Goal: Task Accomplishment & Management: Complete application form

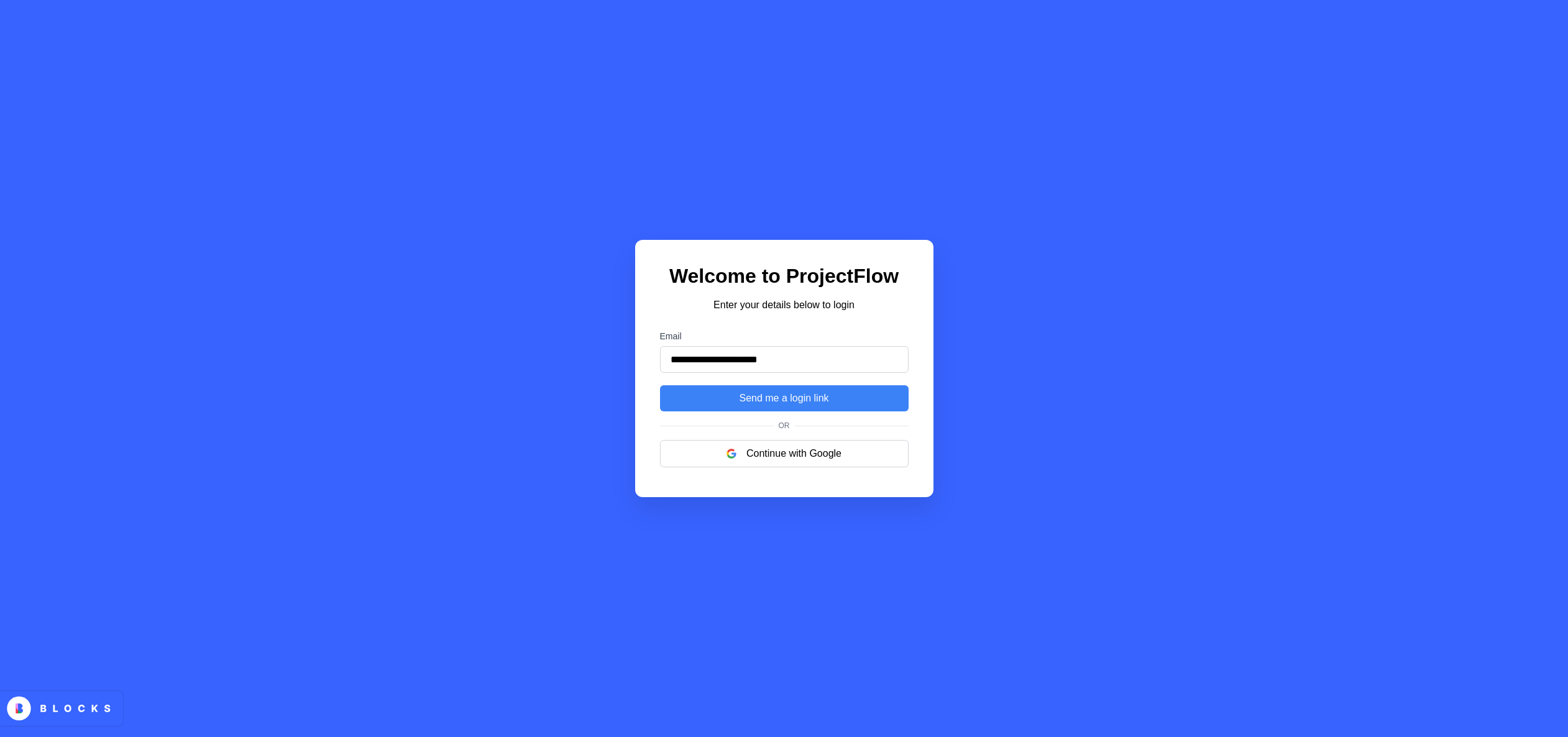
type input "**********"
click at [896, 333] on label "Email" at bounding box center [784, 336] width 248 height 10
click at [896, 347] on input "**********" at bounding box center [784, 359] width 248 height 27
click at [847, 400] on button "Send me a login link" at bounding box center [784, 398] width 248 height 26
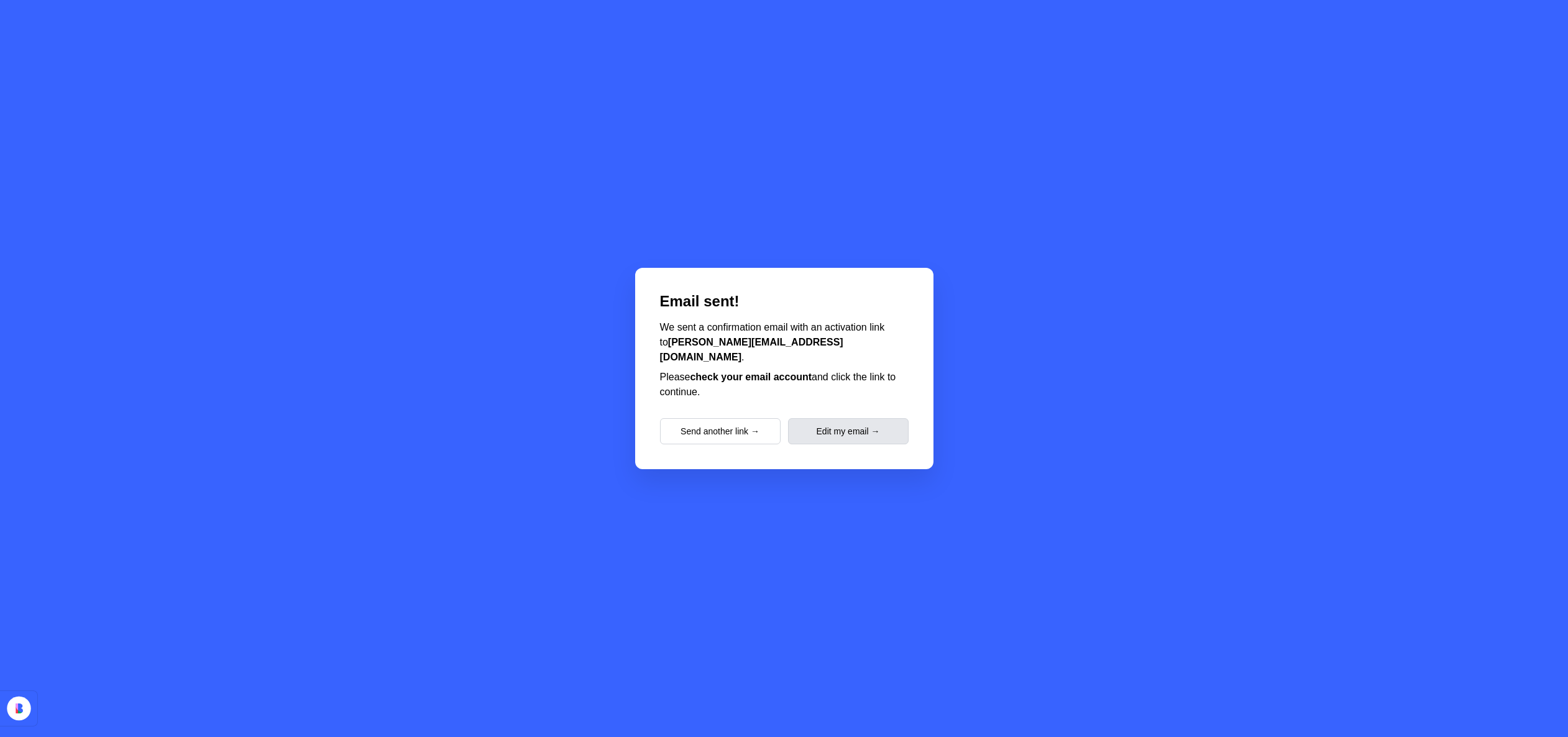
click at [838, 427] on button "Edit my email →" at bounding box center [848, 431] width 121 height 26
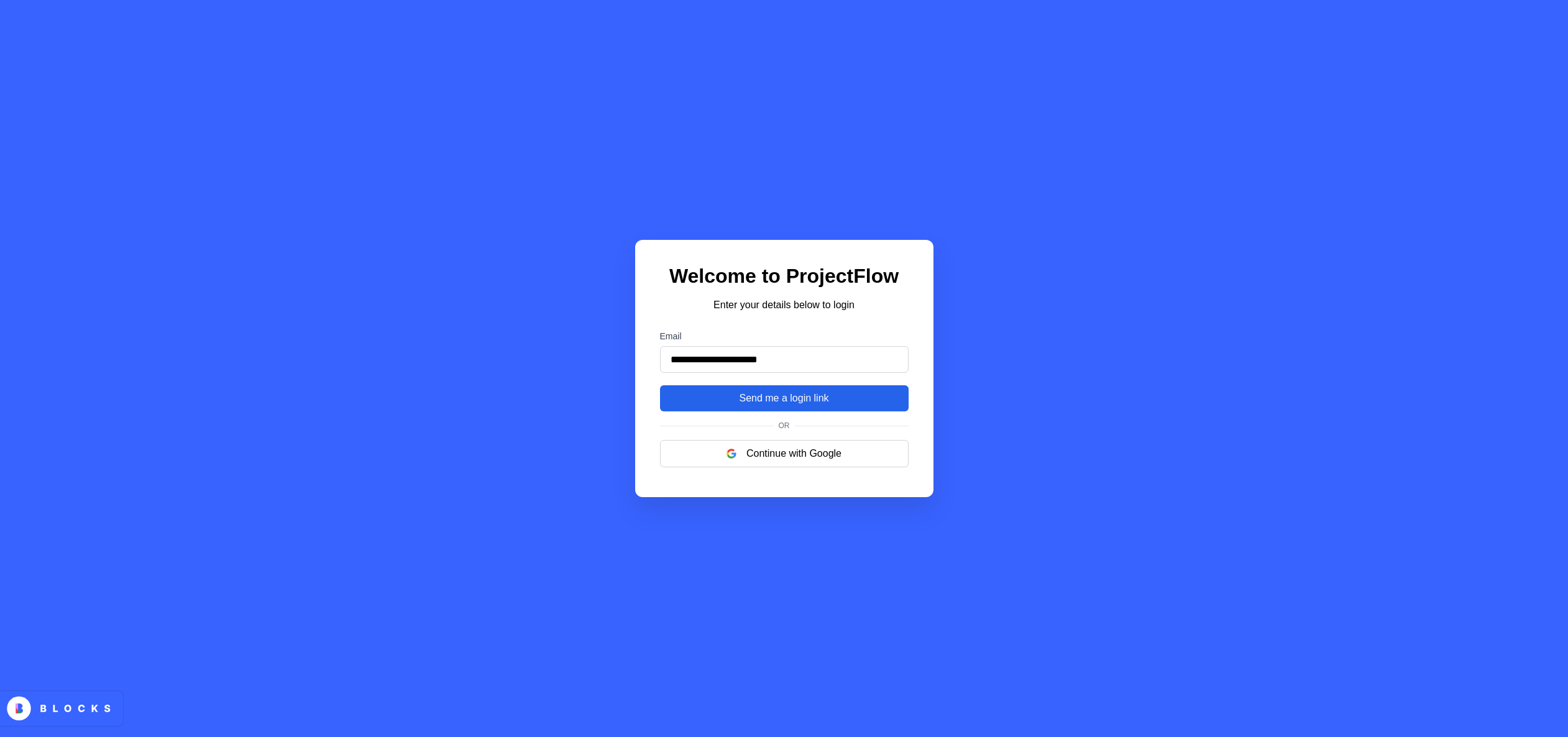
type input "**********"
click at [743, 401] on button "Send me a login link" at bounding box center [784, 398] width 248 height 26
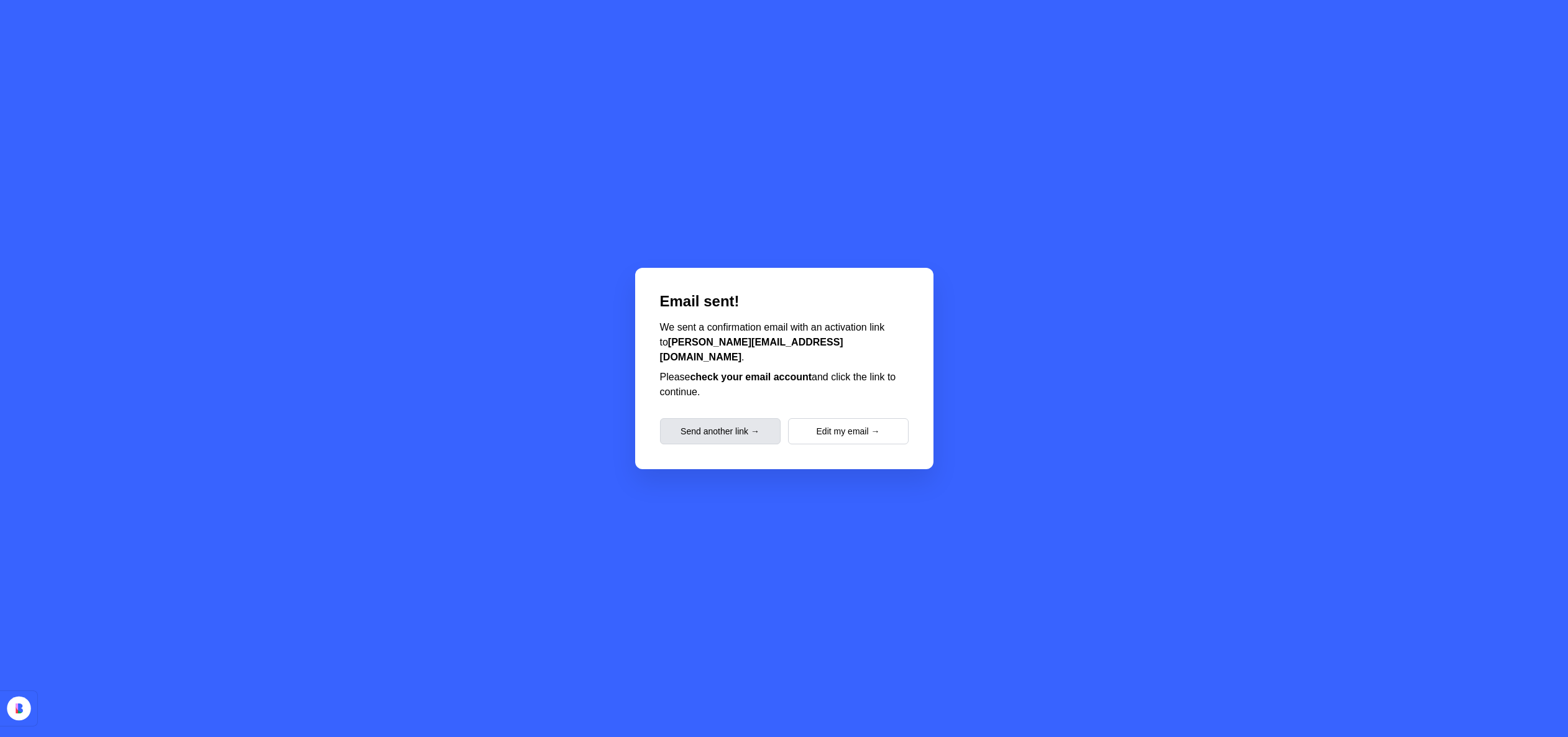
click at [738, 422] on button "Send another link →" at bounding box center [721, 431] width 121 height 26
click at [700, 429] on button "Send another link →" at bounding box center [721, 431] width 121 height 26
click at [741, 434] on button "Send another link →" at bounding box center [721, 431] width 121 height 26
click at [742, 425] on button "Send another link →" at bounding box center [721, 431] width 121 height 26
click at [826, 429] on button "Edit my email →" at bounding box center [848, 431] width 121 height 26
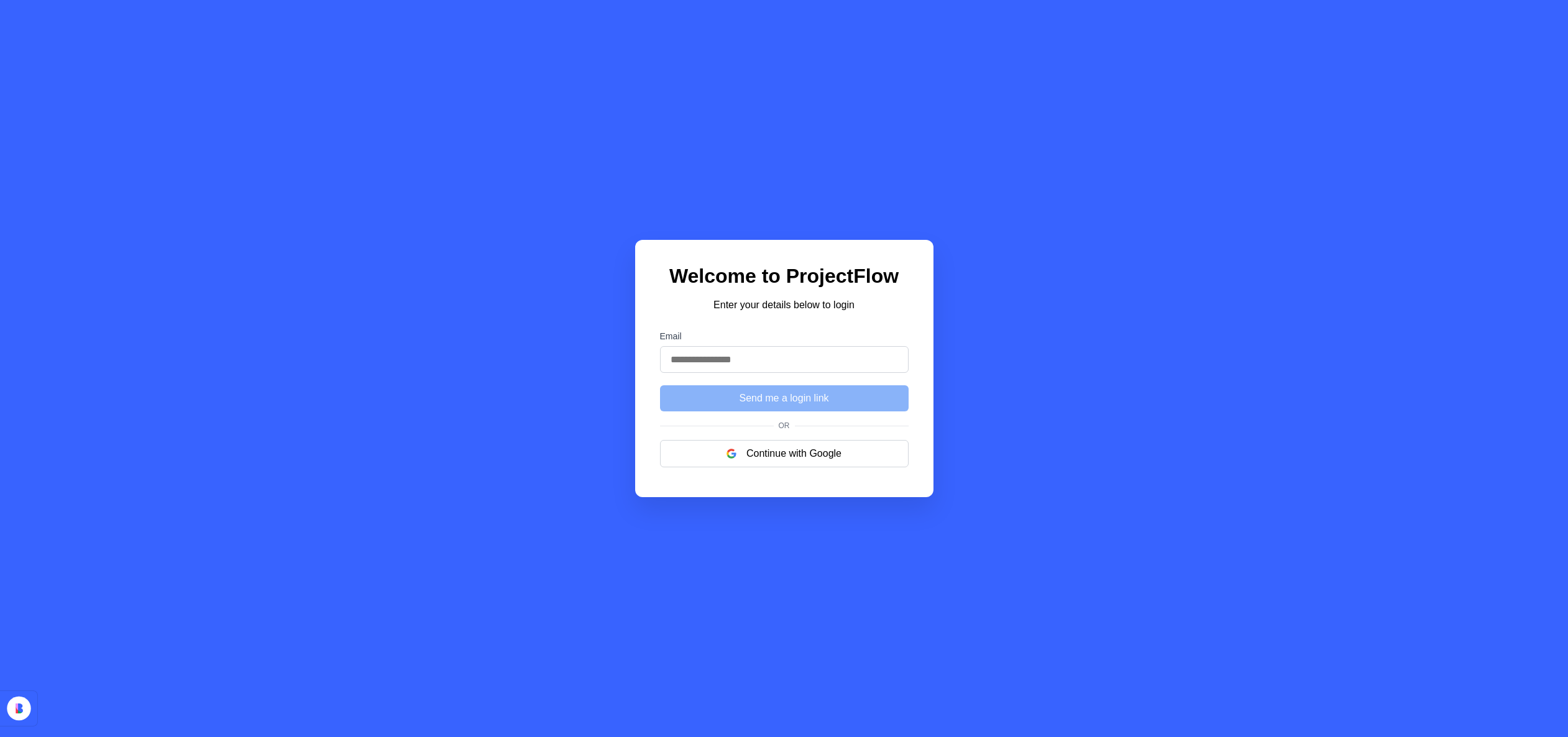
click at [597, 231] on div "Welcome to ProjectFlow Enter your details below to login Email Send me a login …" at bounding box center [784, 368] width 1568 height 737
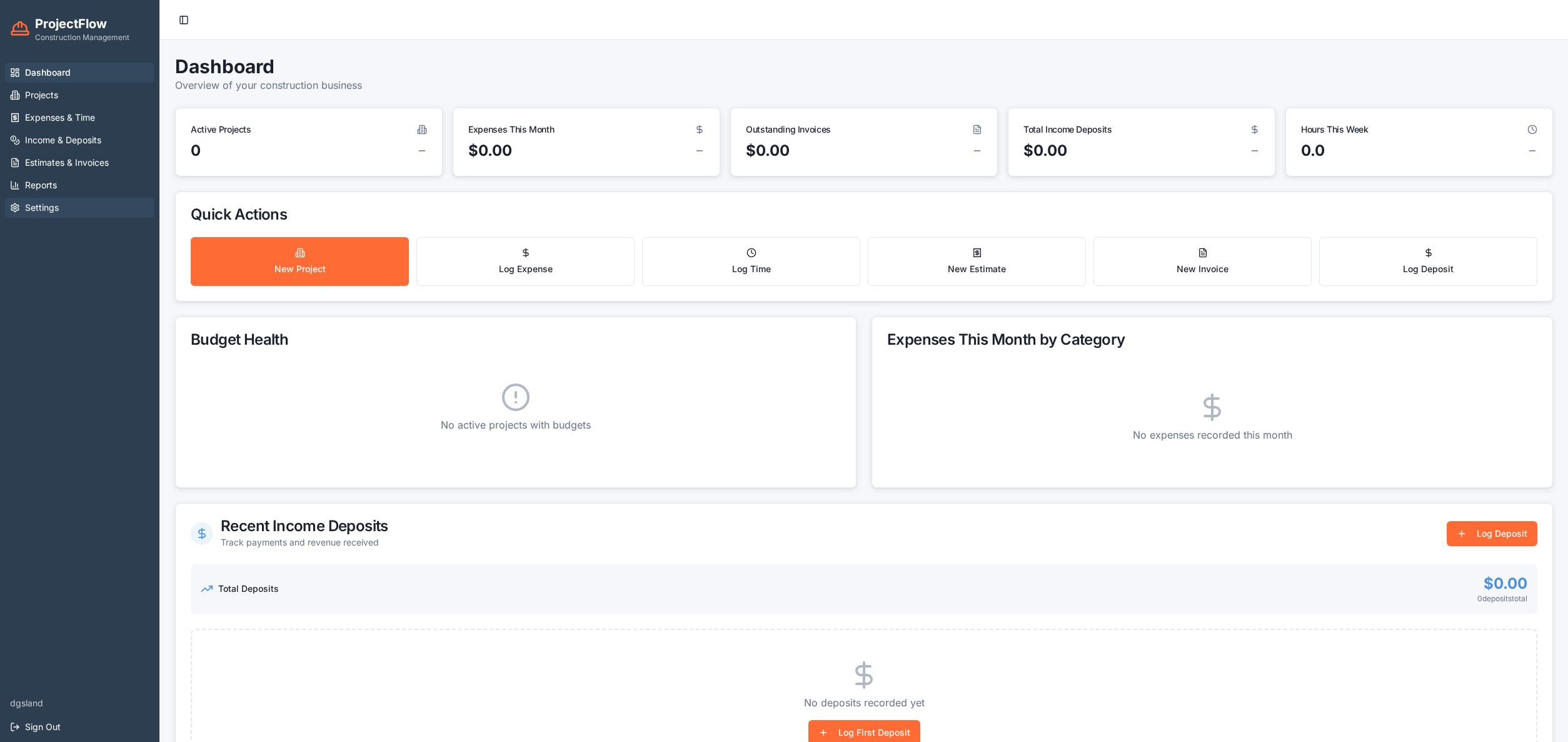
click at [57, 208] on span "Settings" at bounding box center [42, 207] width 34 height 12
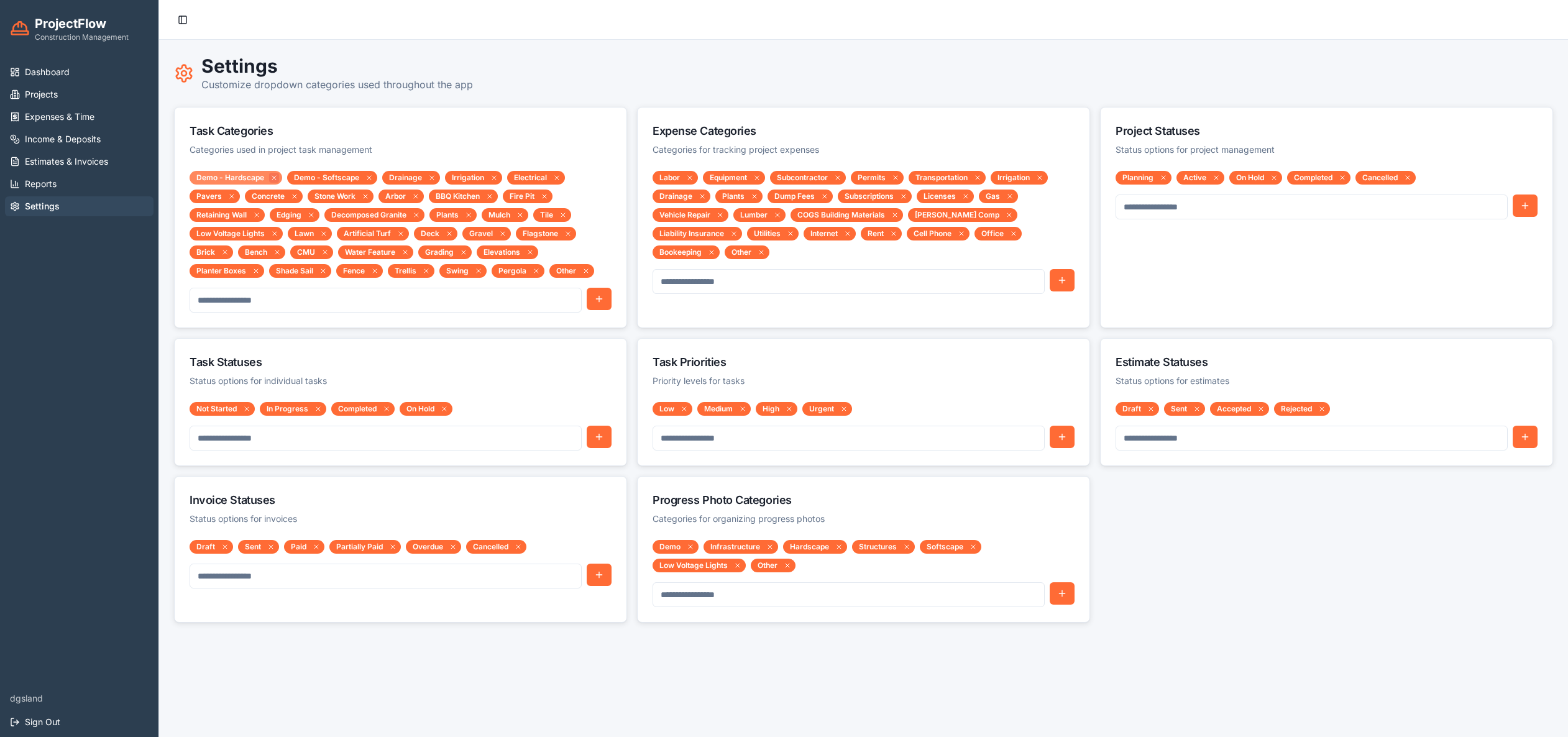
click at [273, 177] on icon at bounding box center [274, 178] width 3 height 3
click at [52, 186] on span "Reports" at bounding box center [41, 184] width 32 height 12
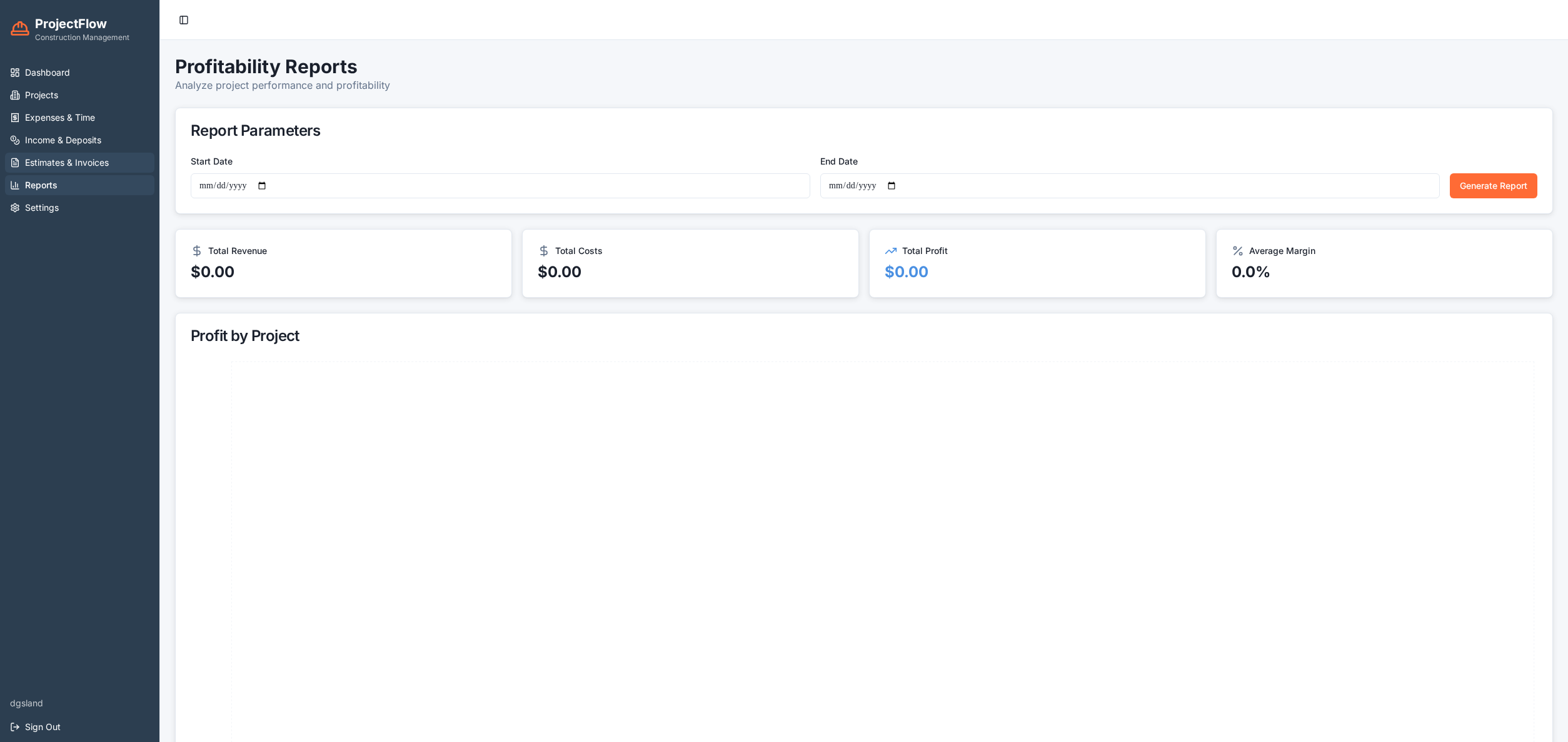
click at [65, 167] on span "Estimates & Invoices" at bounding box center [67, 162] width 84 height 12
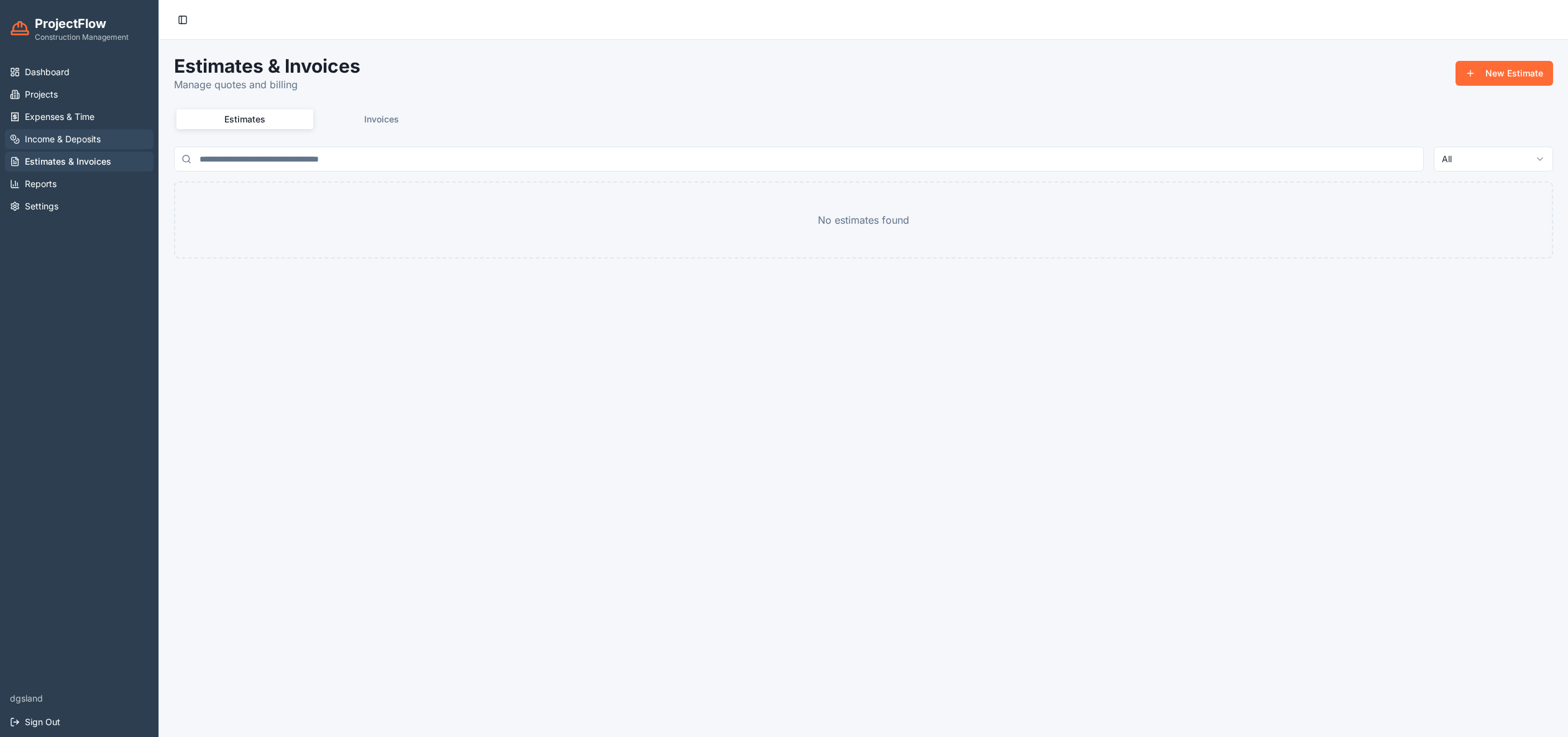
click at [78, 141] on span "Income & Deposits" at bounding box center [63, 139] width 76 height 12
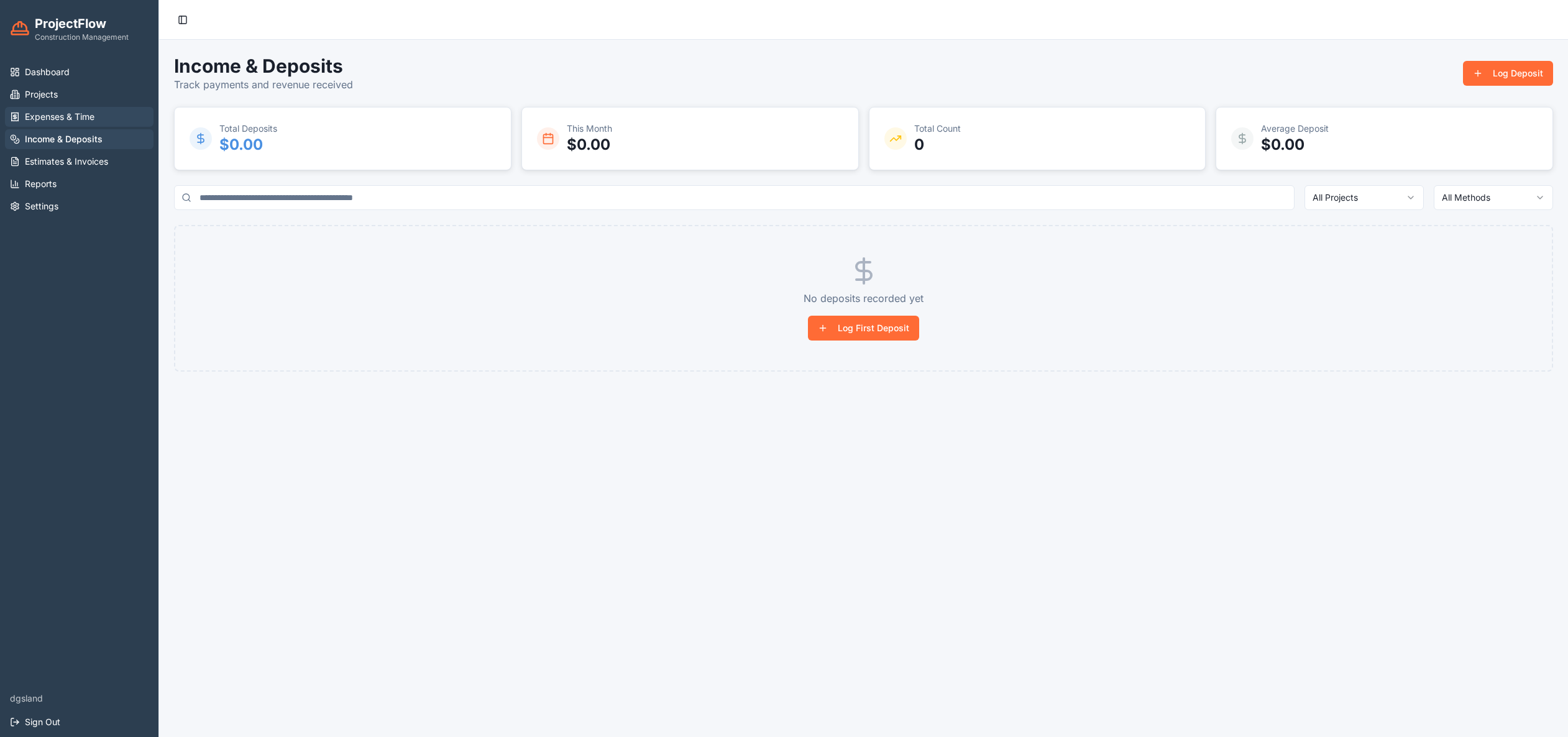
click at [79, 117] on span "Expenses & Time" at bounding box center [59, 116] width 70 height 12
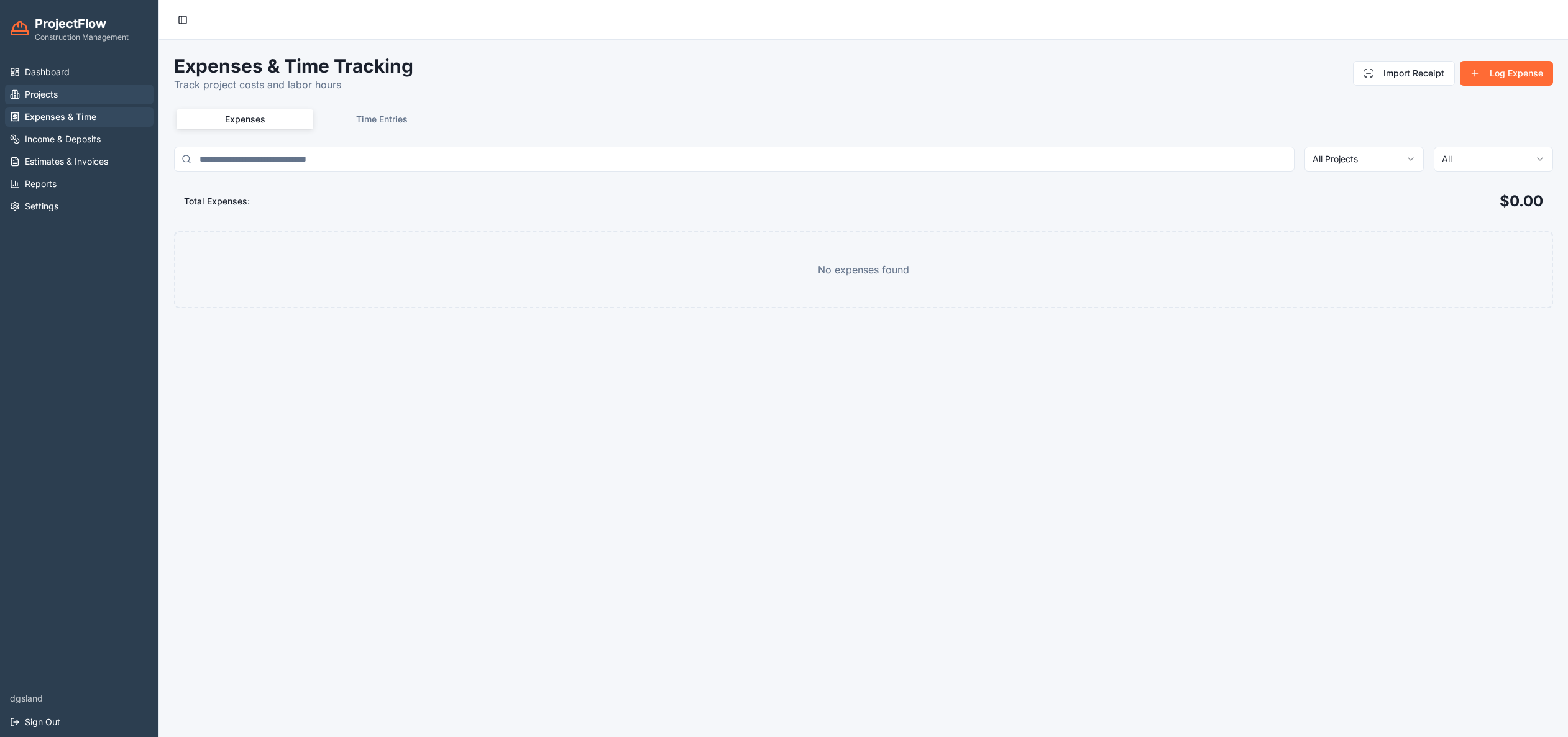
click at [53, 97] on span "Projects" at bounding box center [41, 94] width 33 height 12
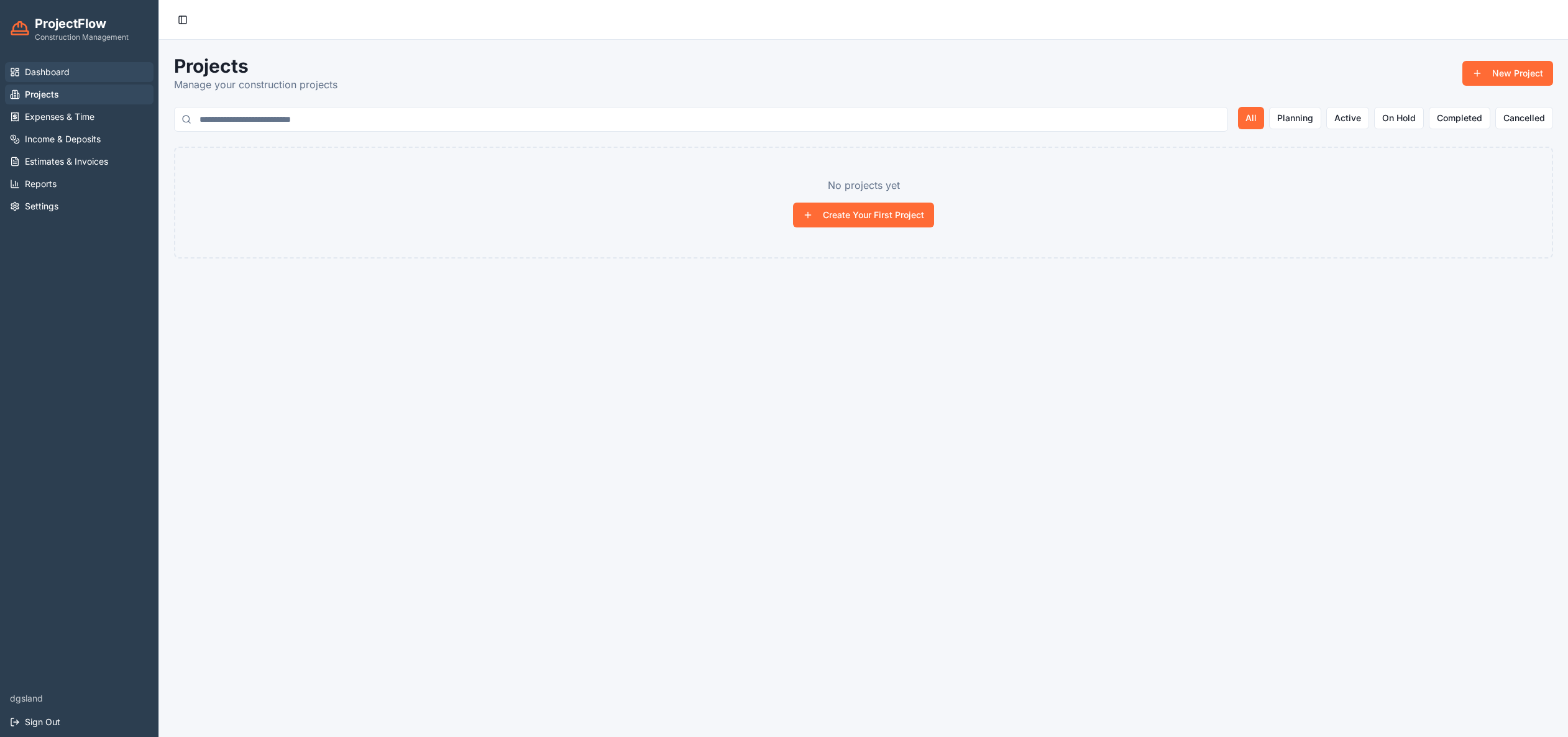
click at [53, 75] on span "Dashboard" at bounding box center [47, 72] width 45 height 12
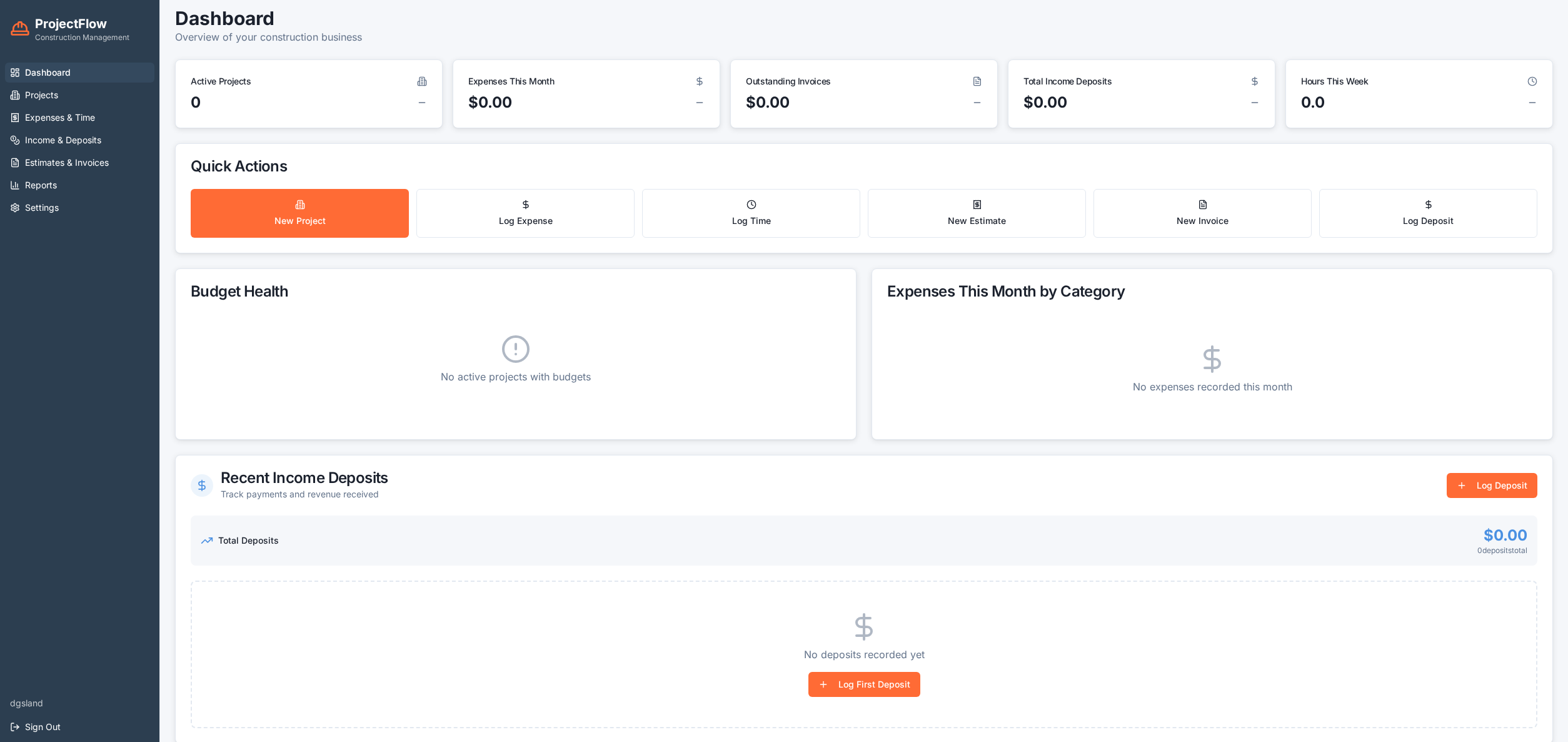
scroll to position [167, 0]
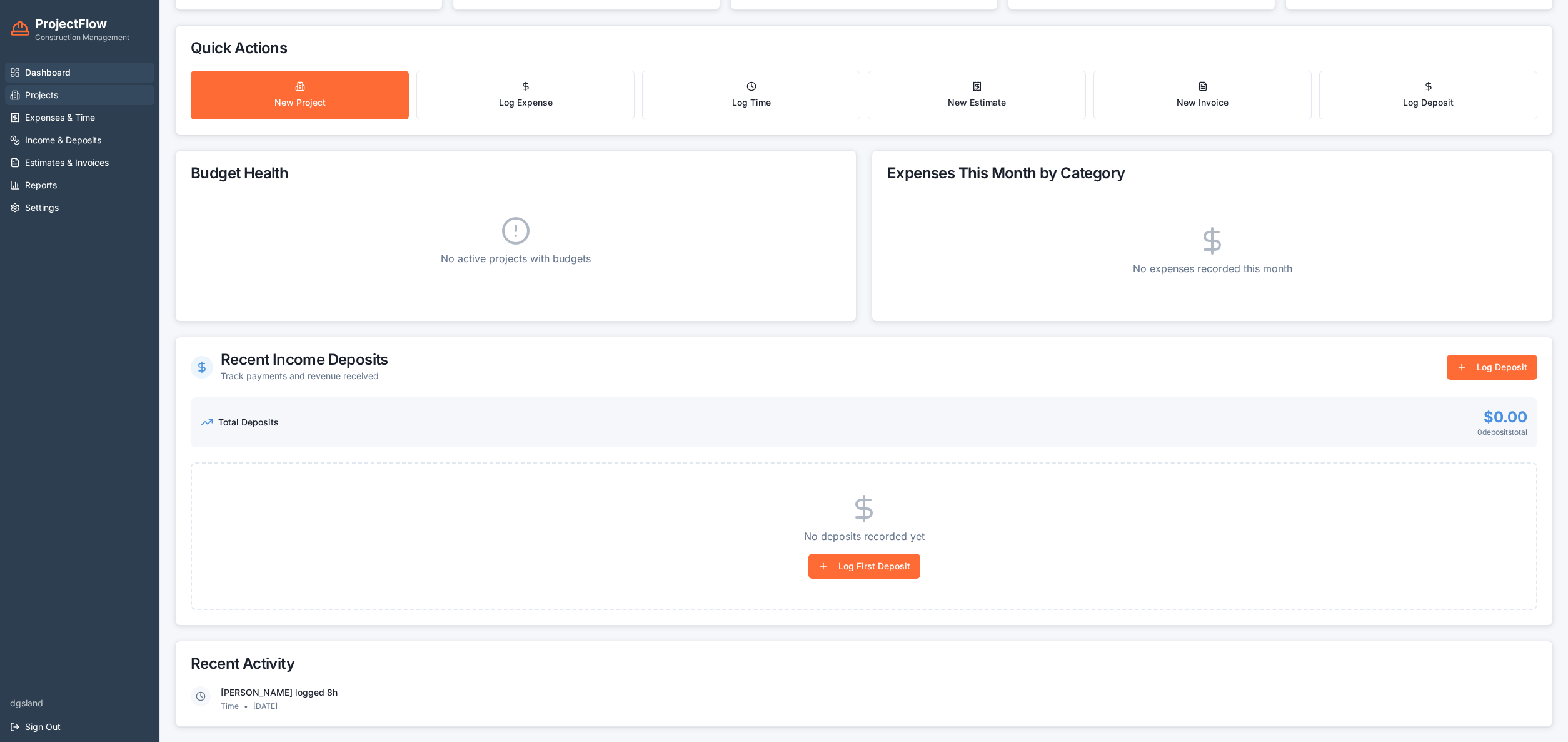
click at [56, 94] on span "Projects" at bounding box center [42, 95] width 33 height 12
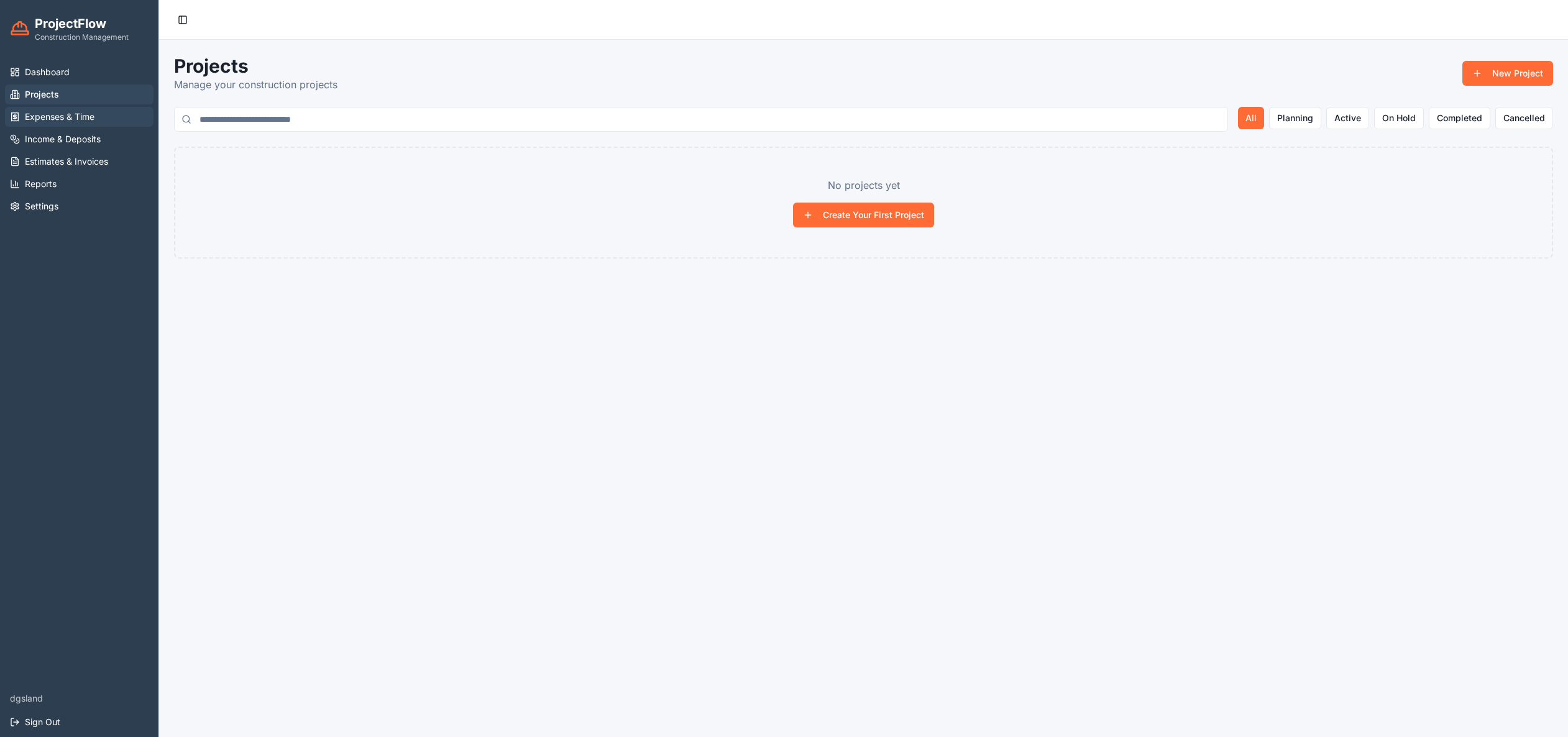
click at [36, 121] on span "Expenses & Time" at bounding box center [59, 116] width 70 height 12
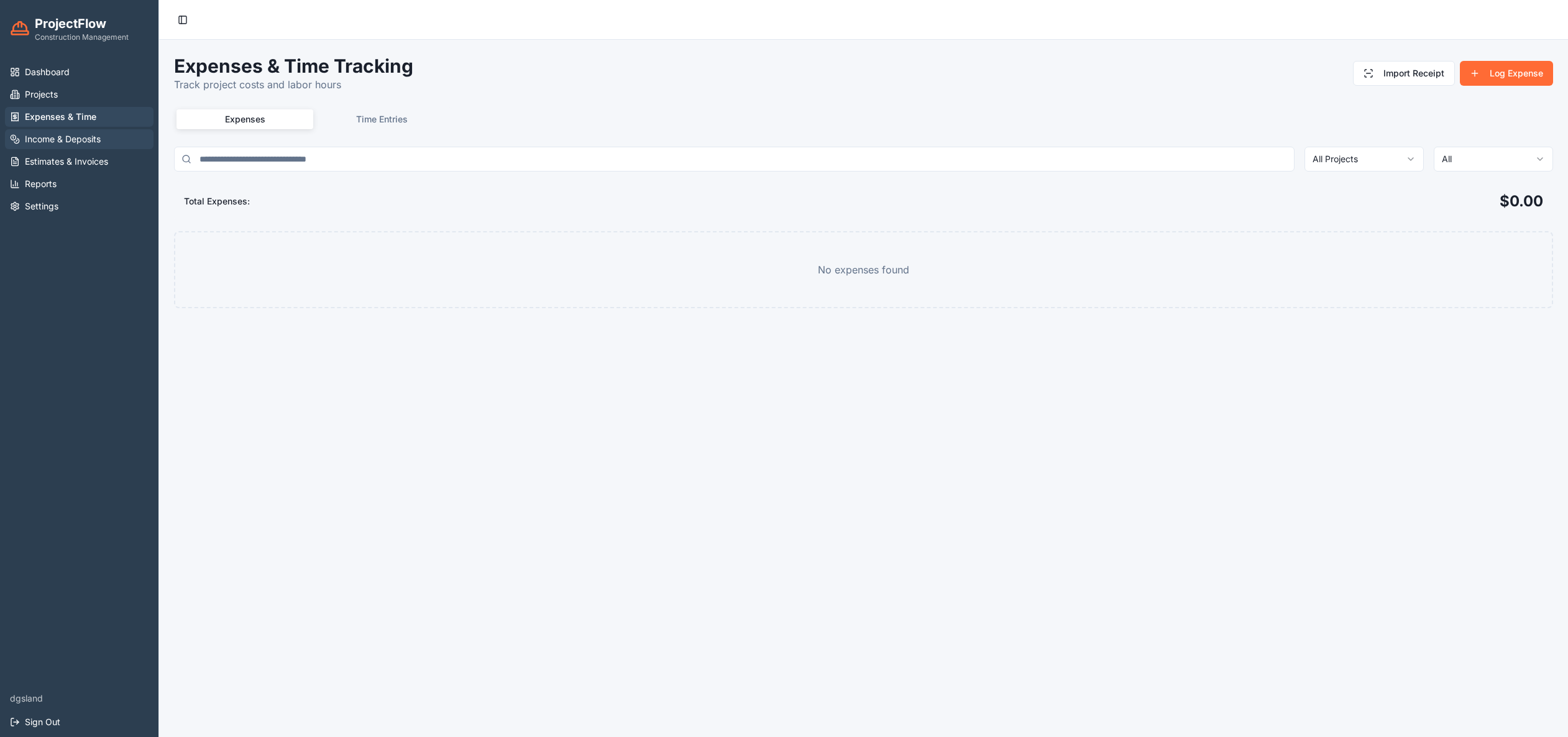
click at [58, 147] on link "Income & Deposits" at bounding box center [79, 139] width 148 height 20
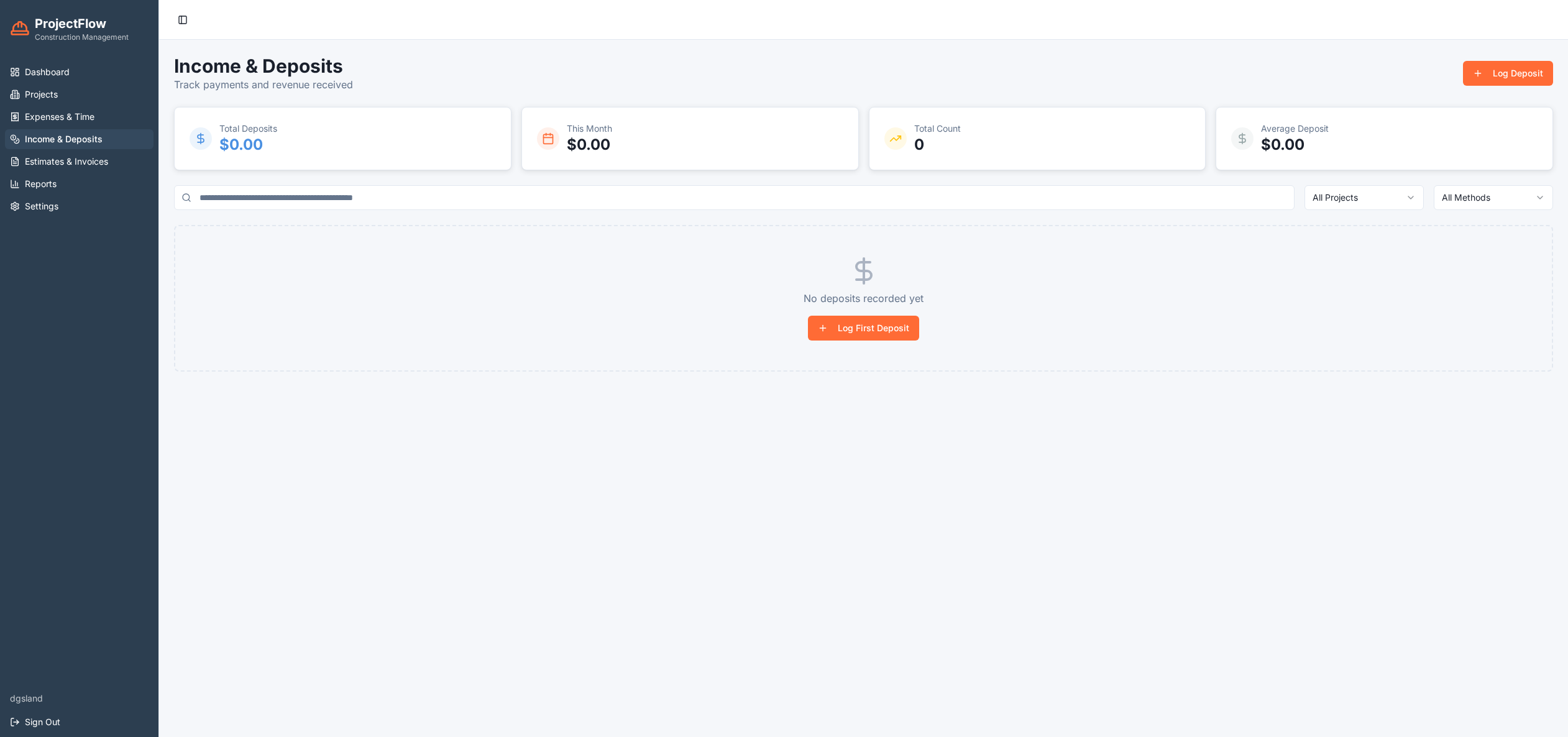
click at [68, 128] on ul "Dashboard Projects Expenses & Time Income & Deposits Estimates & Invoices Repor…" at bounding box center [79, 139] width 148 height 154
click at [64, 119] on span "Expenses & Time" at bounding box center [59, 116] width 70 height 12
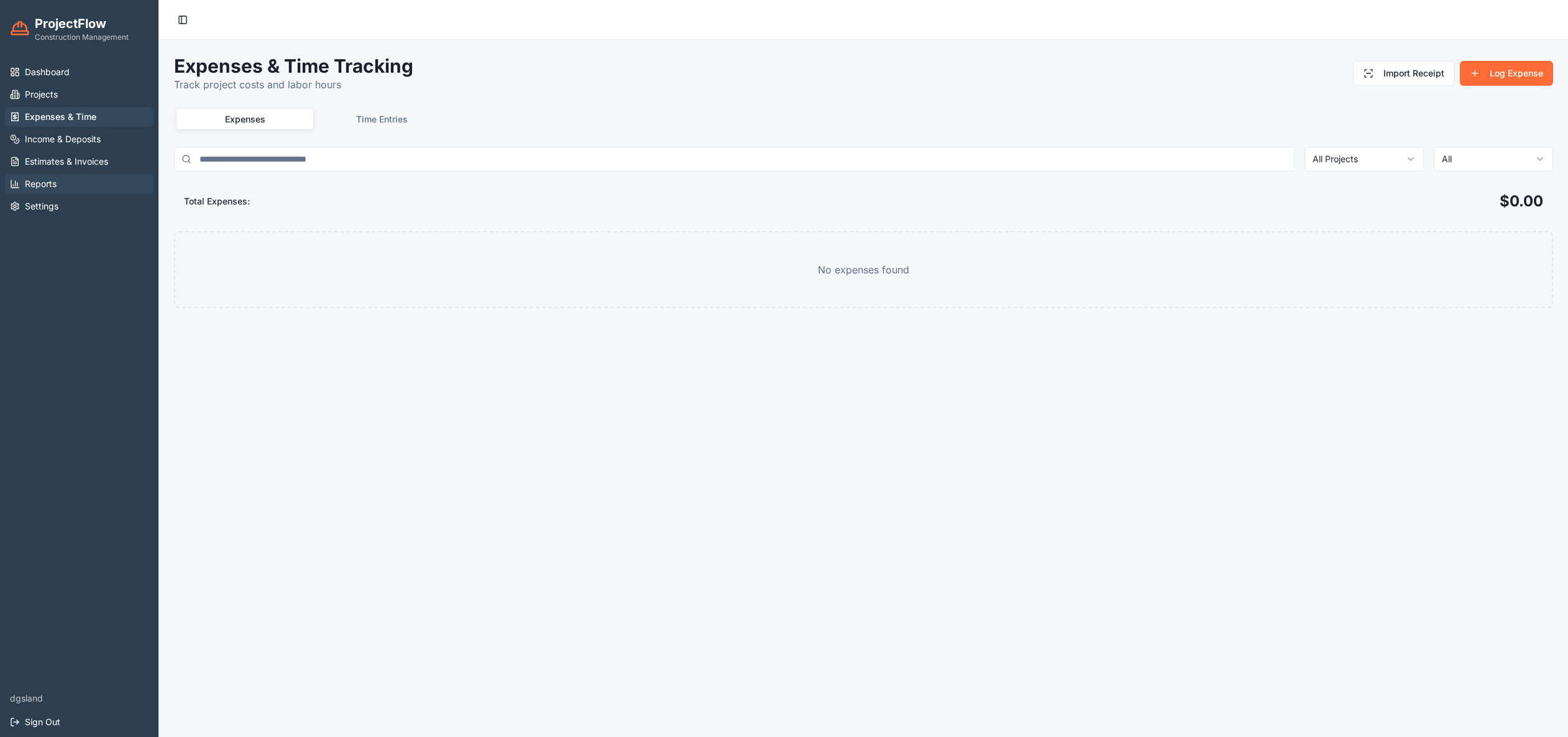
click at [53, 181] on span "Reports" at bounding box center [41, 184] width 32 height 12
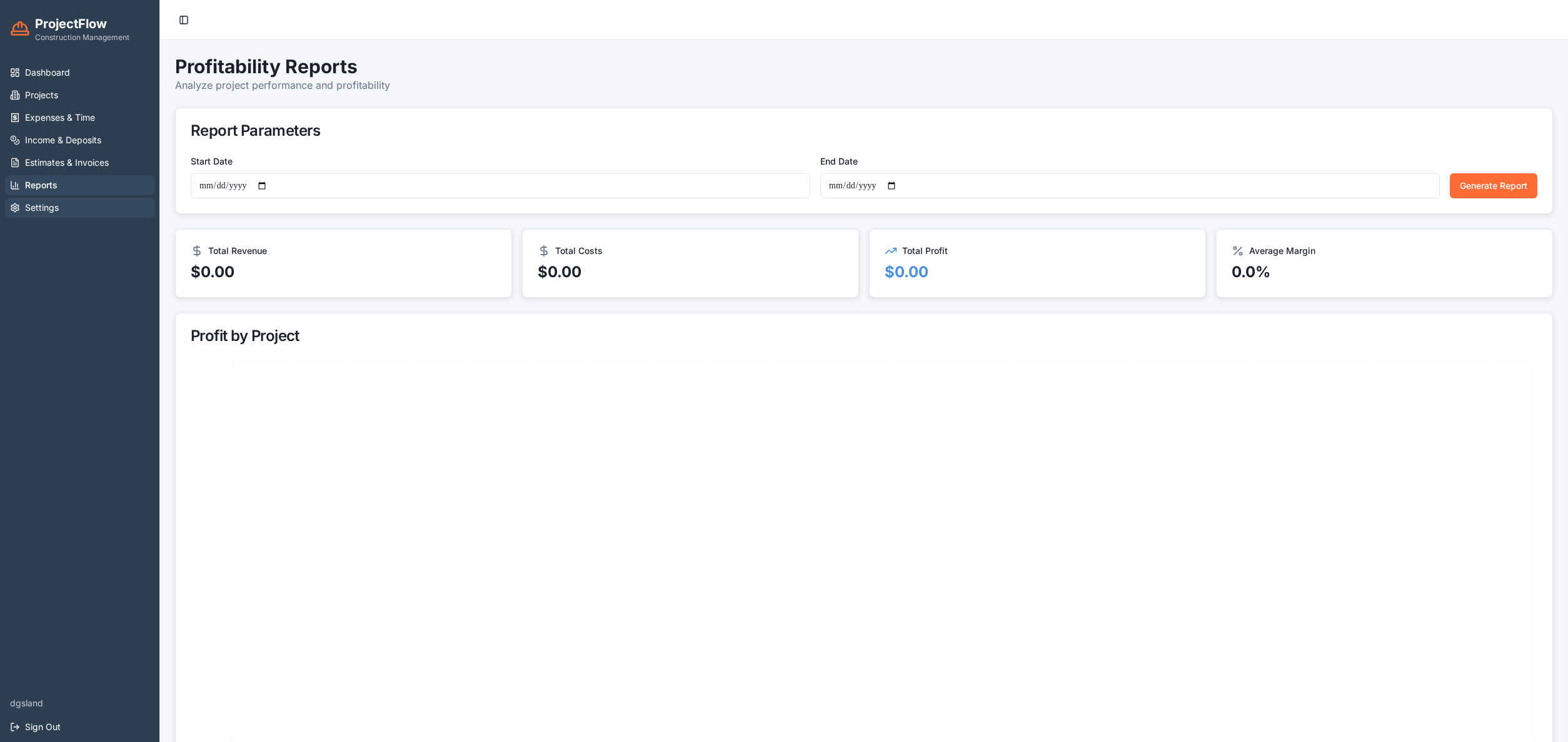
click at [55, 206] on span "Settings" at bounding box center [42, 207] width 34 height 12
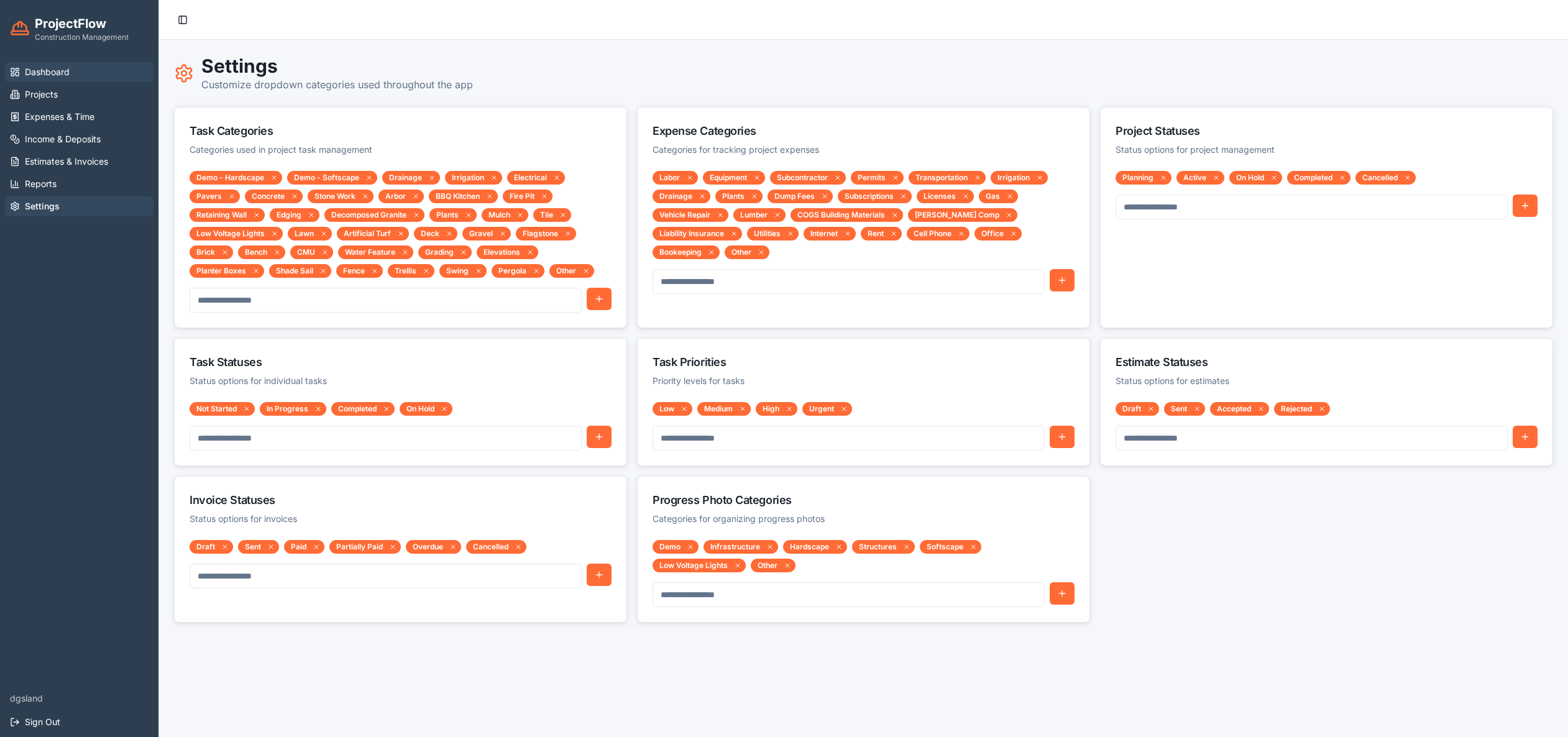
click at [45, 77] on span "Dashboard" at bounding box center [47, 72] width 45 height 12
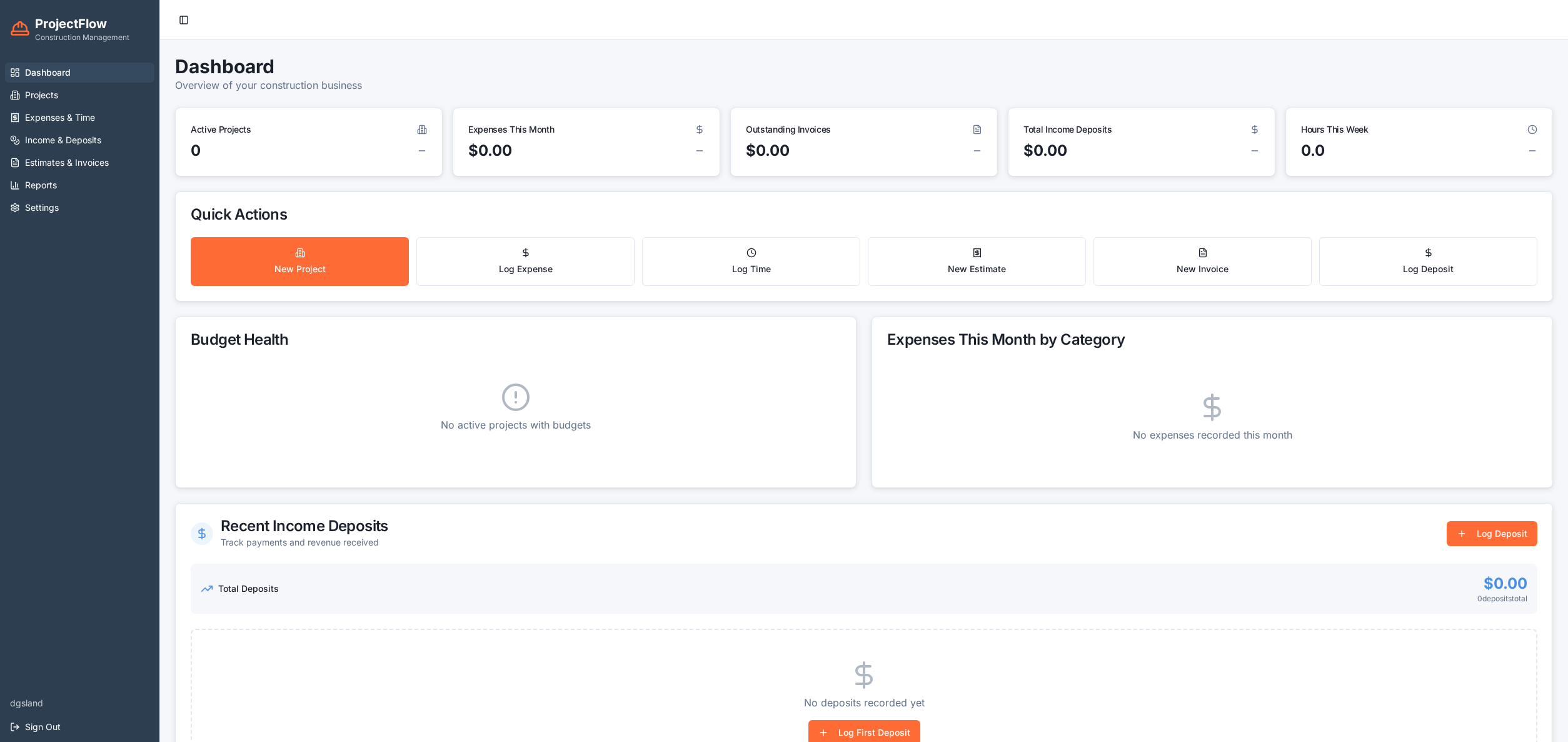
click at [258, 157] on div "0" at bounding box center [309, 150] width 236 height 20
click at [336, 268] on button "New Project" at bounding box center [300, 261] width 219 height 49
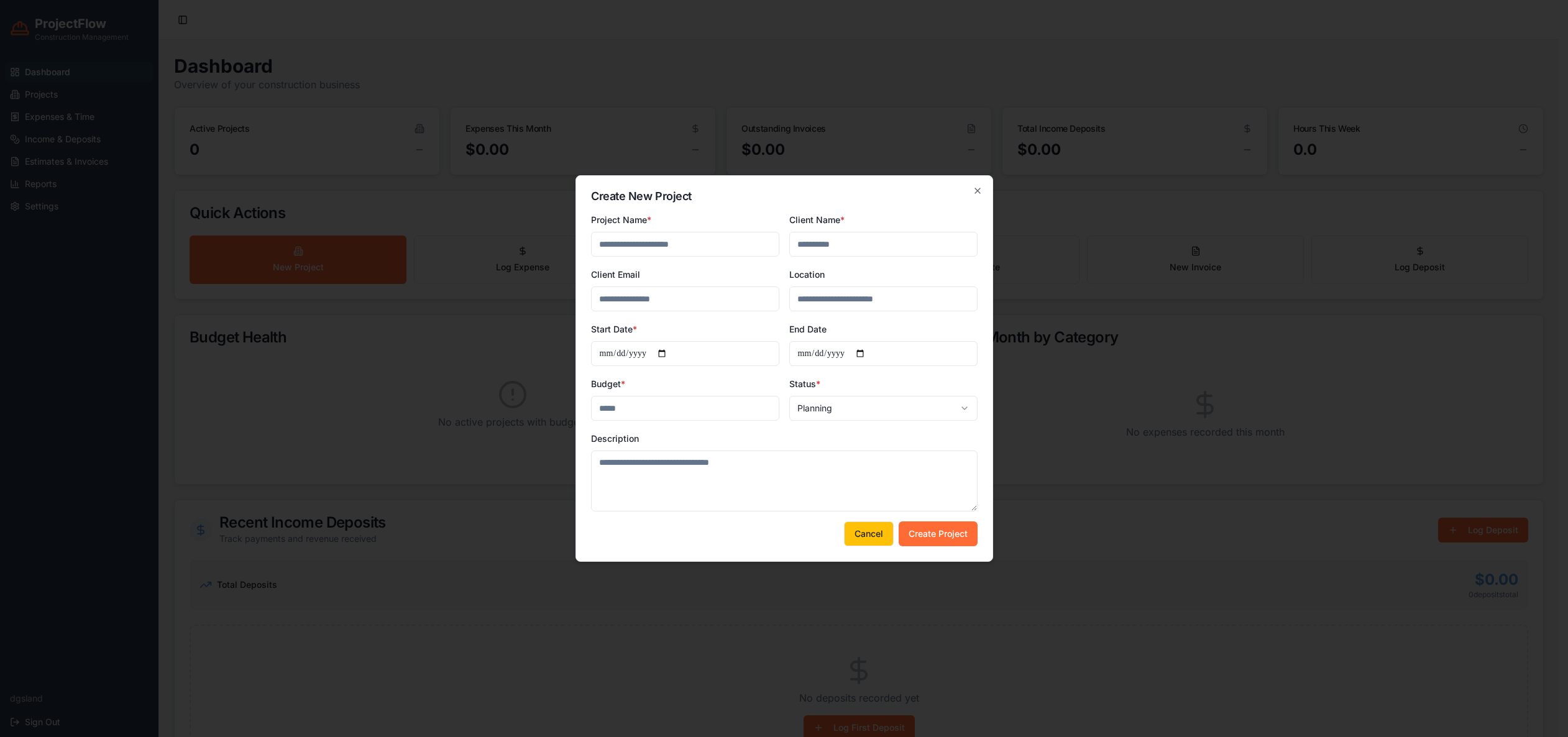
click at [879, 534] on button "Cancel" at bounding box center [869, 534] width 50 height 25
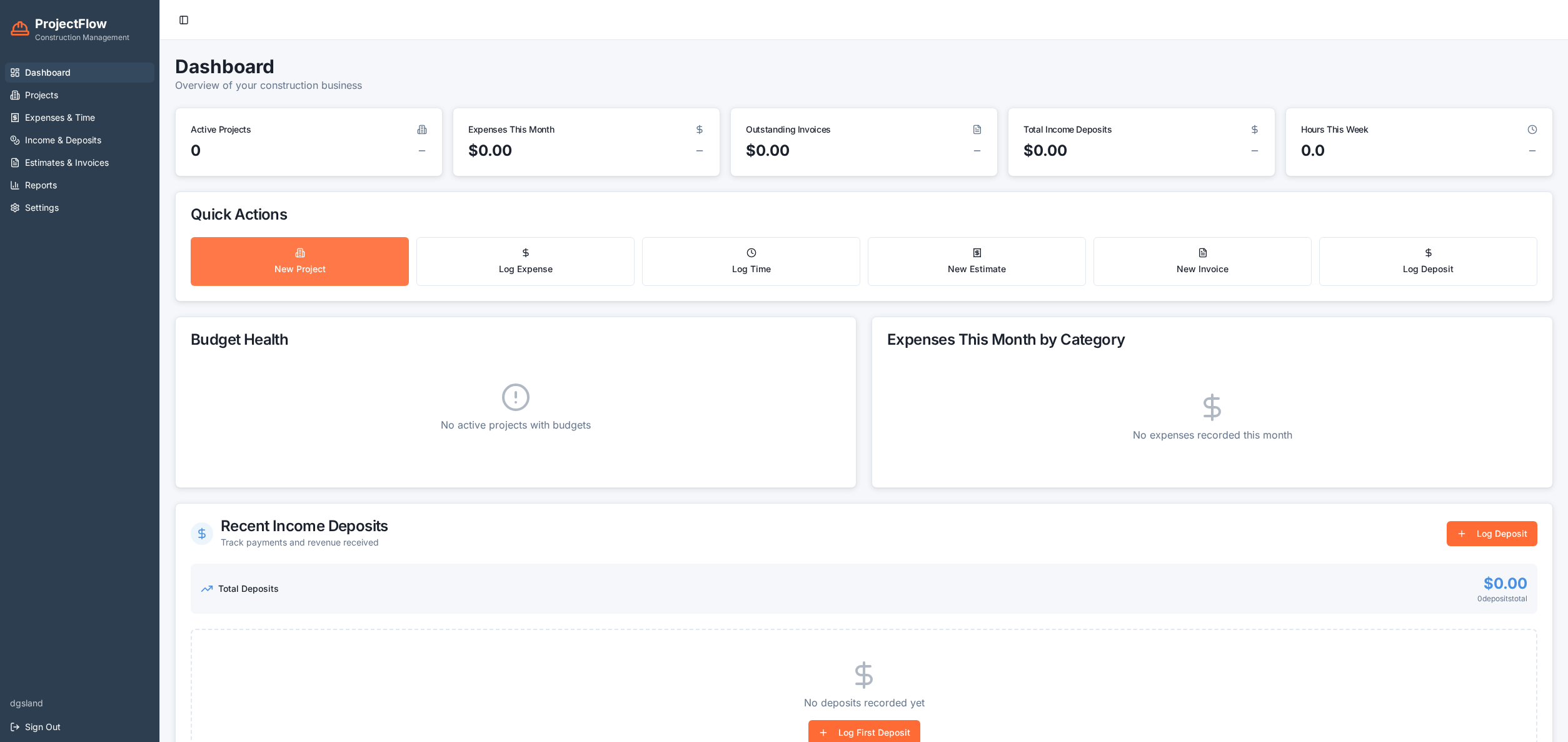
click at [350, 259] on button "New Project" at bounding box center [300, 261] width 219 height 49
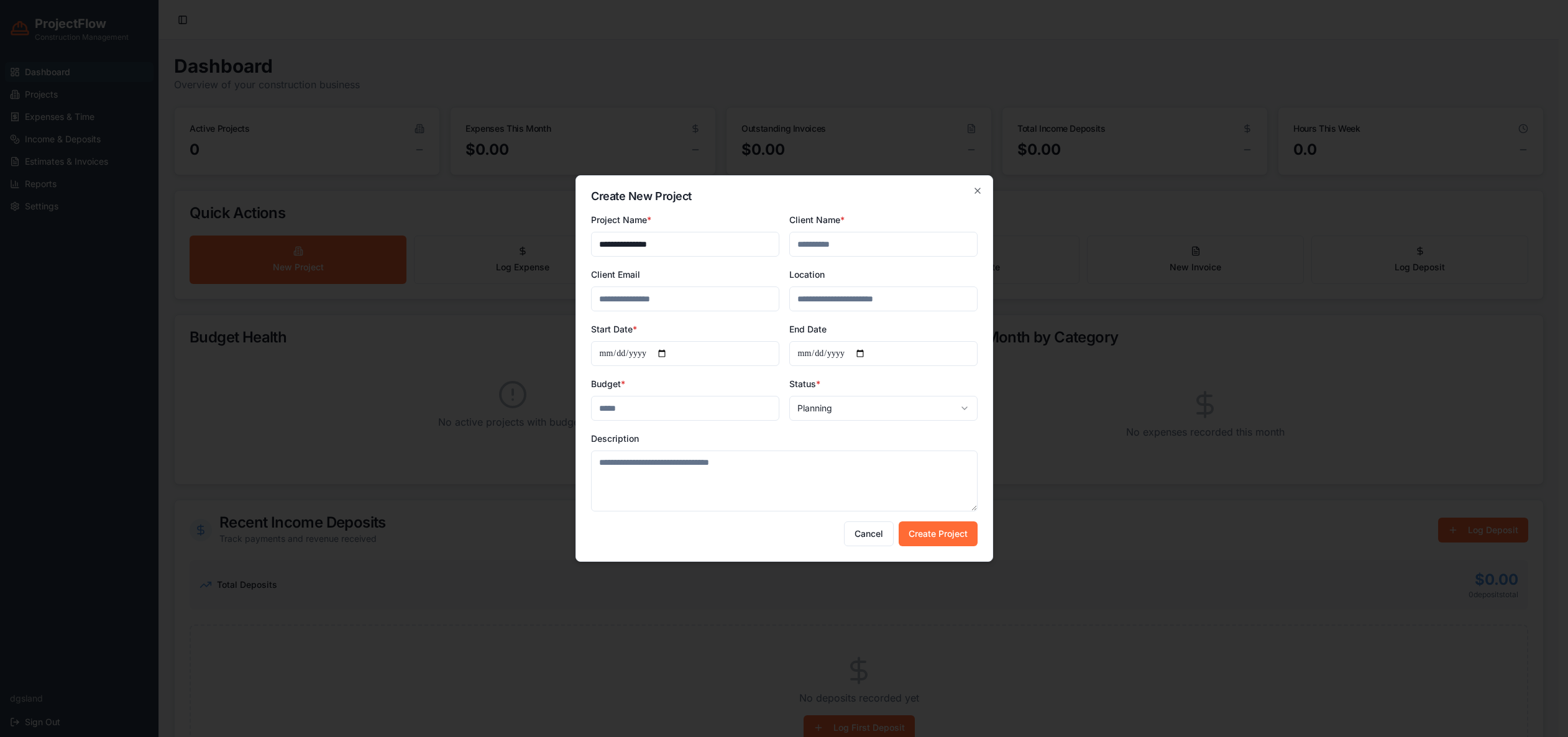
type input "**********"
click at [837, 242] on input "Client Name *" at bounding box center [884, 244] width 188 height 25
type input "****"
click at [678, 307] on input "Client Email" at bounding box center [685, 298] width 188 height 25
type input "**********"
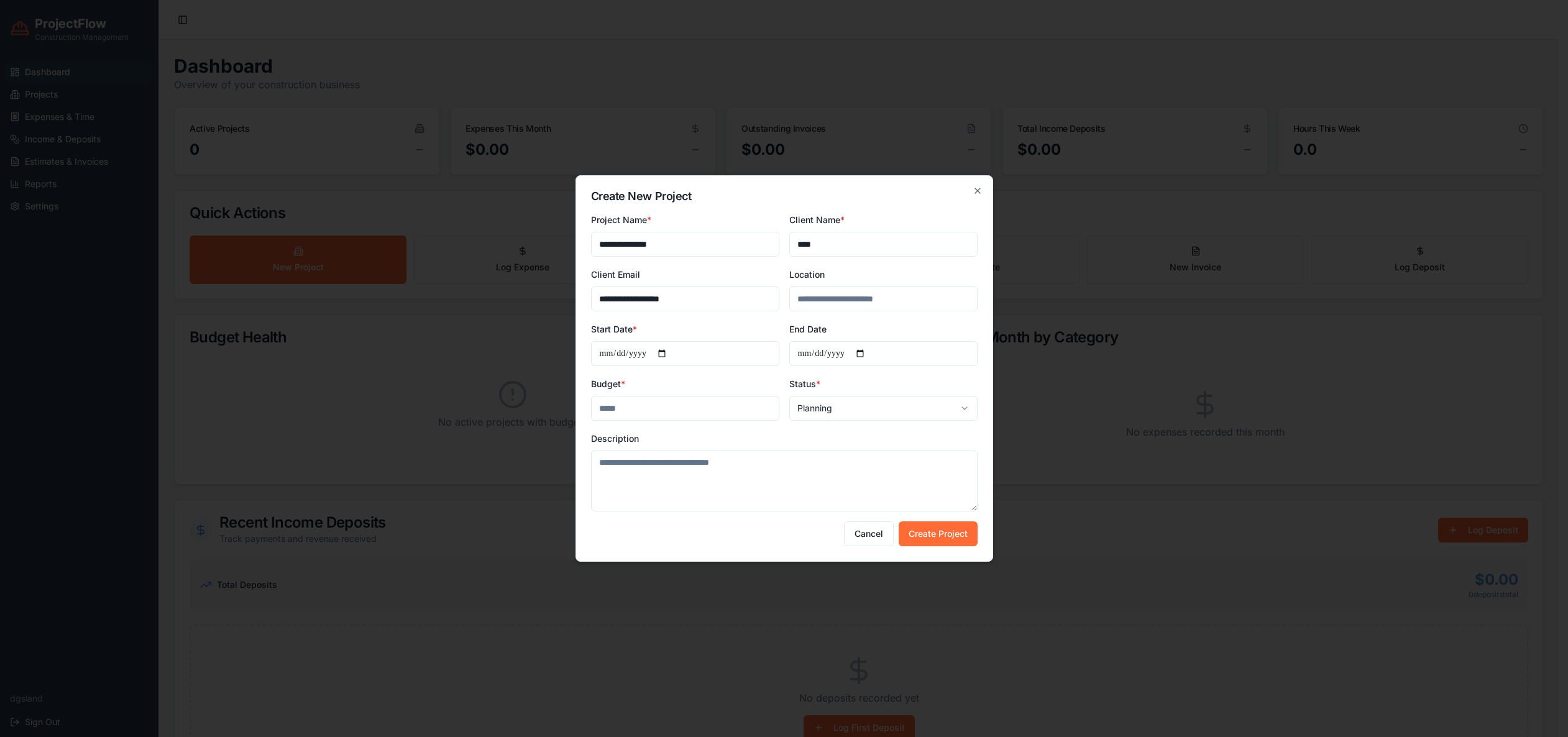
click at [826, 303] on input "Location" at bounding box center [884, 298] width 188 height 25
type input "**********"
click at [679, 353] on input "Start Date *" at bounding box center [685, 353] width 188 height 25
click at [672, 353] on input "Start Date *" at bounding box center [685, 353] width 188 height 25
type input "**********"
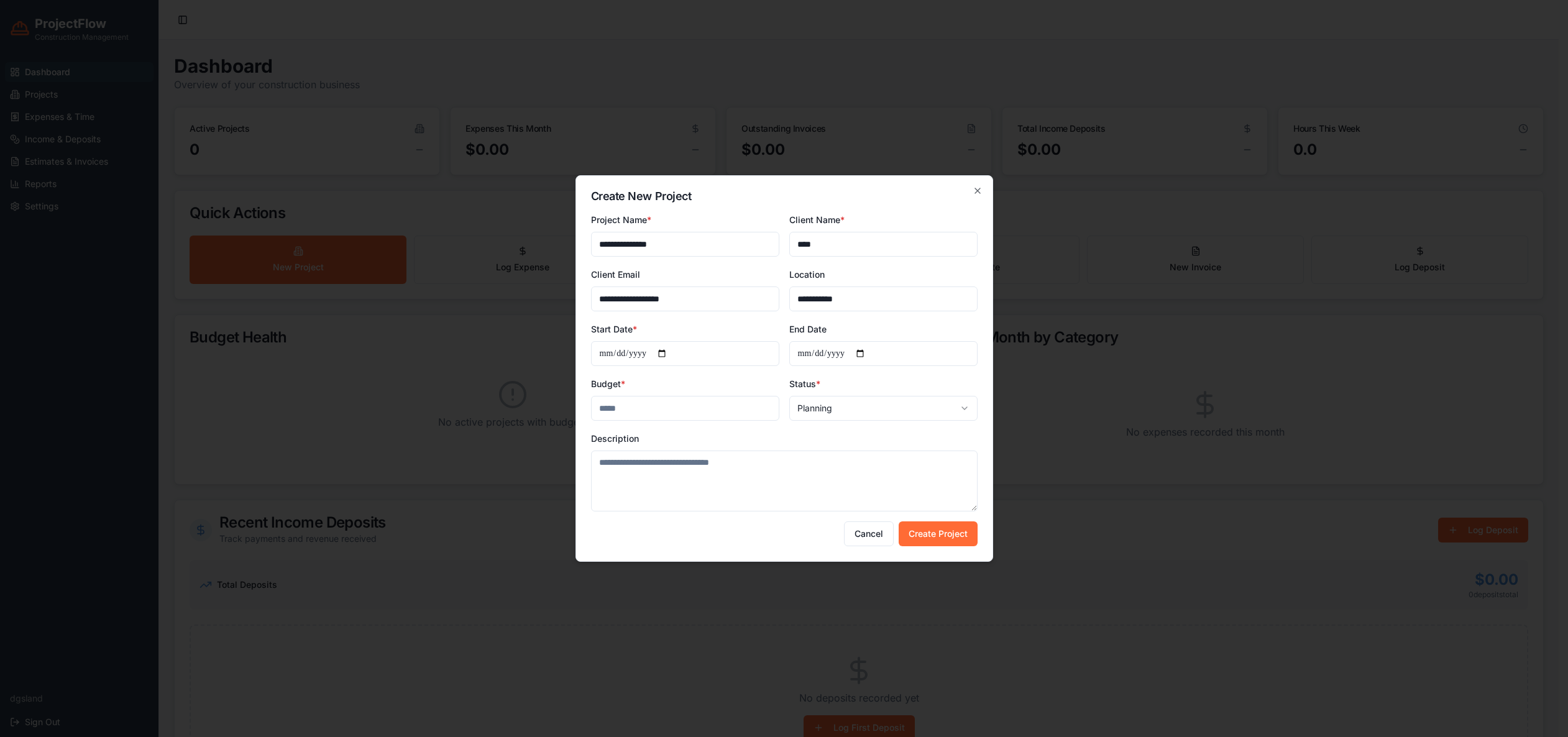
click at [873, 353] on input "End Date" at bounding box center [884, 353] width 188 height 25
type input "**********"
click at [647, 411] on input "Budget *" at bounding box center [685, 408] width 188 height 25
type input "****"
click at [681, 473] on textarea "Description" at bounding box center [784, 481] width 386 height 61
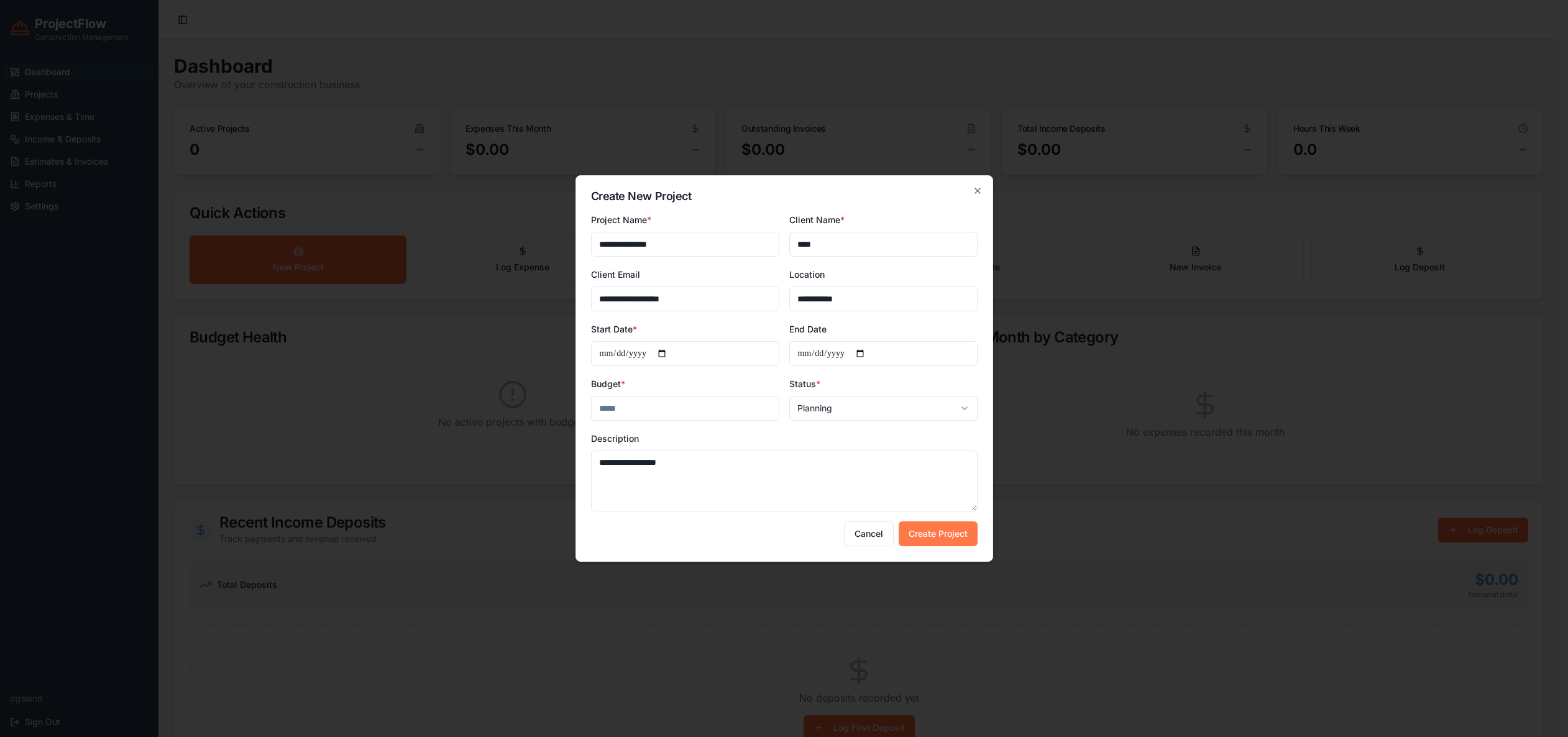
type textarea "**********"
click at [921, 536] on button "Create Project" at bounding box center [938, 534] width 79 height 25
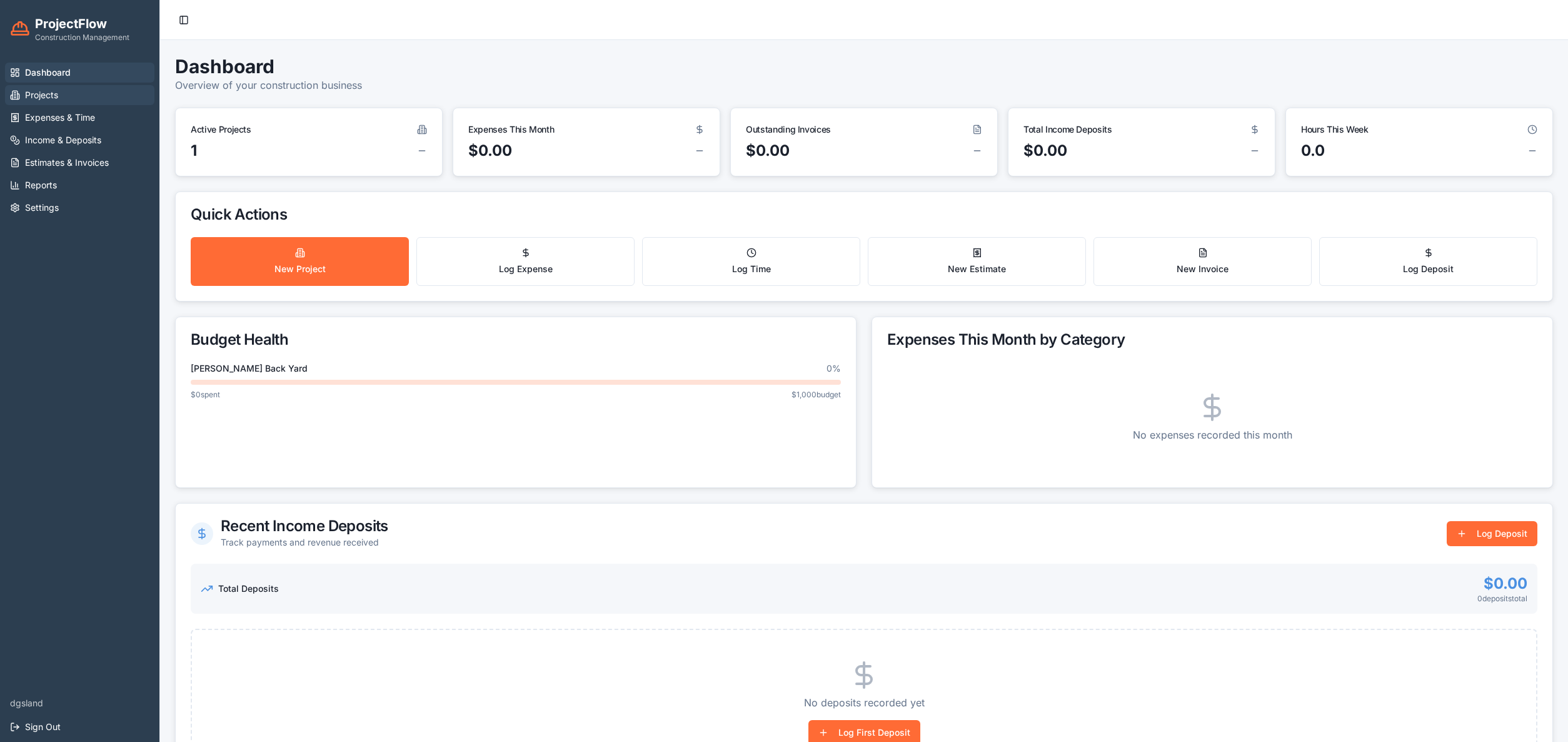
click at [54, 94] on span "Projects" at bounding box center [42, 95] width 33 height 12
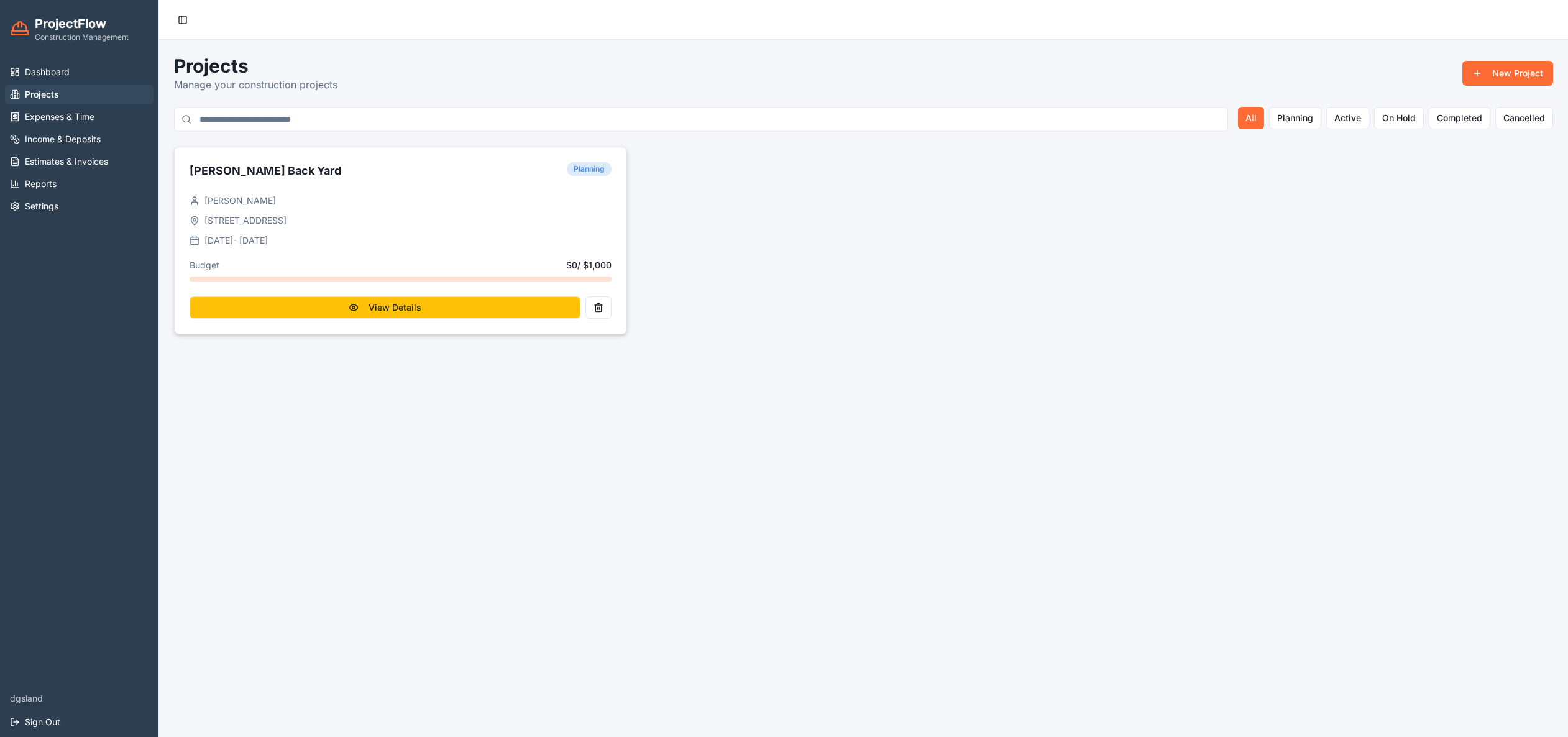
click at [415, 309] on button "View Details" at bounding box center [384, 308] width 390 height 22
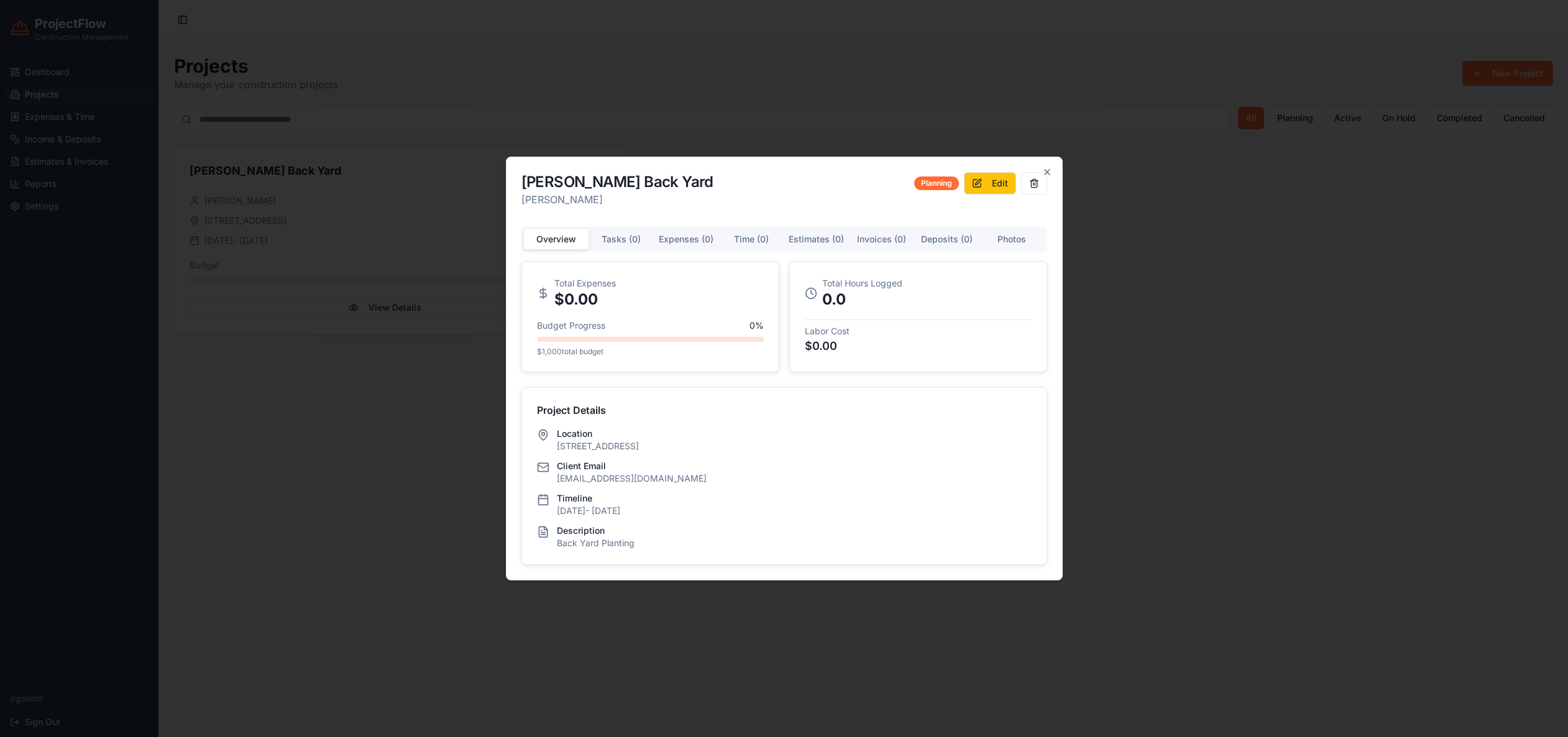
click at [987, 184] on button "Edit" at bounding box center [990, 184] width 53 height 22
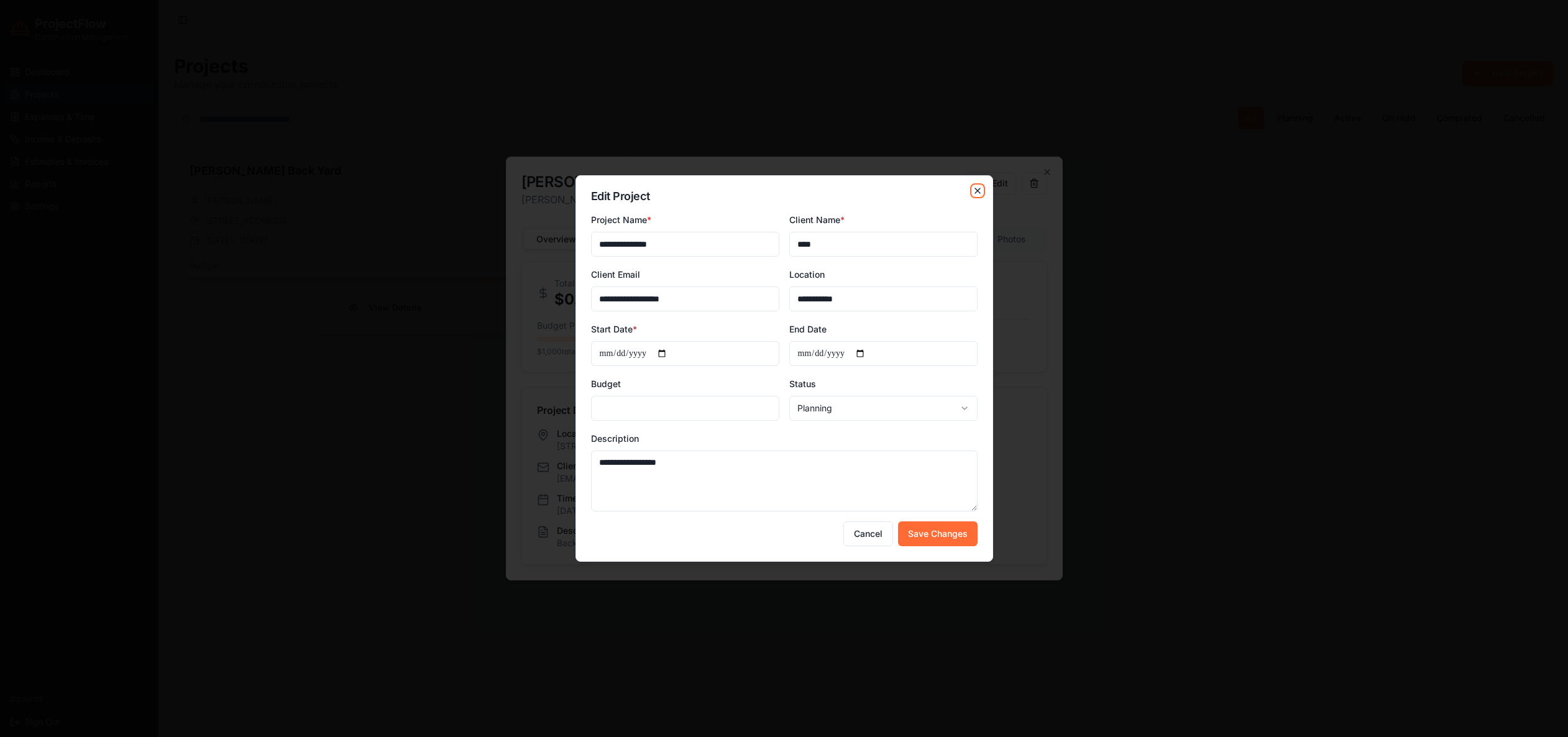
click at [976, 191] on icon "button" at bounding box center [978, 190] width 5 height 5
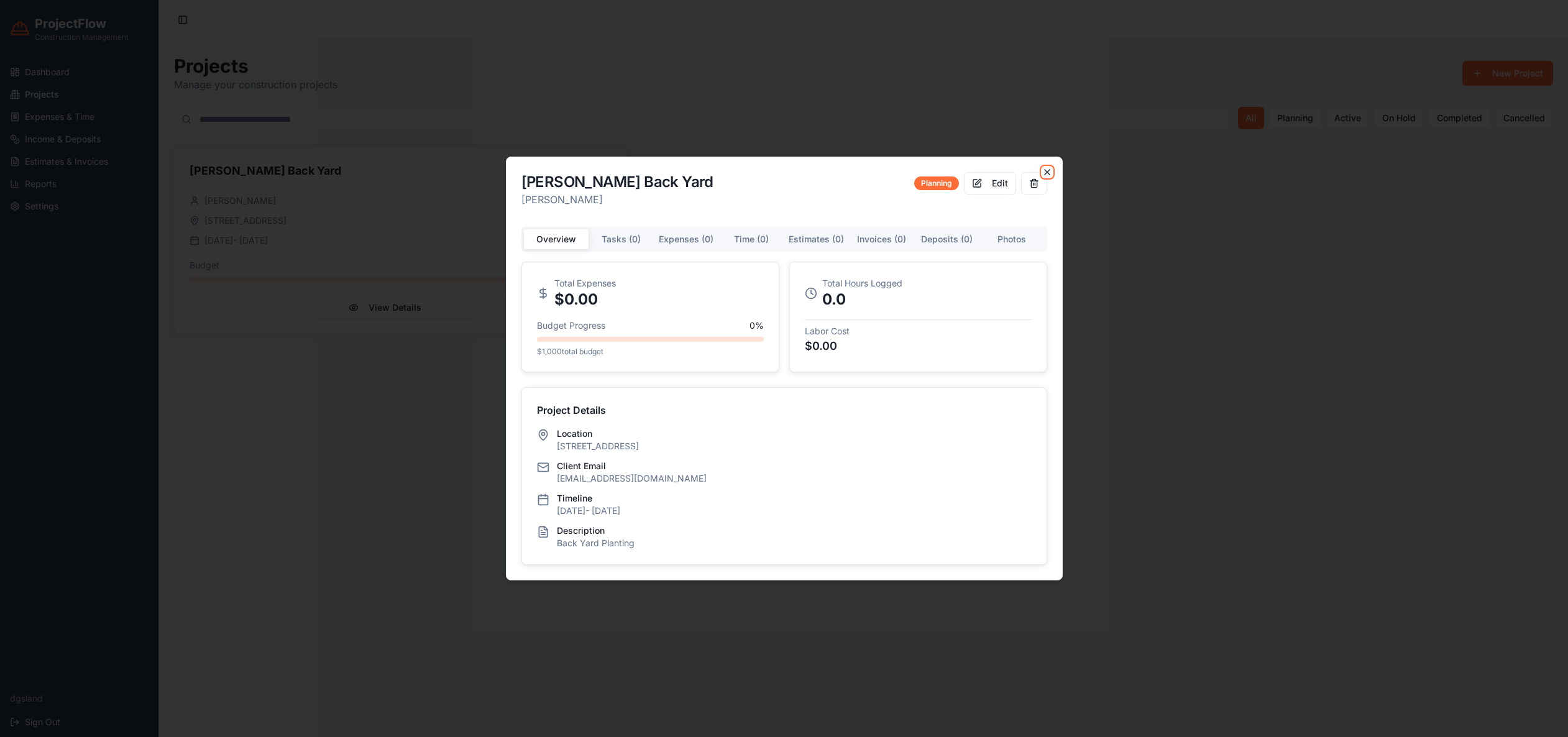
click at [1049, 172] on icon "button" at bounding box center [1047, 172] width 10 height 10
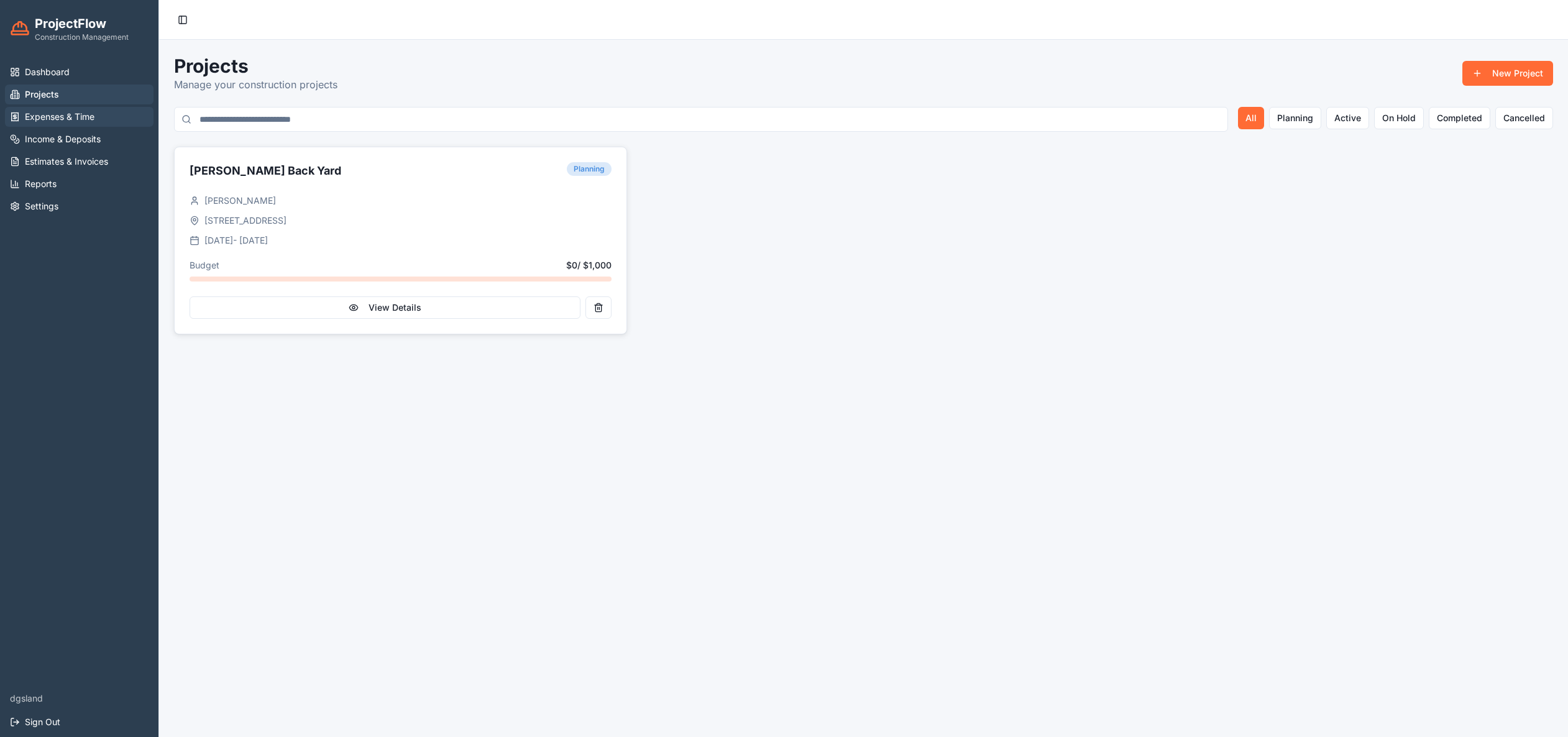
click at [26, 115] on span "Expenses & Time" at bounding box center [59, 116] width 70 height 12
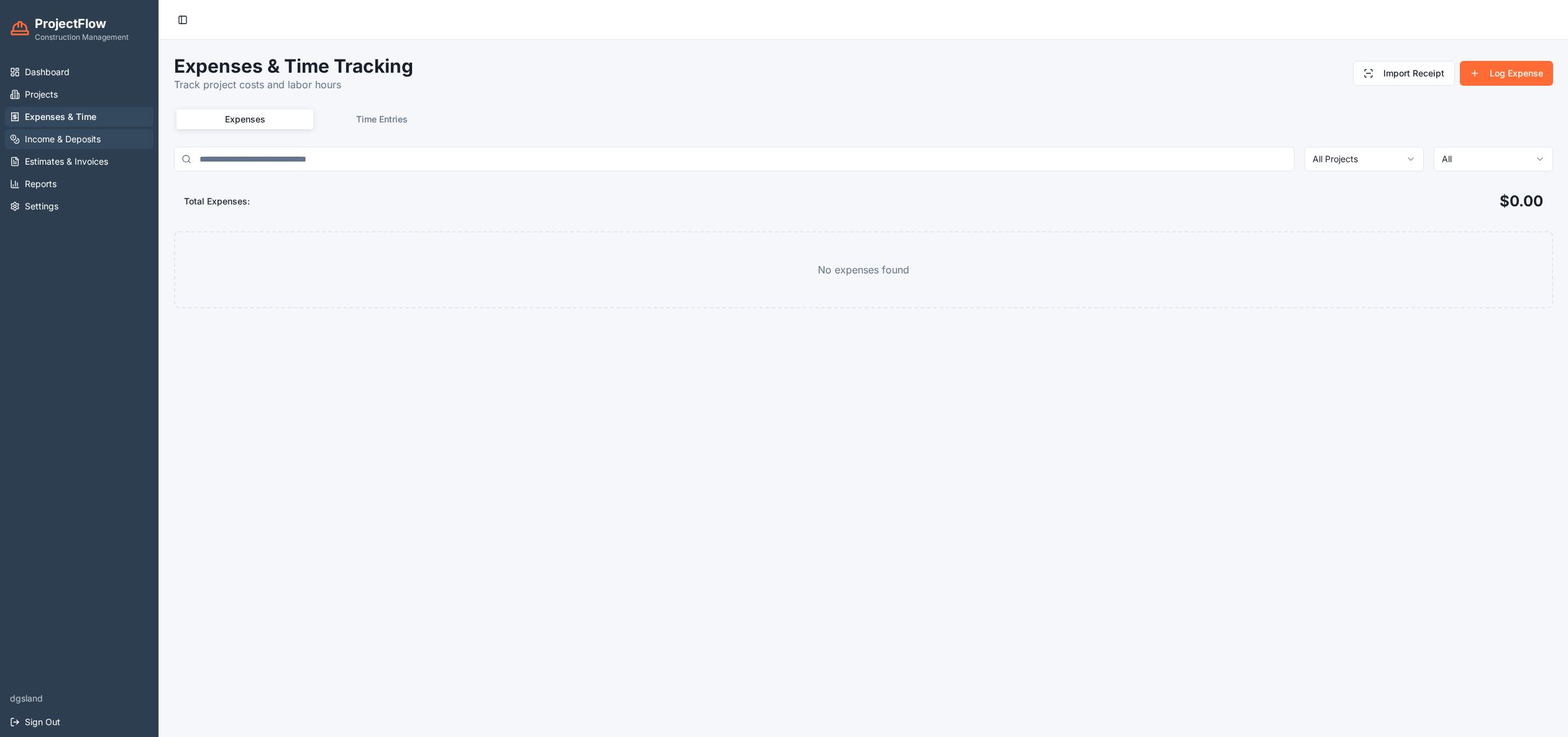
click at [49, 139] on span "Income & Deposits" at bounding box center [63, 139] width 76 height 12
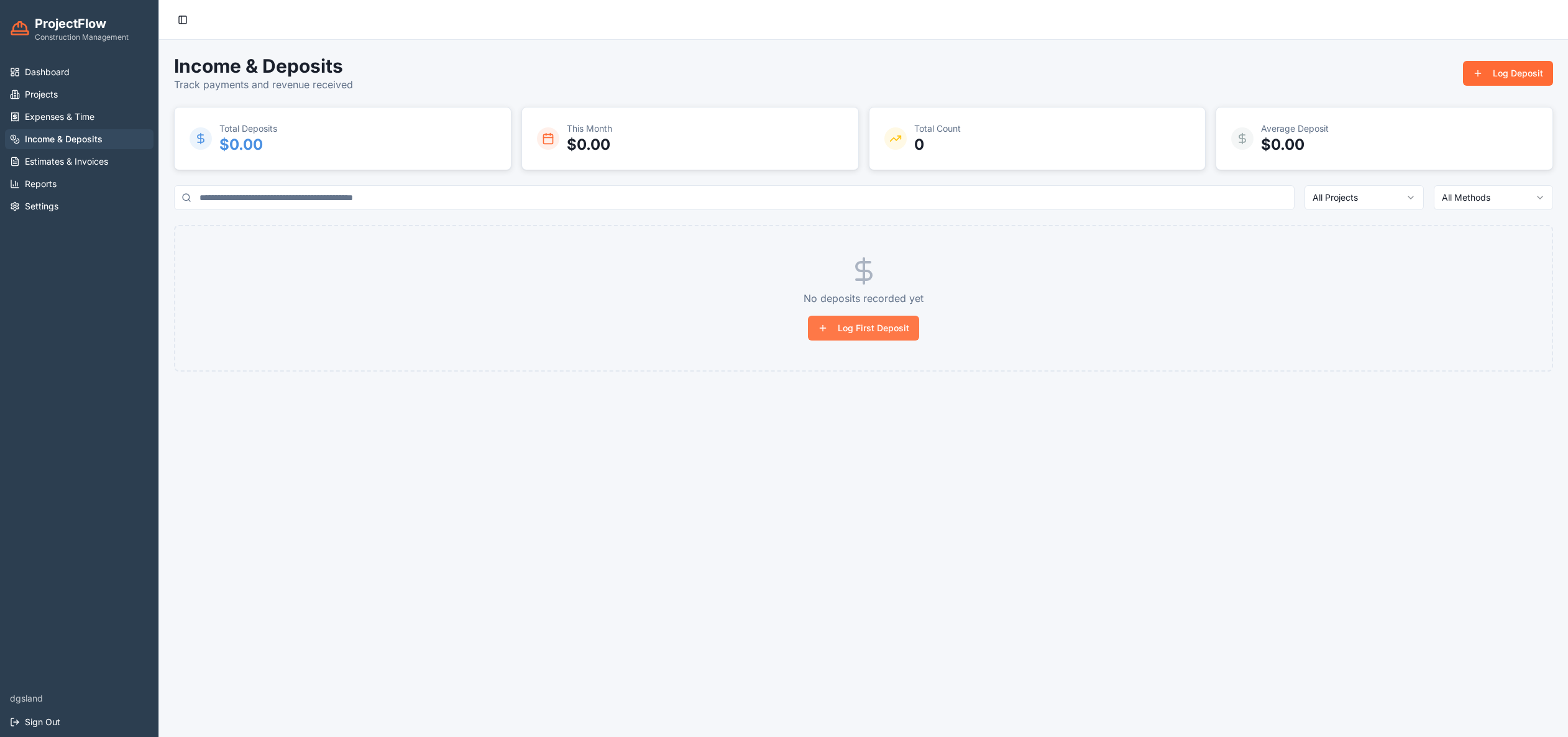
click at [885, 334] on button "Log First Deposit" at bounding box center [863, 328] width 111 height 25
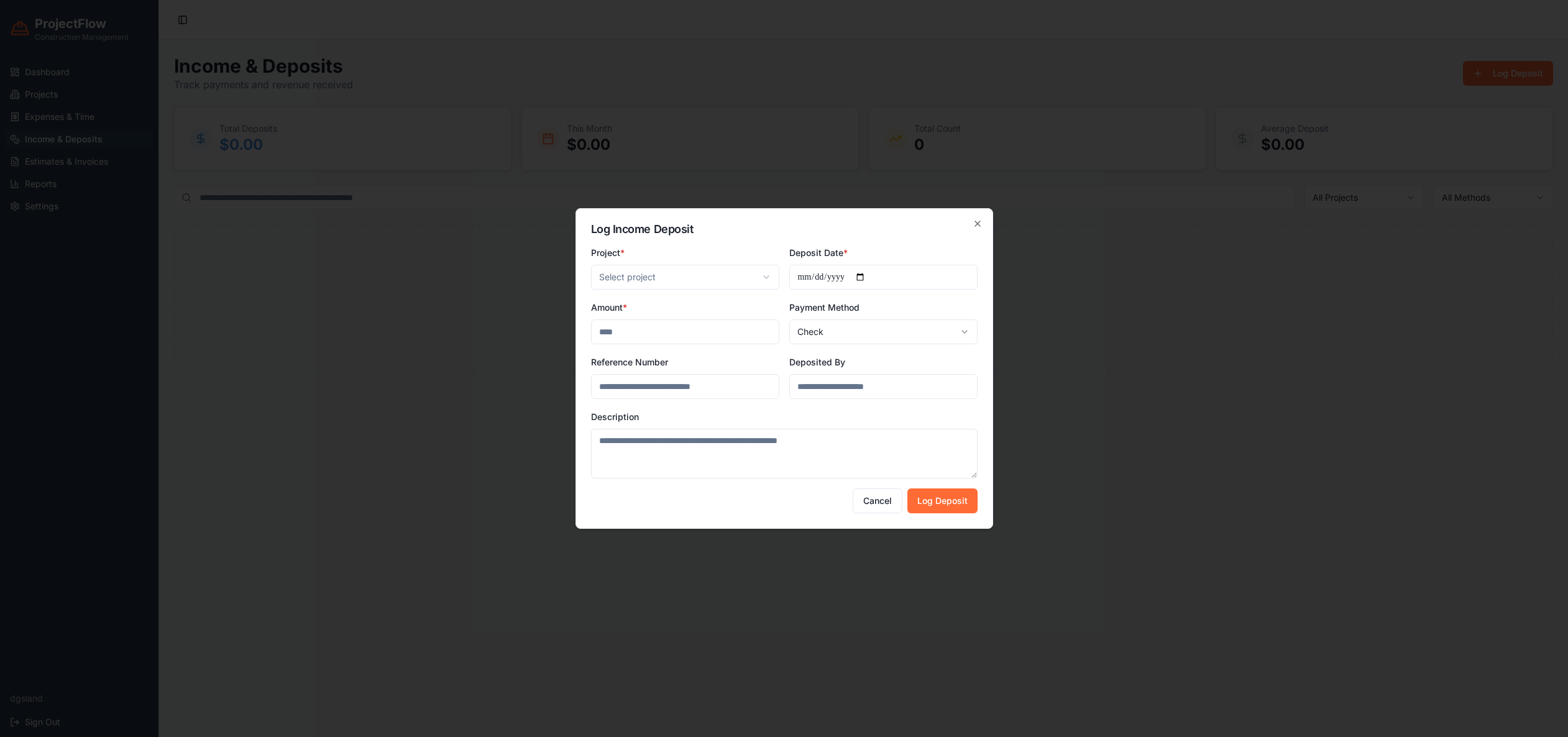
click at [763, 278] on body "**********" at bounding box center [784, 368] width 1568 height 737
click at [647, 333] on input "Amount *" at bounding box center [685, 332] width 188 height 25
type input "*"
type input "******"
click at [725, 390] on input "Reference Number" at bounding box center [685, 386] width 188 height 25
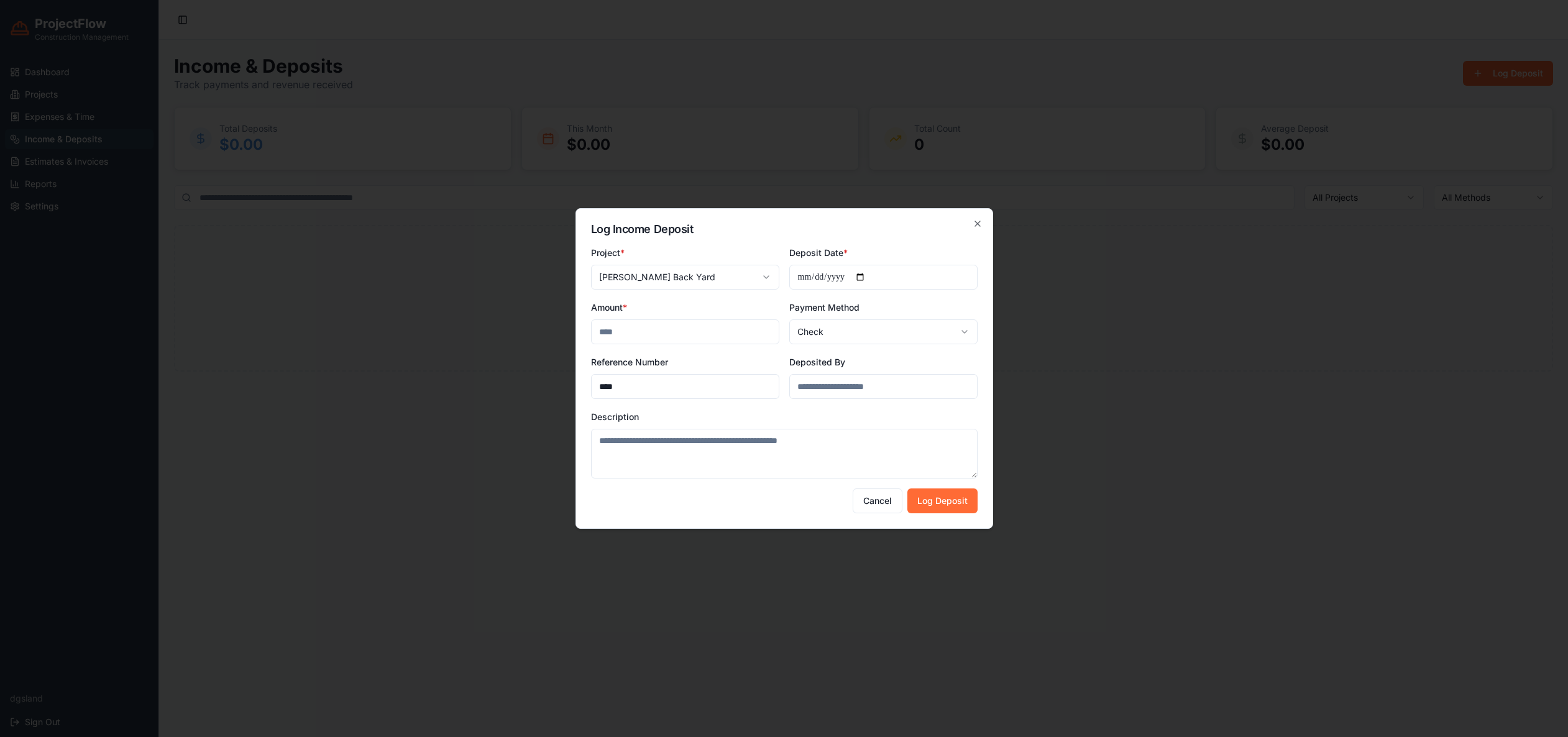
type input "****"
click at [822, 390] on input "Deposited By" at bounding box center [884, 386] width 188 height 25
type input "****"
click at [763, 447] on textarea "Description" at bounding box center [784, 453] width 386 height 50
type textarea "*******"
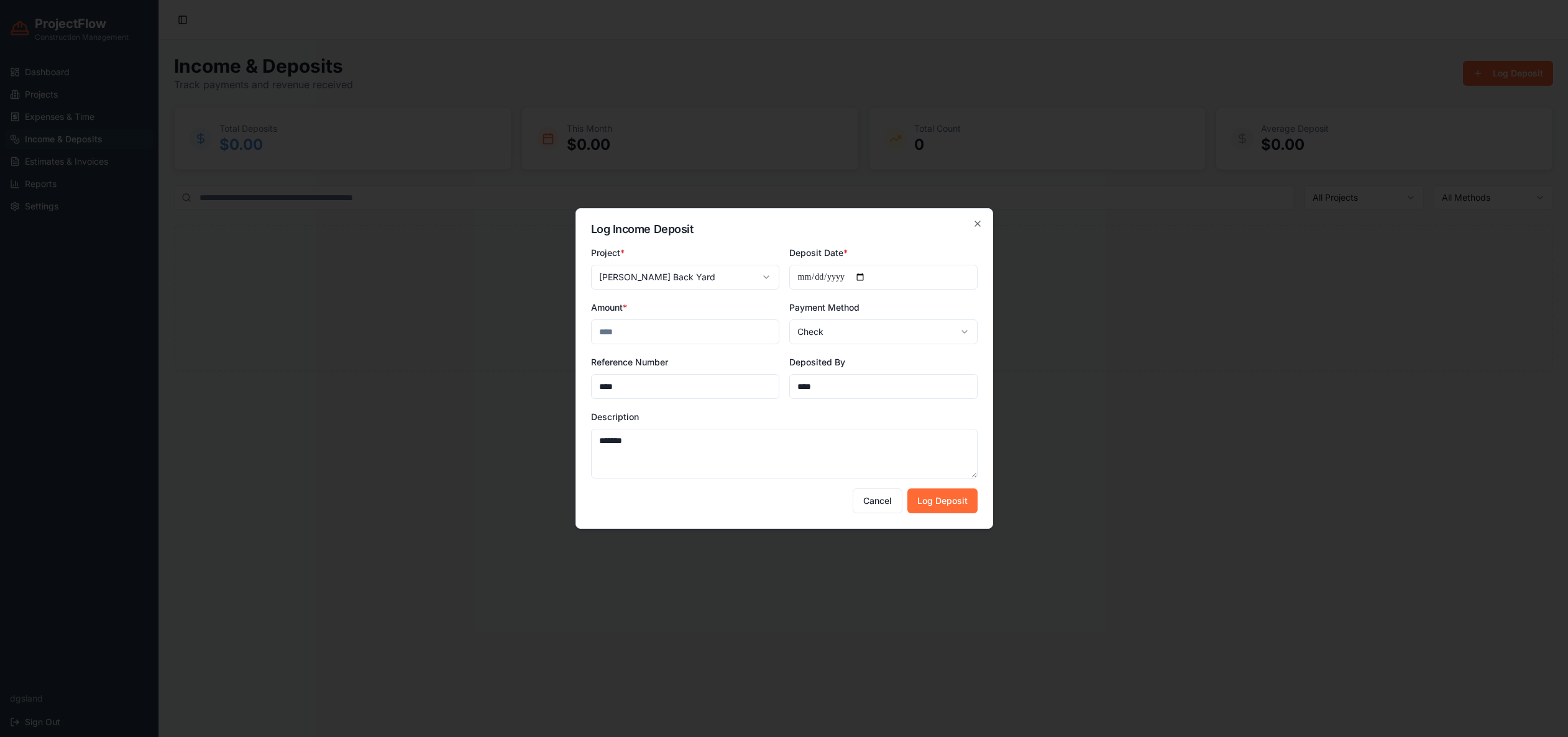
click at [951, 503] on button "Log Deposit" at bounding box center [941, 501] width 70 height 25
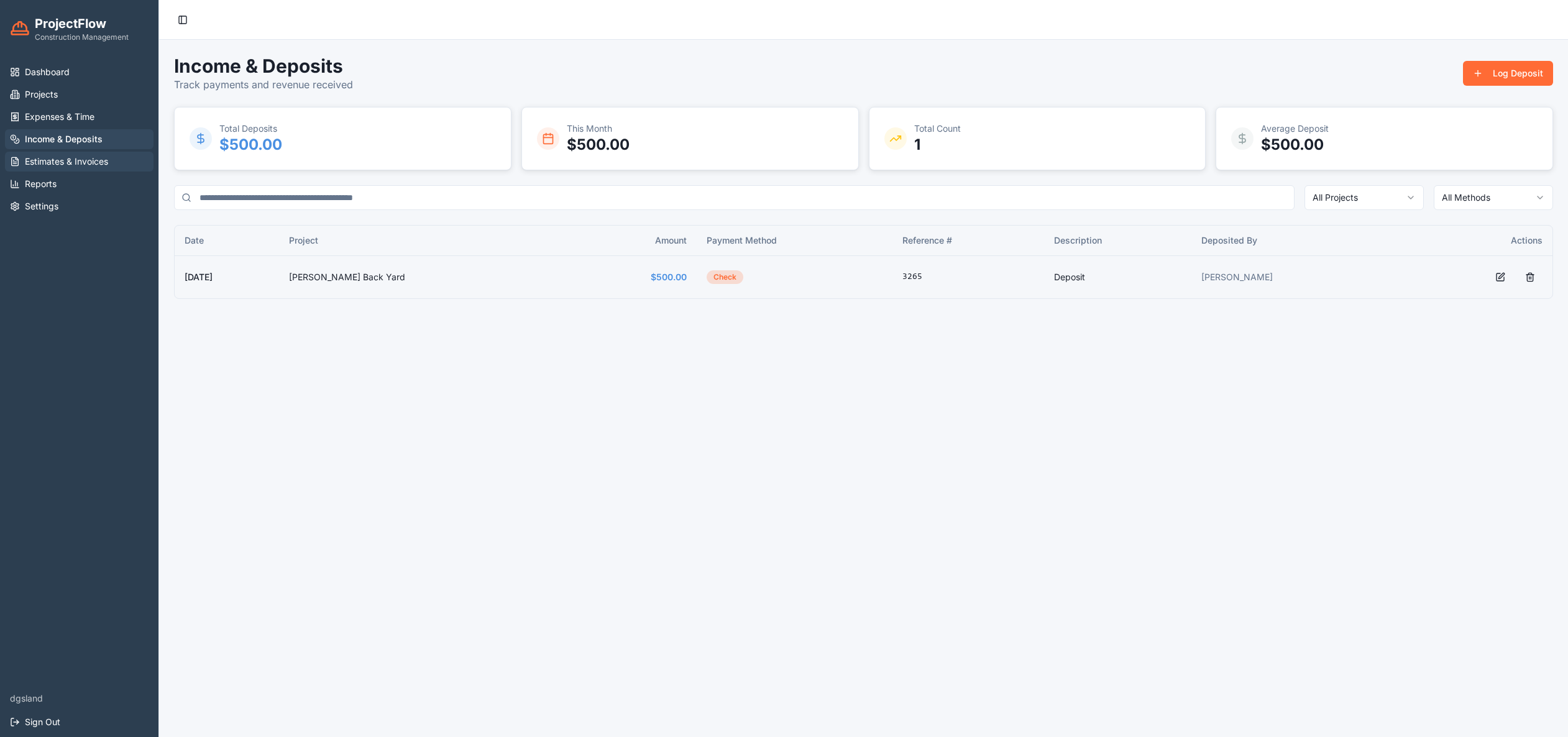
click at [63, 165] on span "Estimates & Invoices" at bounding box center [66, 161] width 84 height 12
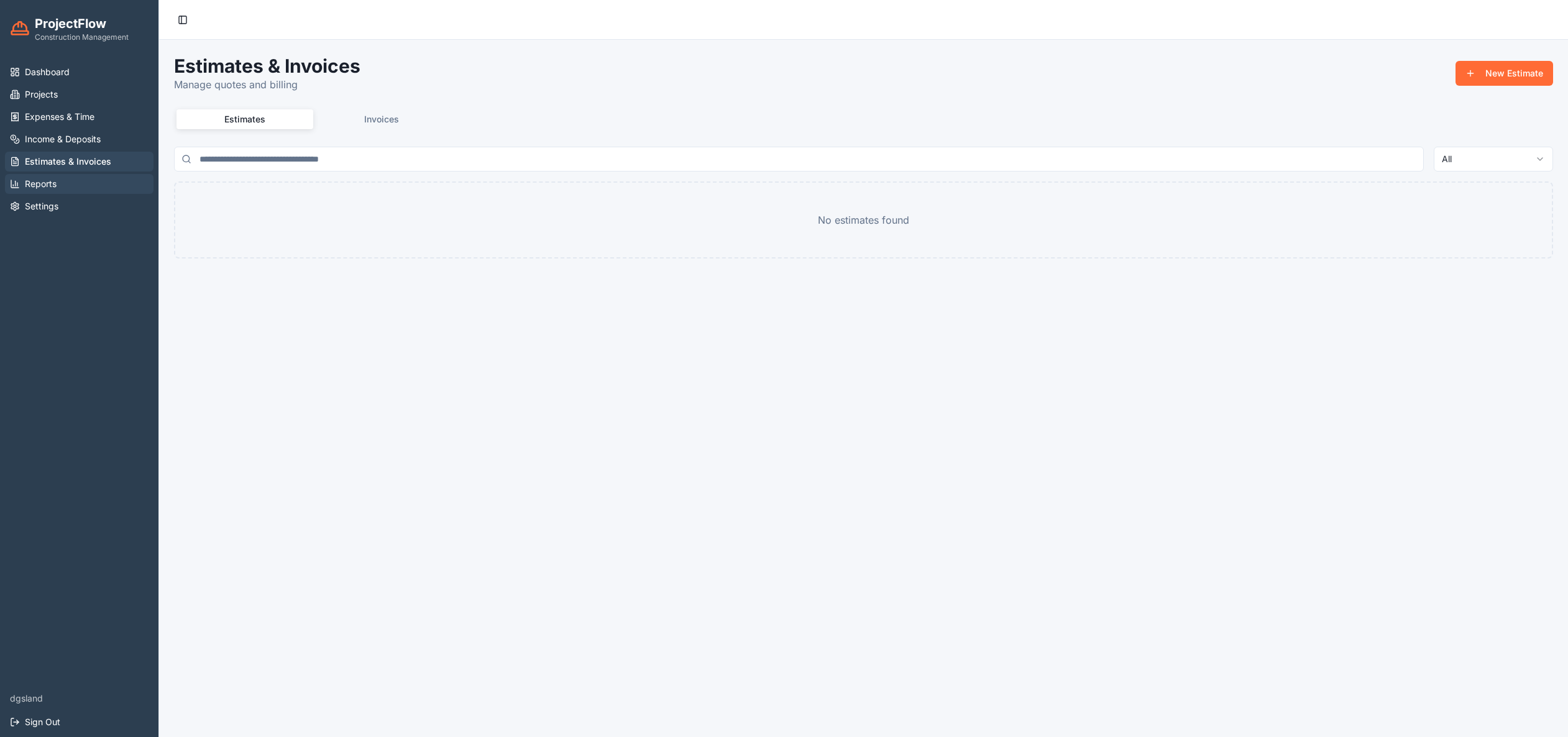
click at [57, 186] on link "Reports" at bounding box center [79, 184] width 148 height 20
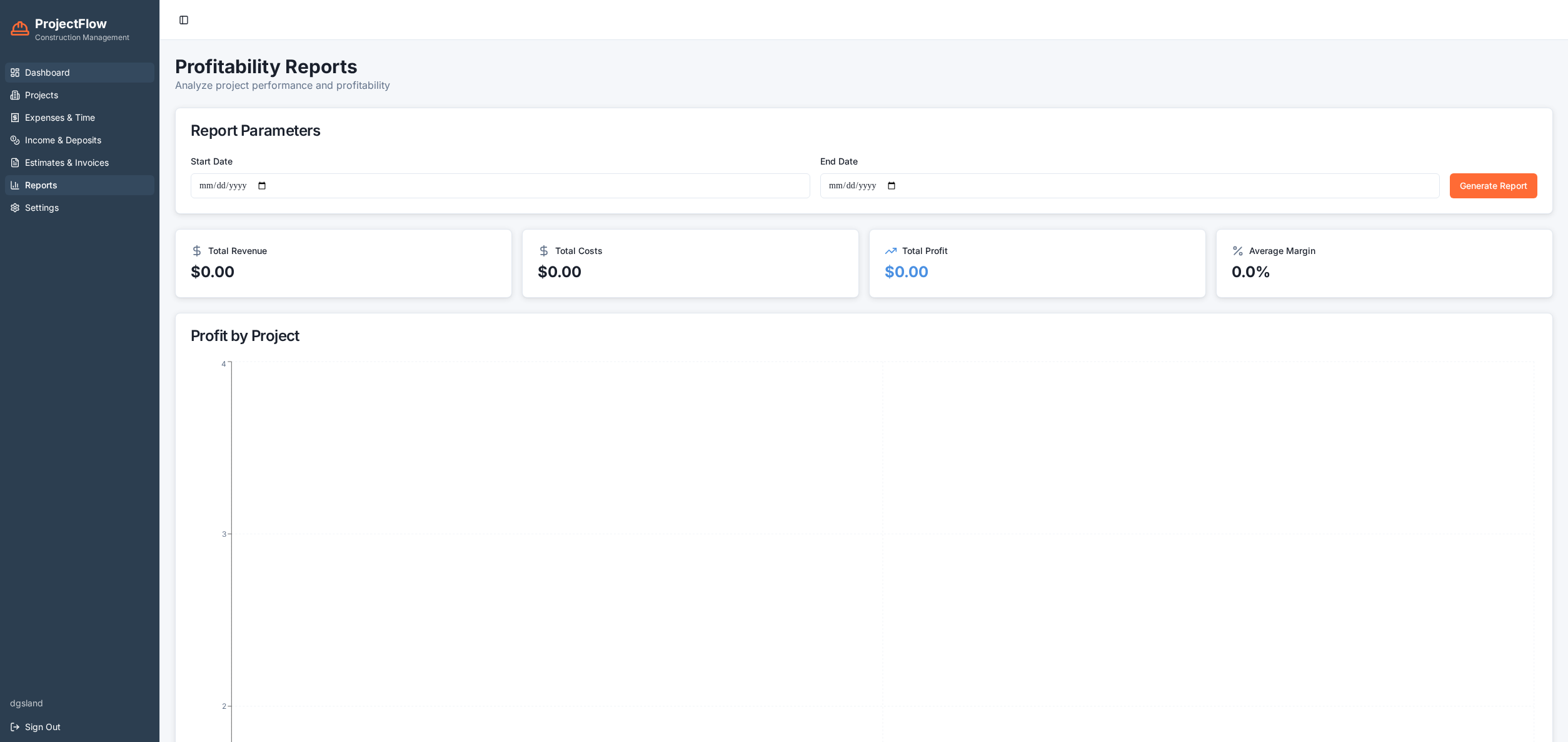
click at [42, 76] on span "Dashboard" at bounding box center [48, 72] width 45 height 12
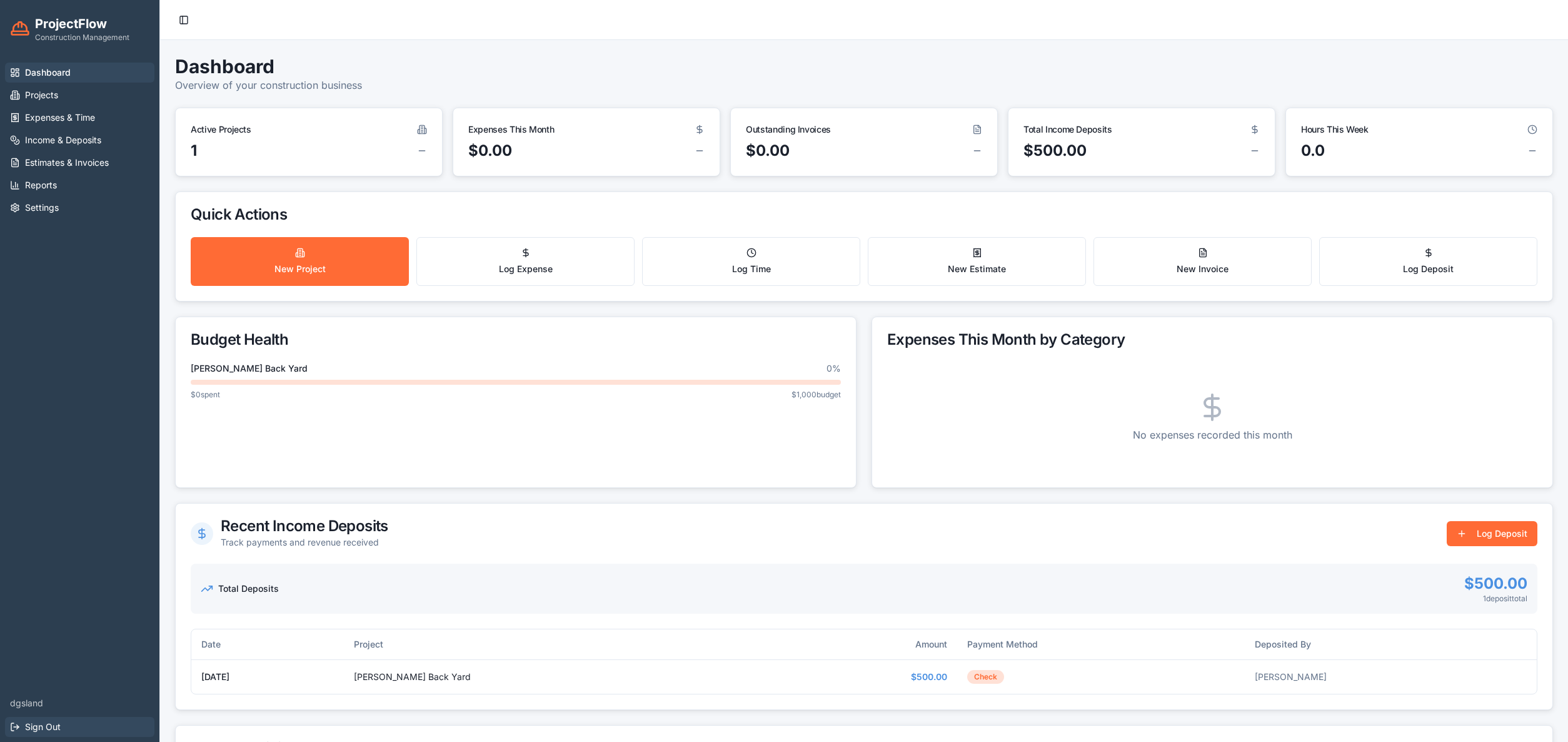
click at [50, 733] on button "Sign Out" at bounding box center [80, 726] width 149 height 20
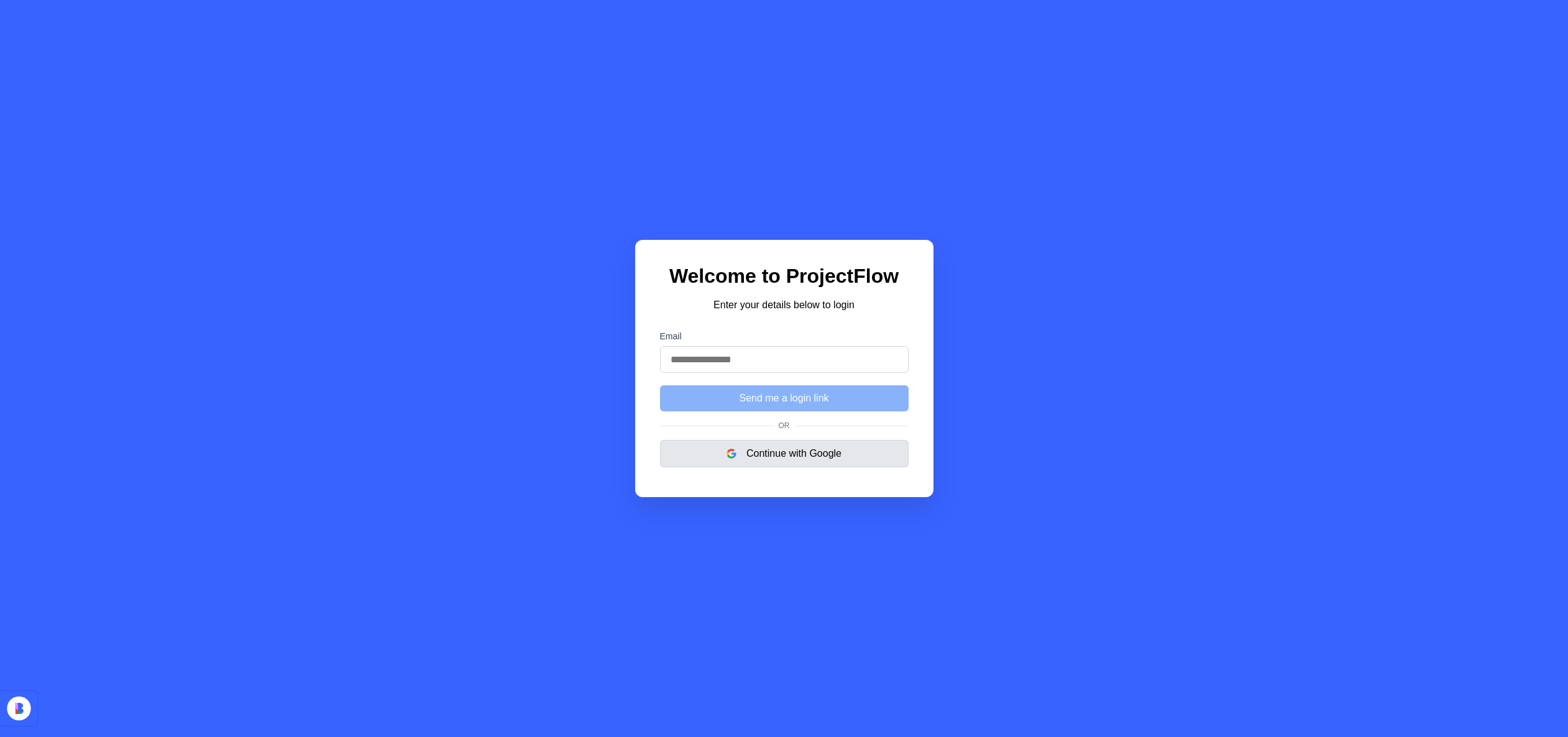
click at [811, 459] on button "Continue with Google" at bounding box center [784, 453] width 248 height 28
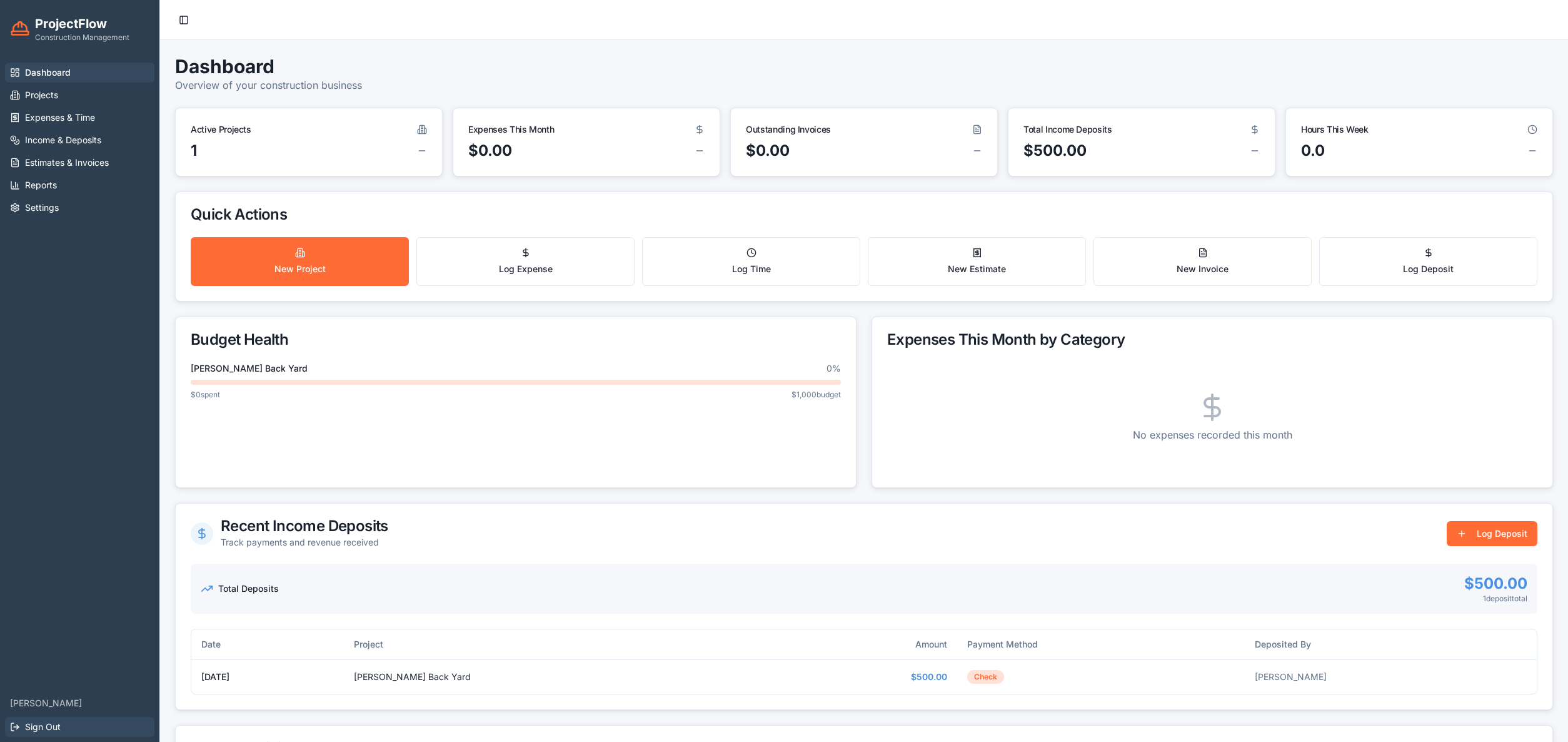
click at [56, 726] on span "Sign Out" at bounding box center [42, 726] width 36 height 12
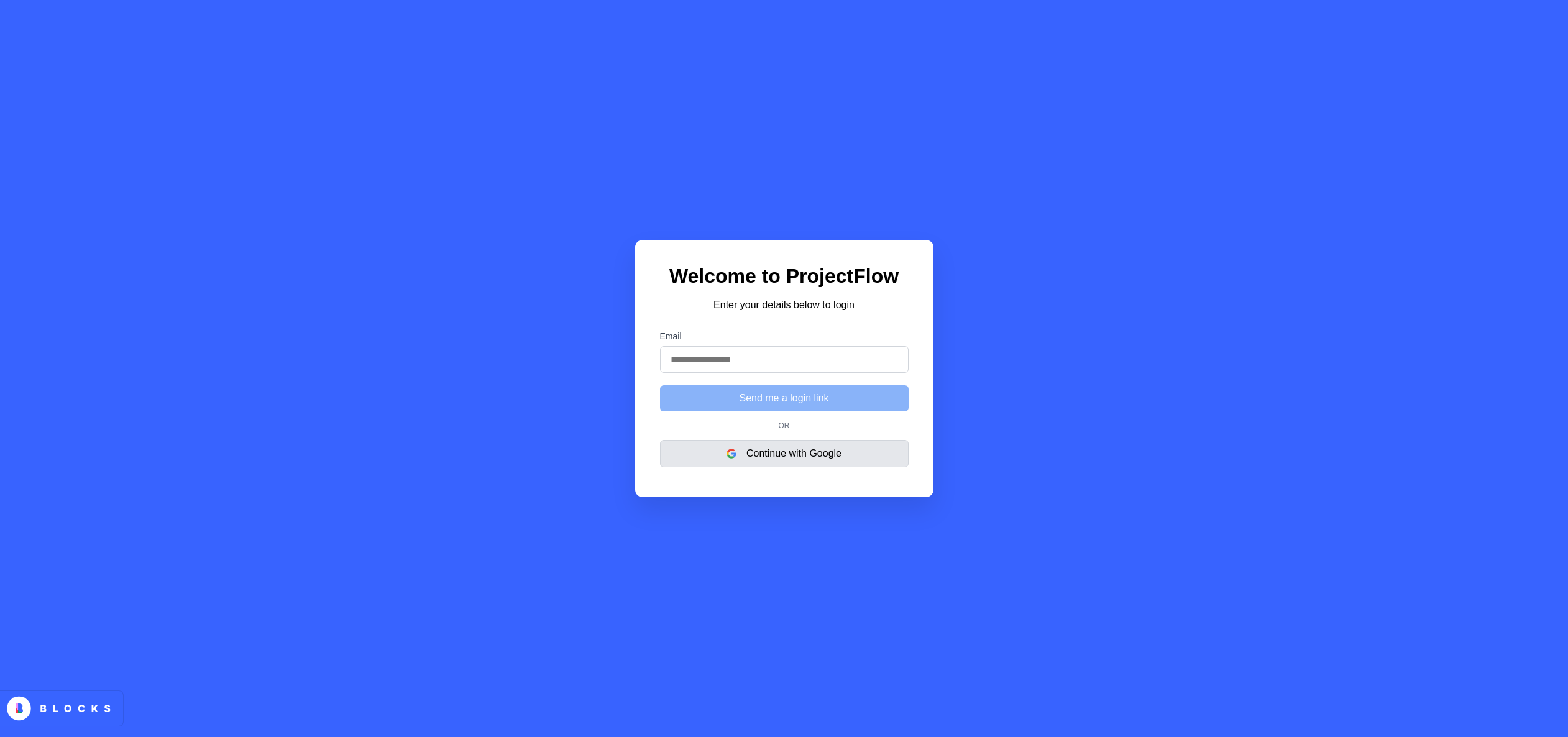
click at [746, 455] on button "Continue with Google" at bounding box center [784, 453] width 248 height 28
click at [773, 453] on button "Continue with Google" at bounding box center [784, 453] width 248 height 28
click at [799, 454] on button "Continue with Google" at bounding box center [784, 453] width 248 height 28
click at [783, 451] on button "Continue with Google" at bounding box center [784, 453] width 248 height 28
type input "**********"
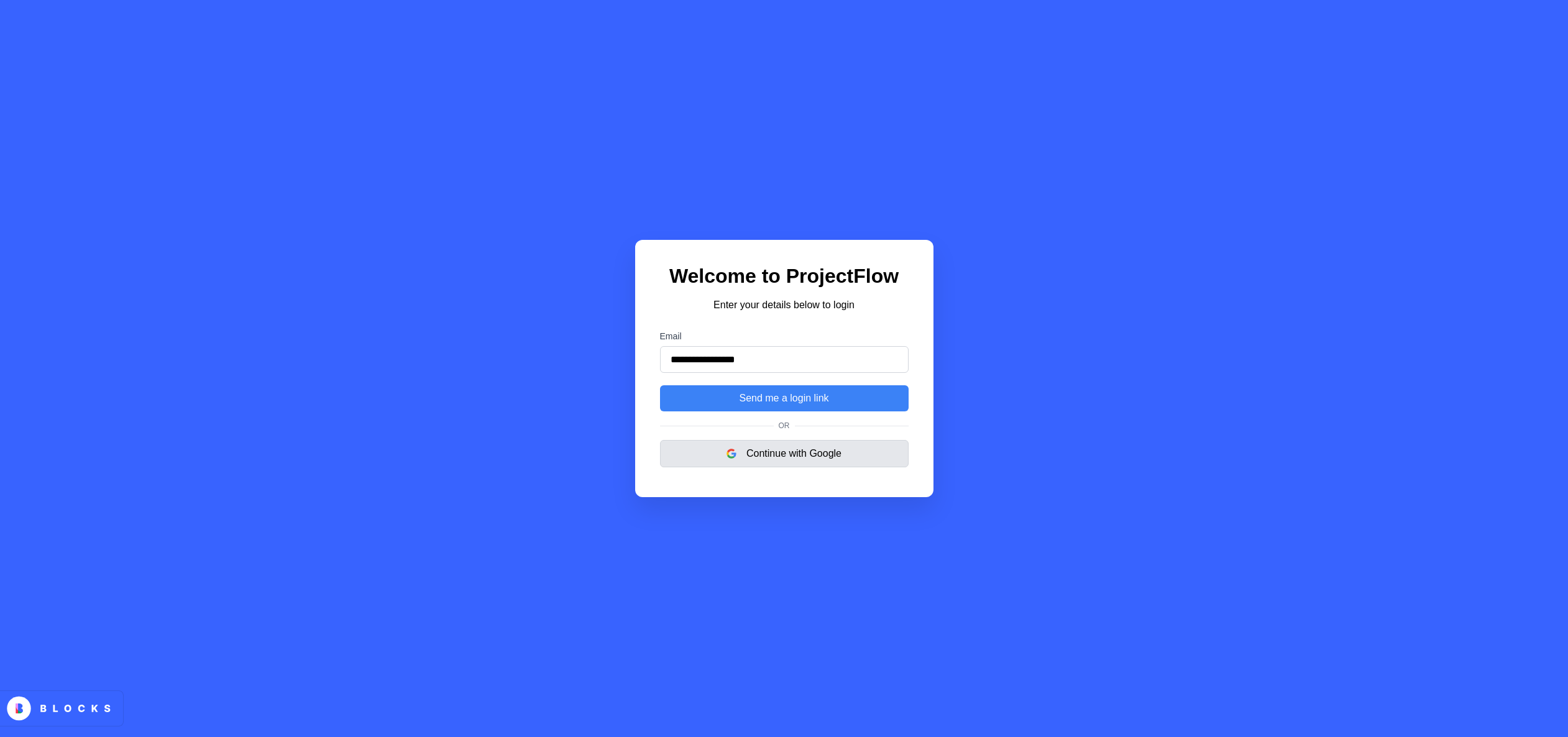
click at [806, 458] on button "Continue with Google" at bounding box center [784, 453] width 248 height 28
type input "**********"
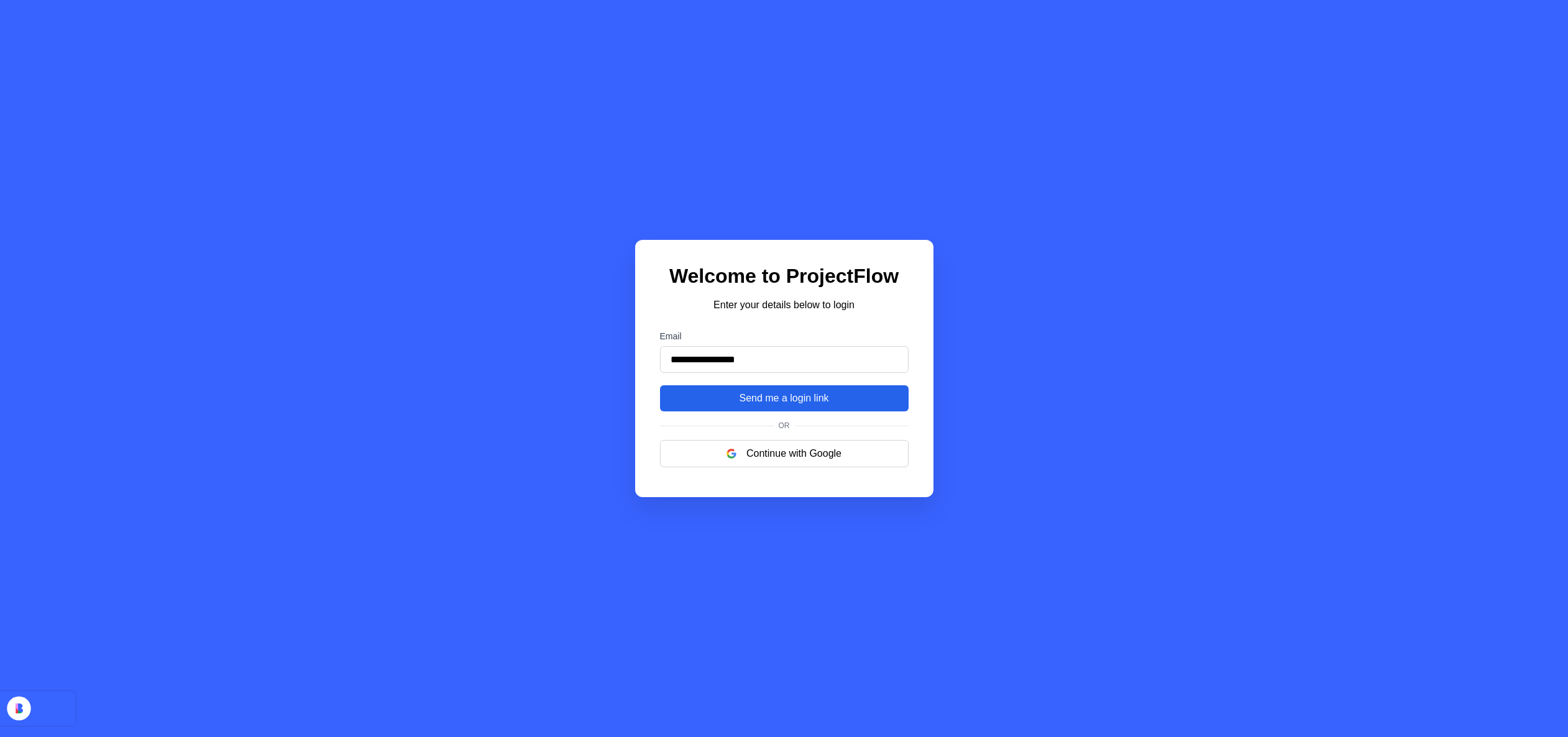
click at [778, 395] on button "Send me a login link" at bounding box center [784, 398] width 248 height 26
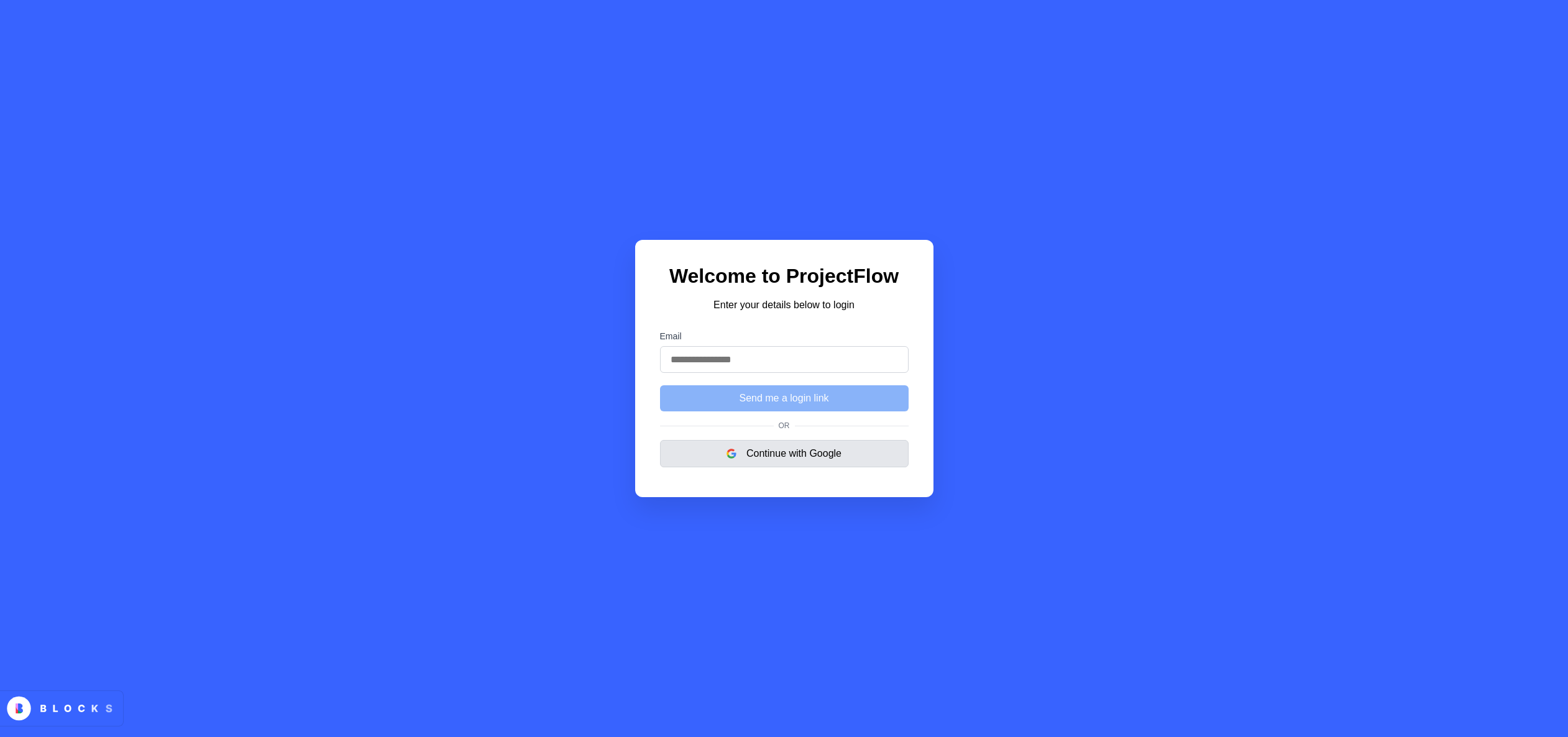
click at [831, 462] on button "Continue with Google" at bounding box center [784, 453] width 248 height 28
click at [791, 458] on button "Continue with Google" at bounding box center [784, 453] width 248 height 28
click at [754, 459] on button "Continue with Google" at bounding box center [784, 453] width 248 height 28
click at [819, 456] on button "Continue with Google" at bounding box center [784, 453] width 248 height 28
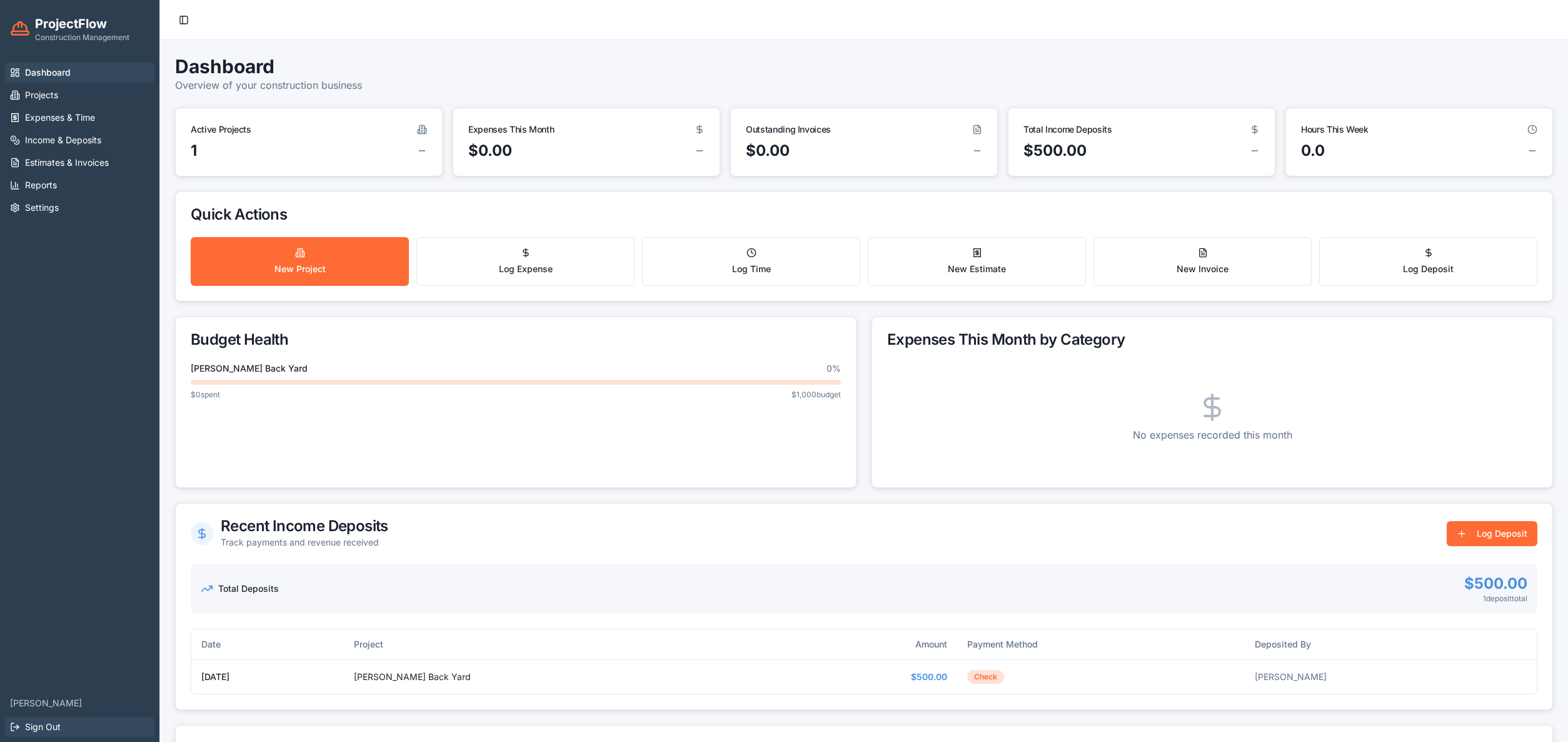
click at [49, 727] on span "Sign Out" at bounding box center [42, 726] width 36 height 12
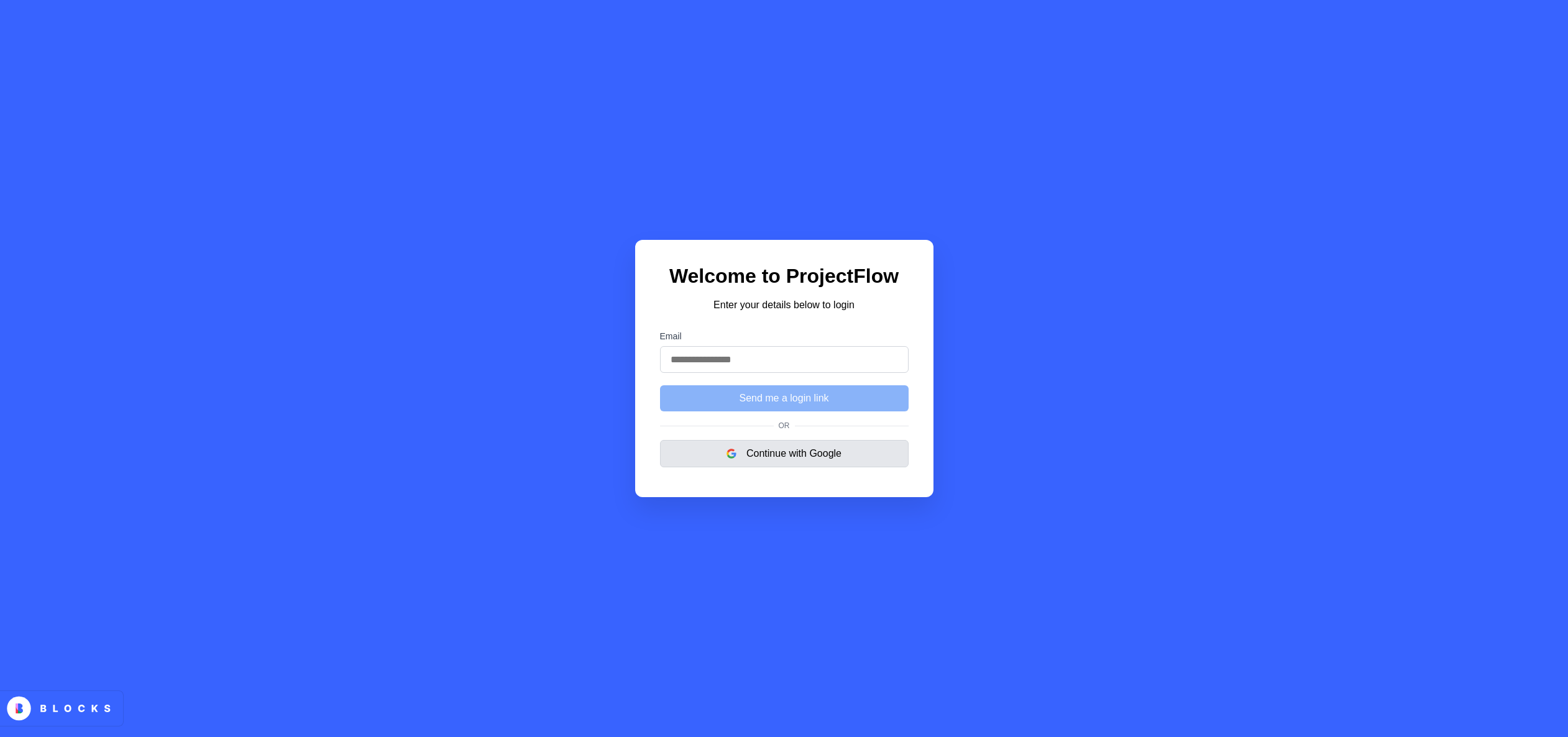
click at [767, 452] on button "Continue with Google" at bounding box center [784, 453] width 248 height 28
click at [796, 454] on button "Continue with Google" at bounding box center [784, 453] width 248 height 28
click at [796, 459] on button "Continue with Google" at bounding box center [784, 453] width 248 height 28
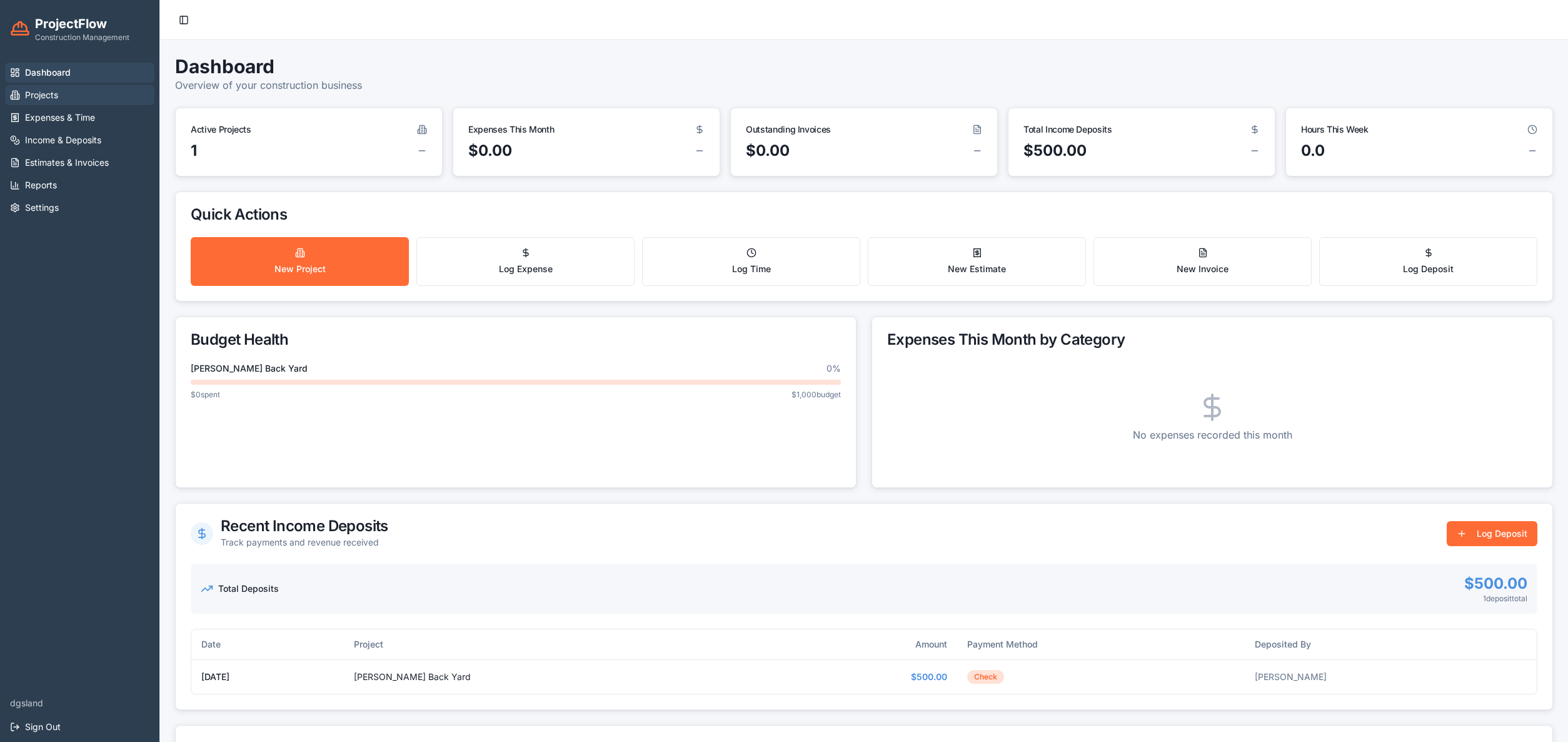
click at [57, 95] on span "Projects" at bounding box center [42, 95] width 33 height 12
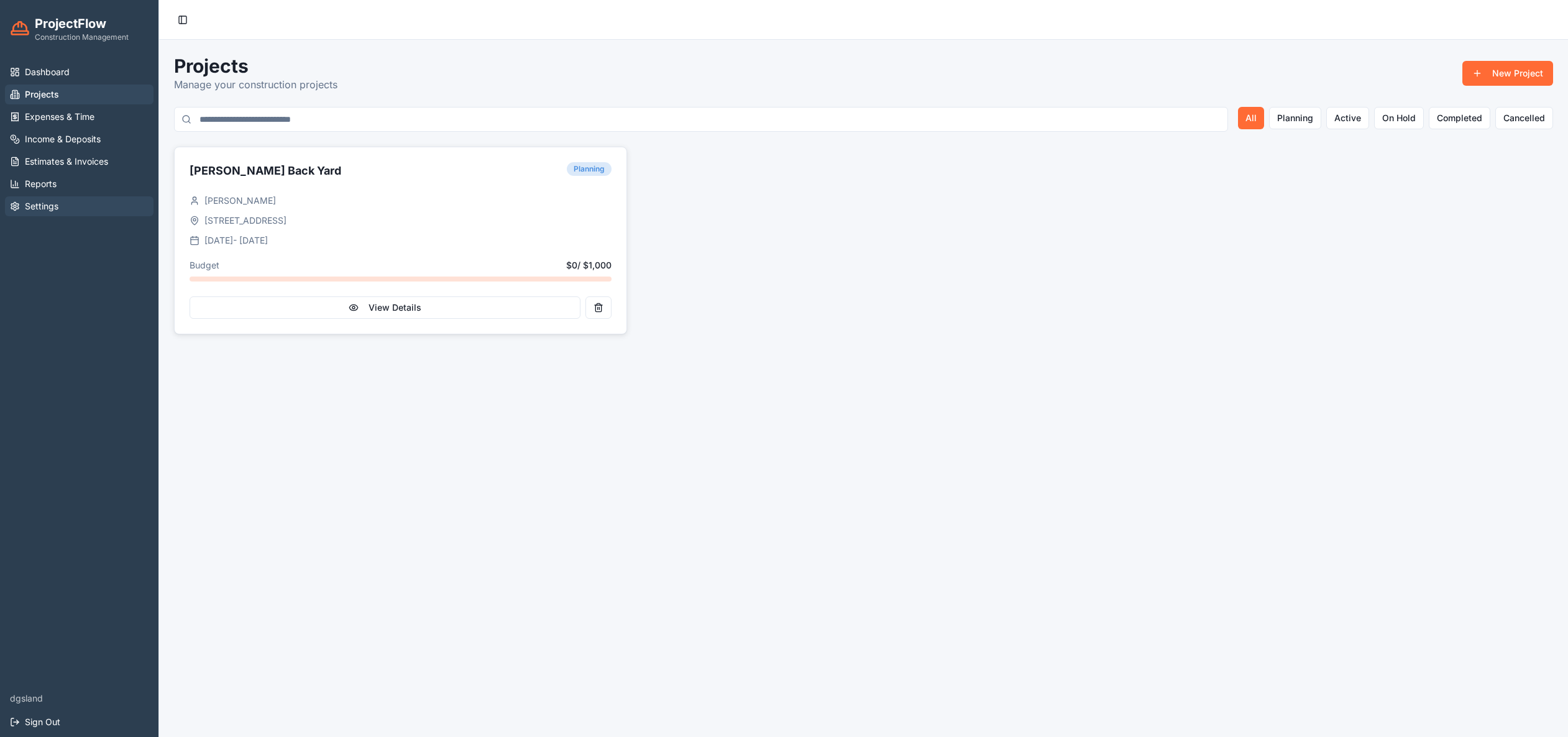
click at [48, 203] on span "Settings" at bounding box center [41, 206] width 34 height 12
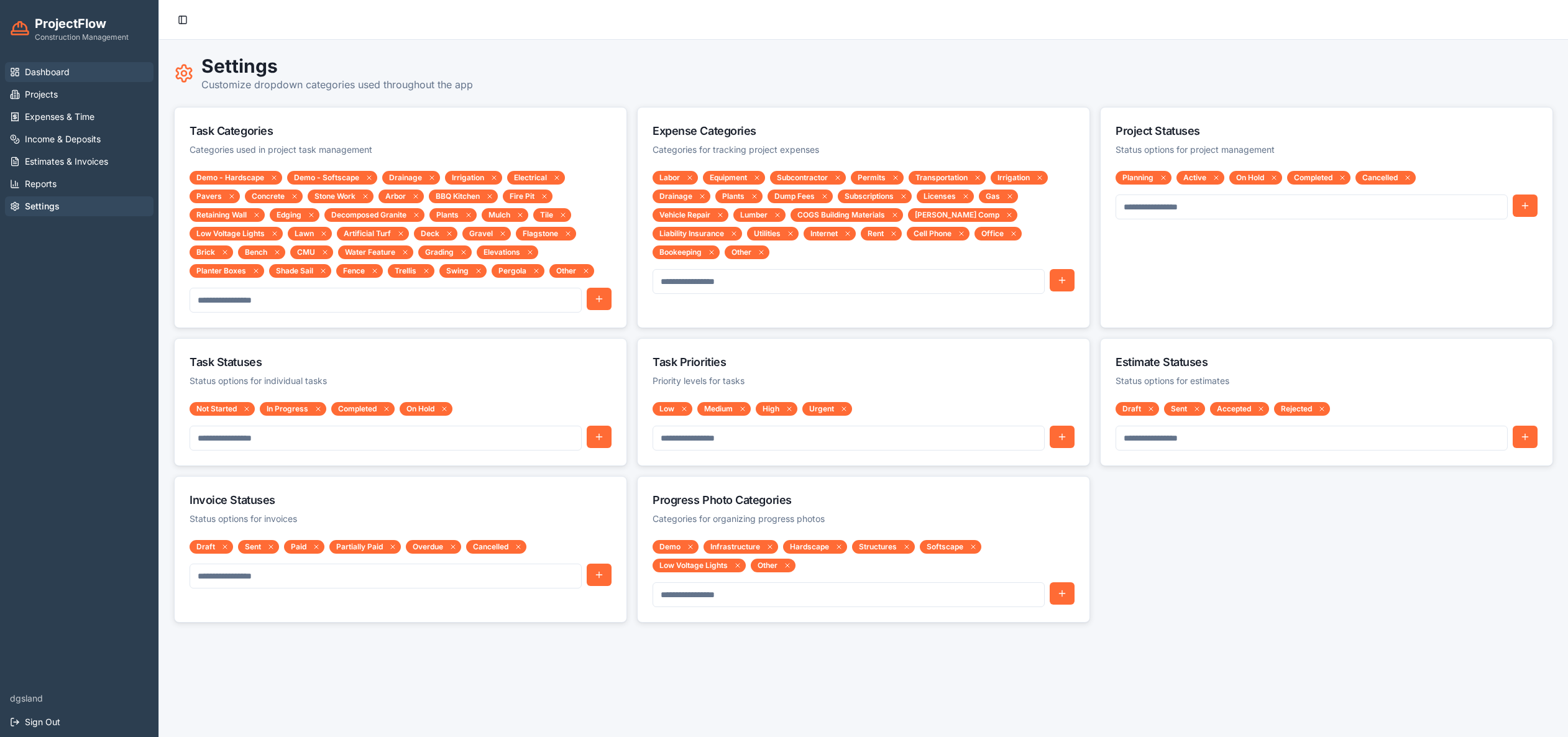
click at [66, 78] on span "Dashboard" at bounding box center [47, 72] width 45 height 12
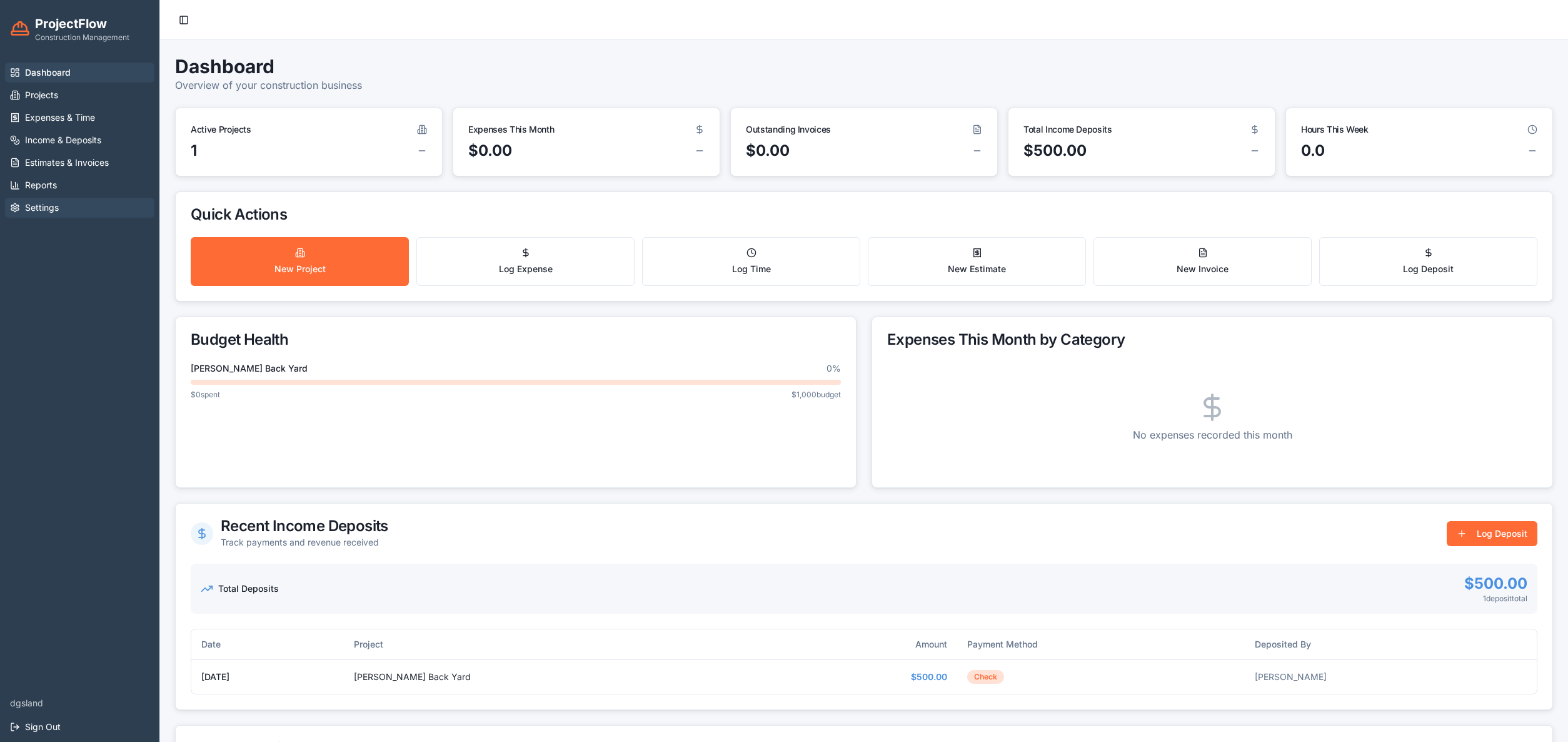
click at [52, 213] on span "Settings" at bounding box center [42, 207] width 34 height 12
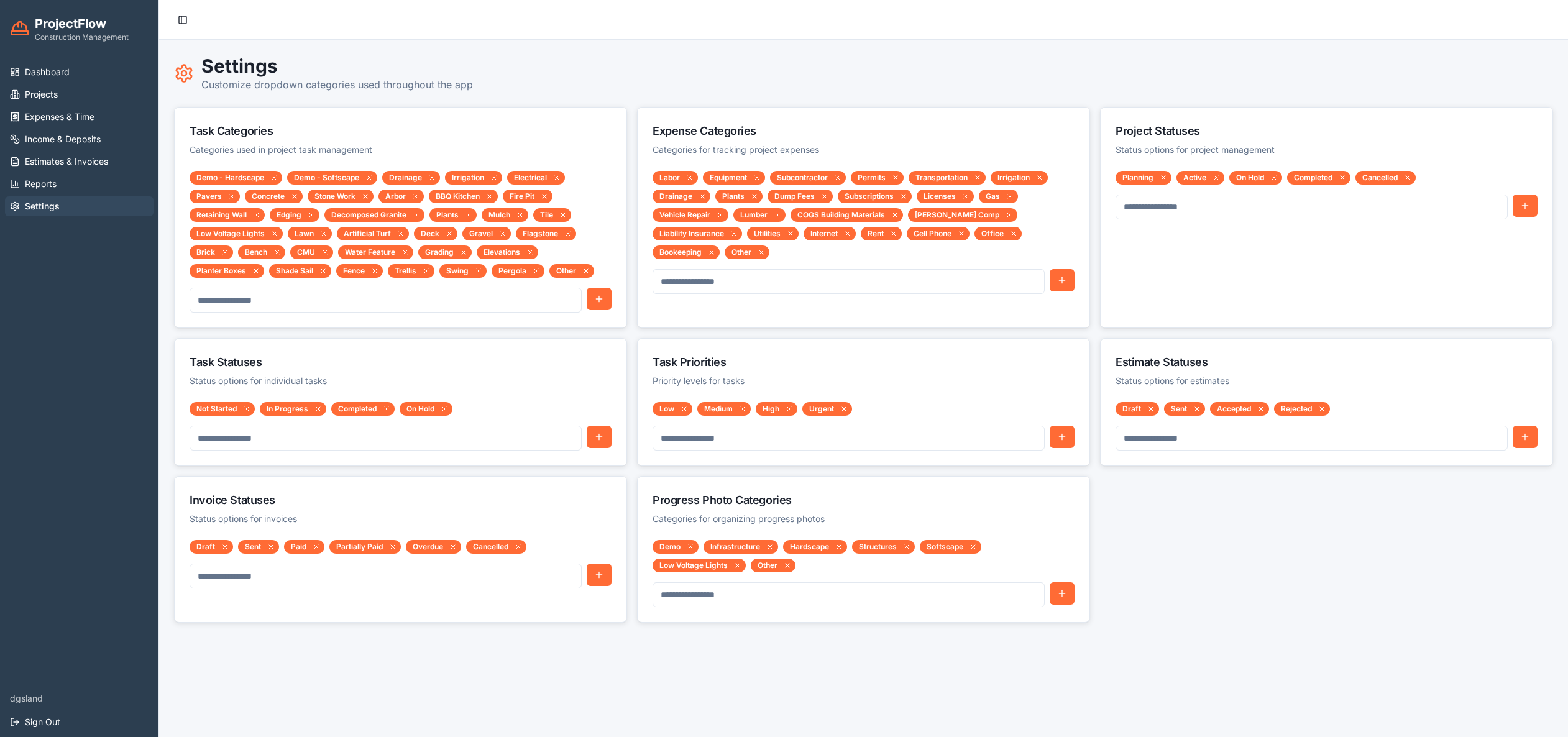
click at [52, 213] on link "Settings" at bounding box center [79, 206] width 148 height 20
click at [43, 69] on span "Dashboard" at bounding box center [47, 72] width 45 height 12
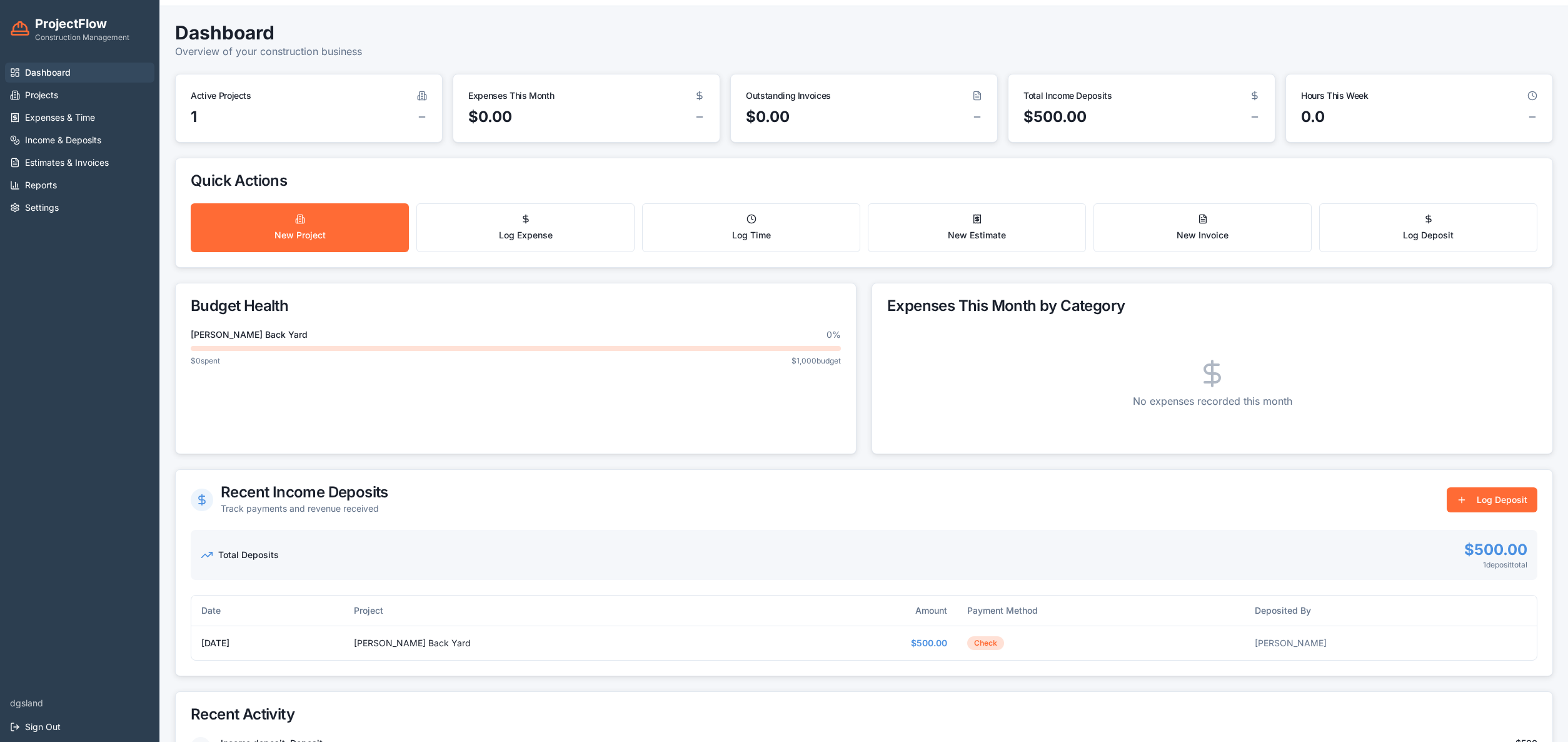
scroll to position [135, 0]
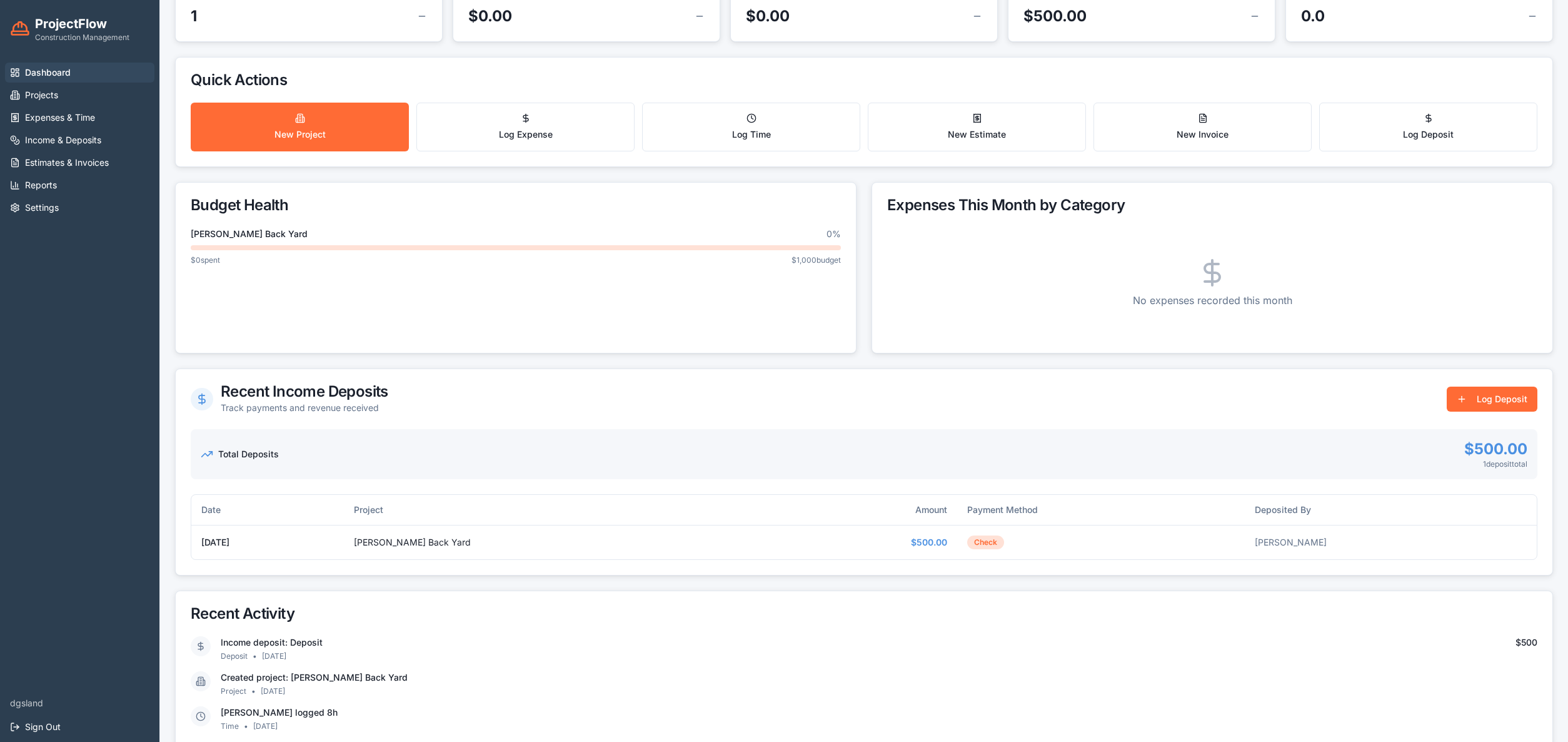
click at [62, 40] on span "Construction Management" at bounding box center [82, 37] width 95 height 10
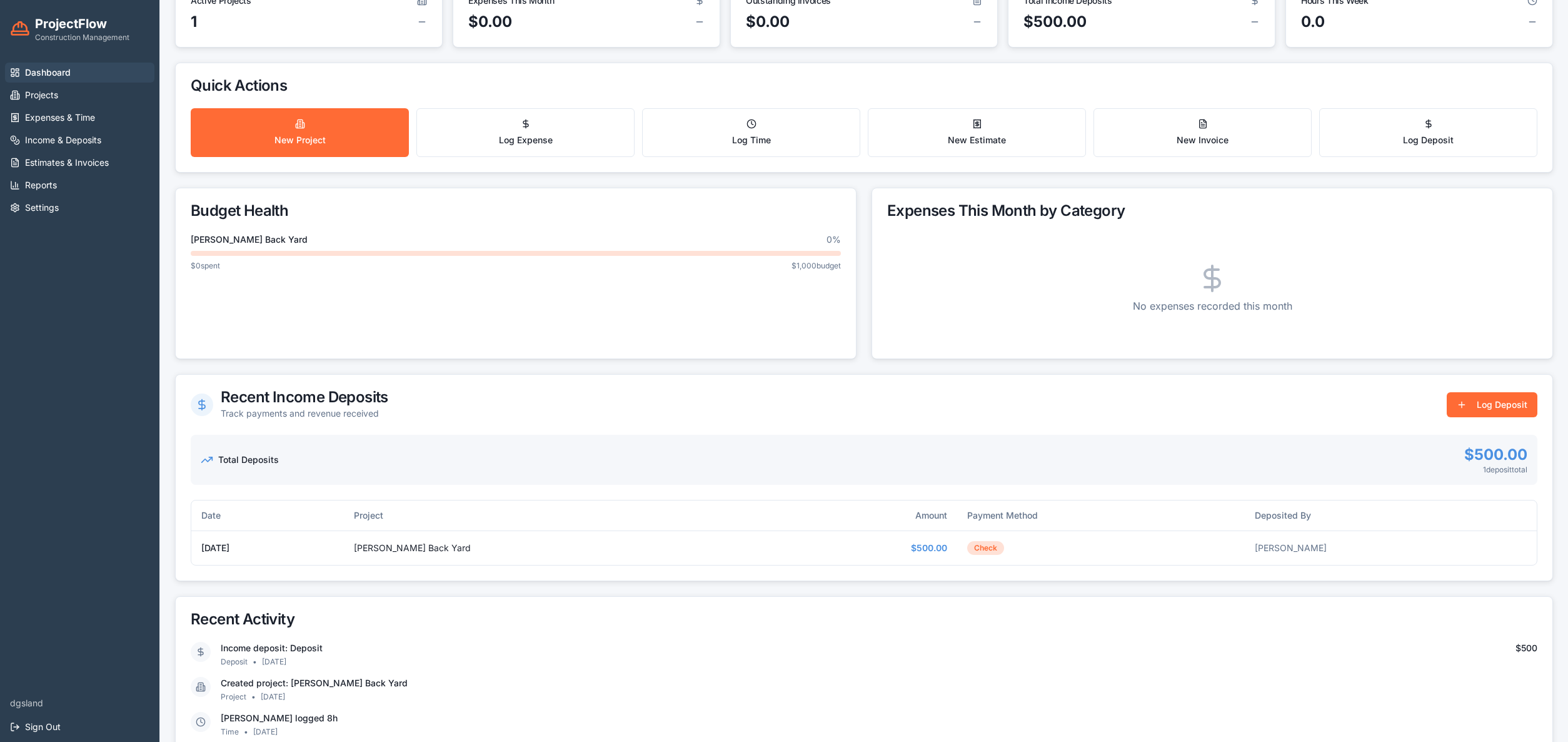
scroll to position [0, 0]
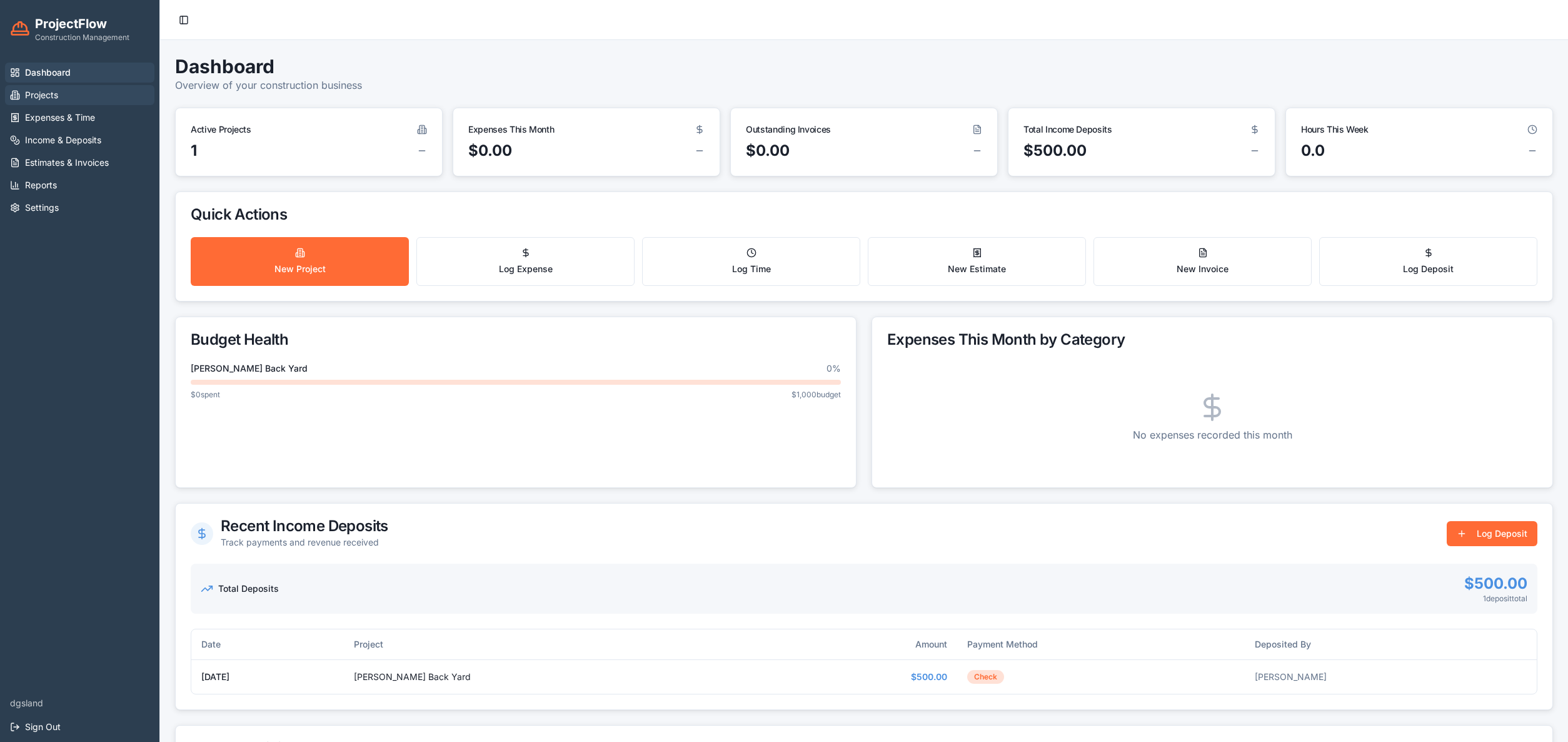
click at [44, 94] on span "Projects" at bounding box center [42, 95] width 33 height 12
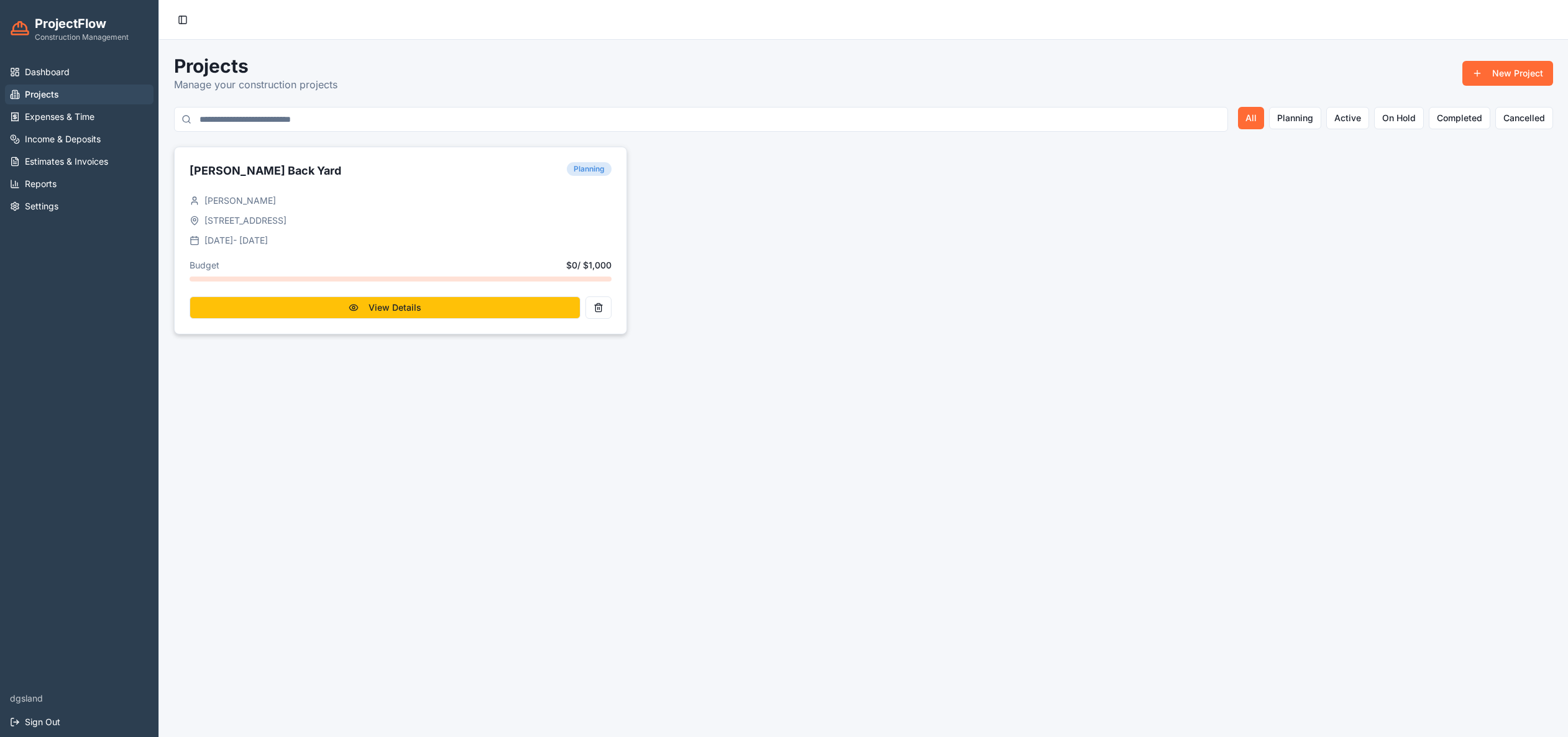
click at [358, 300] on button "View Details" at bounding box center [384, 308] width 390 height 22
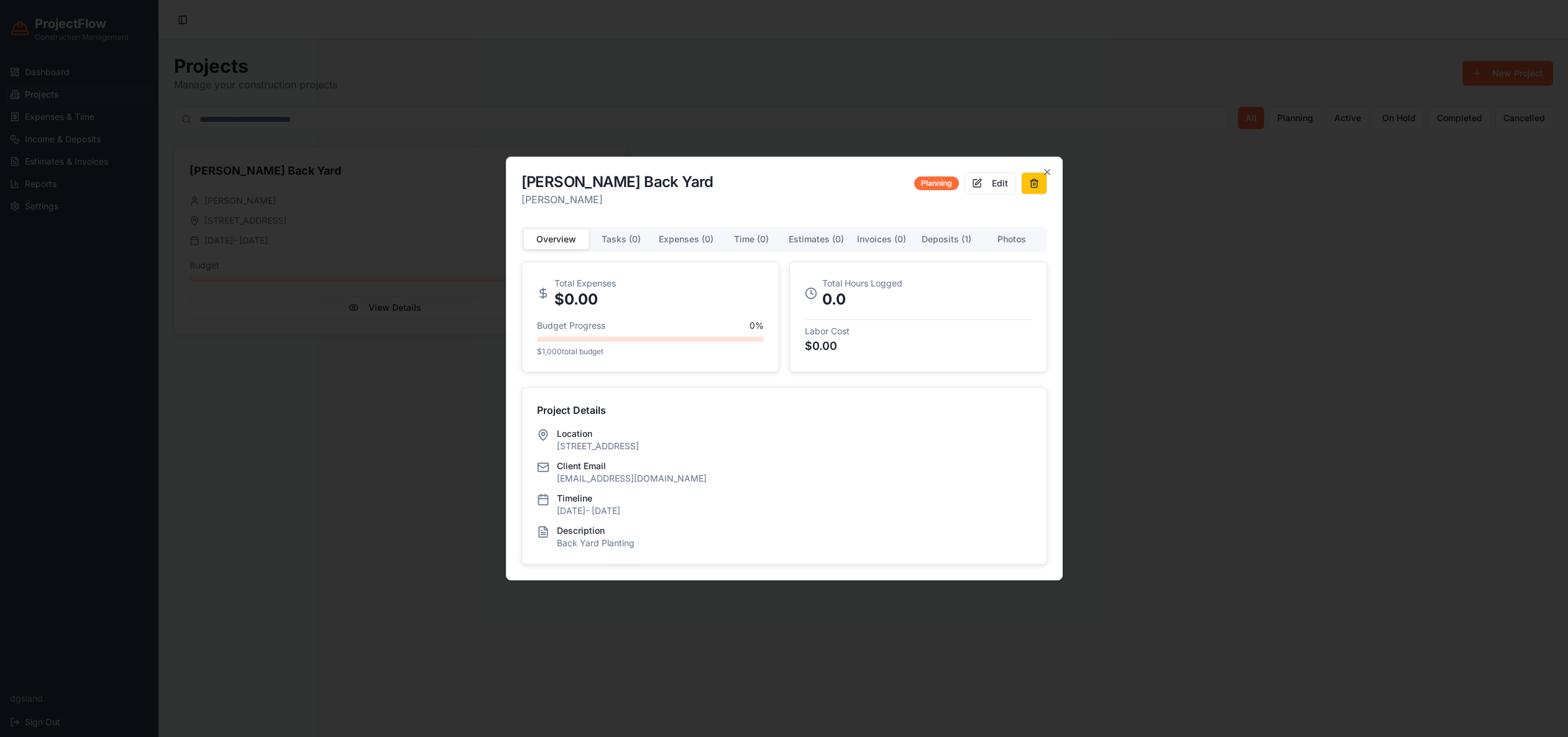
click at [1036, 185] on button at bounding box center [1034, 184] width 26 height 22
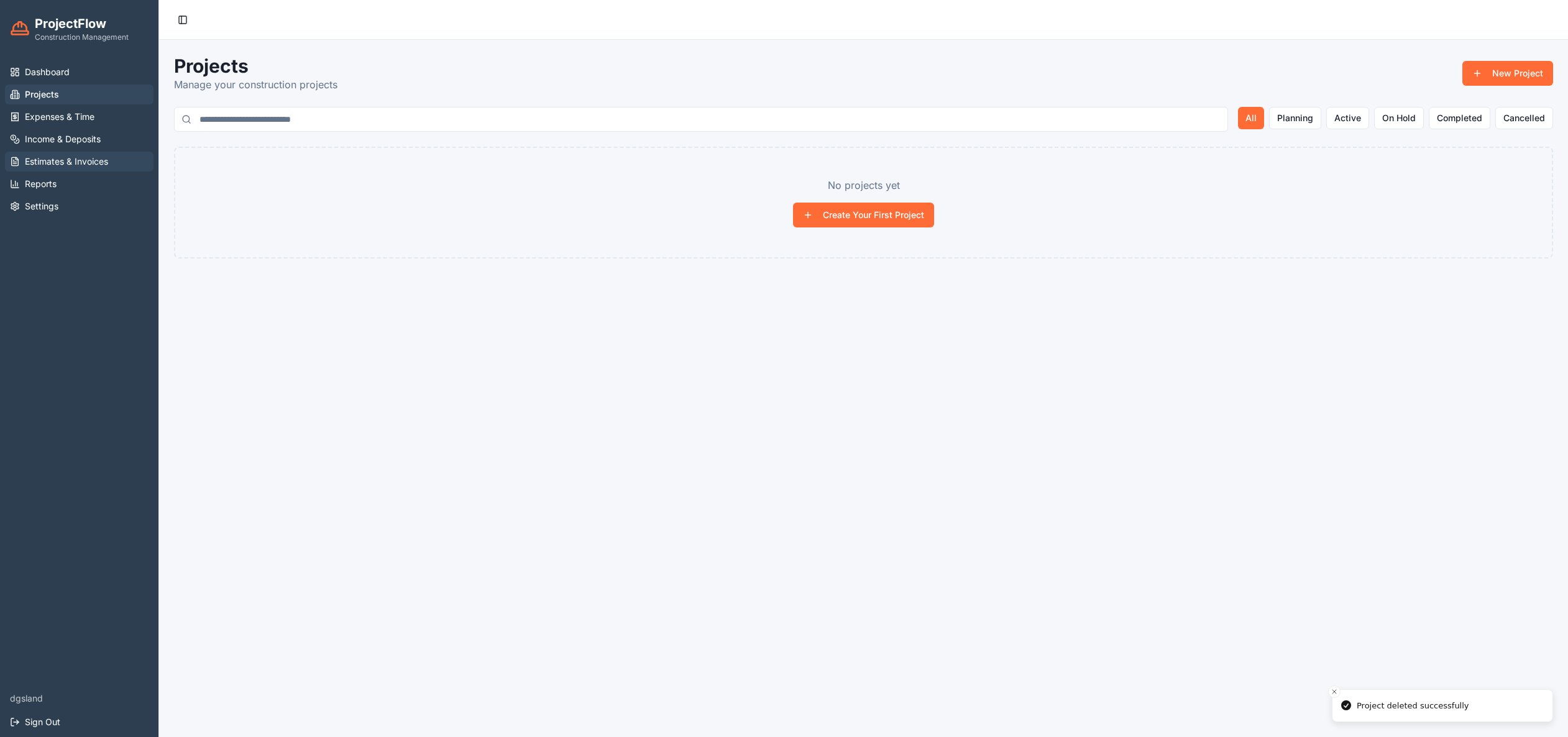
click at [50, 164] on span "Estimates & Invoices" at bounding box center [66, 161] width 84 height 12
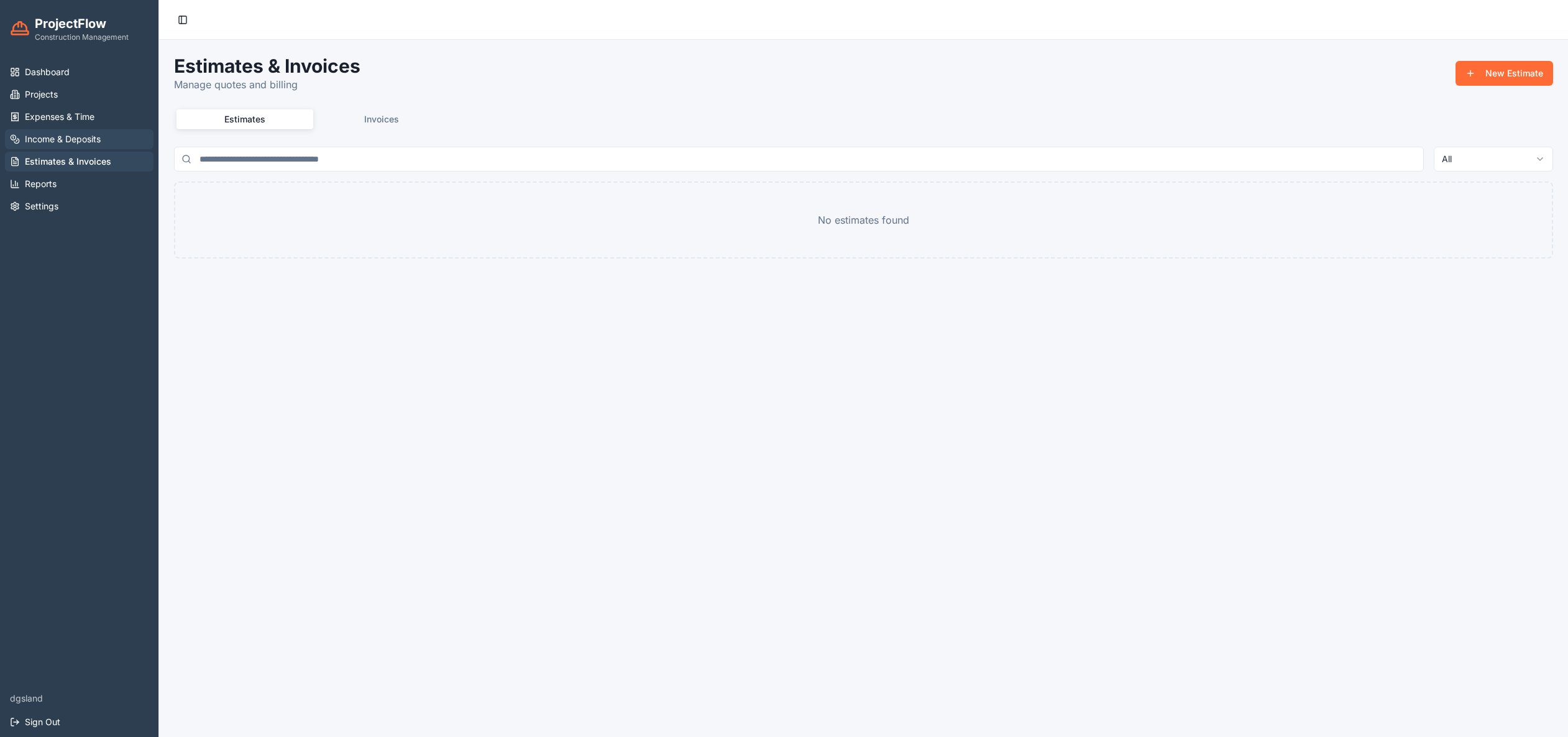
click at [57, 147] on link "Income & Deposits" at bounding box center [79, 139] width 148 height 20
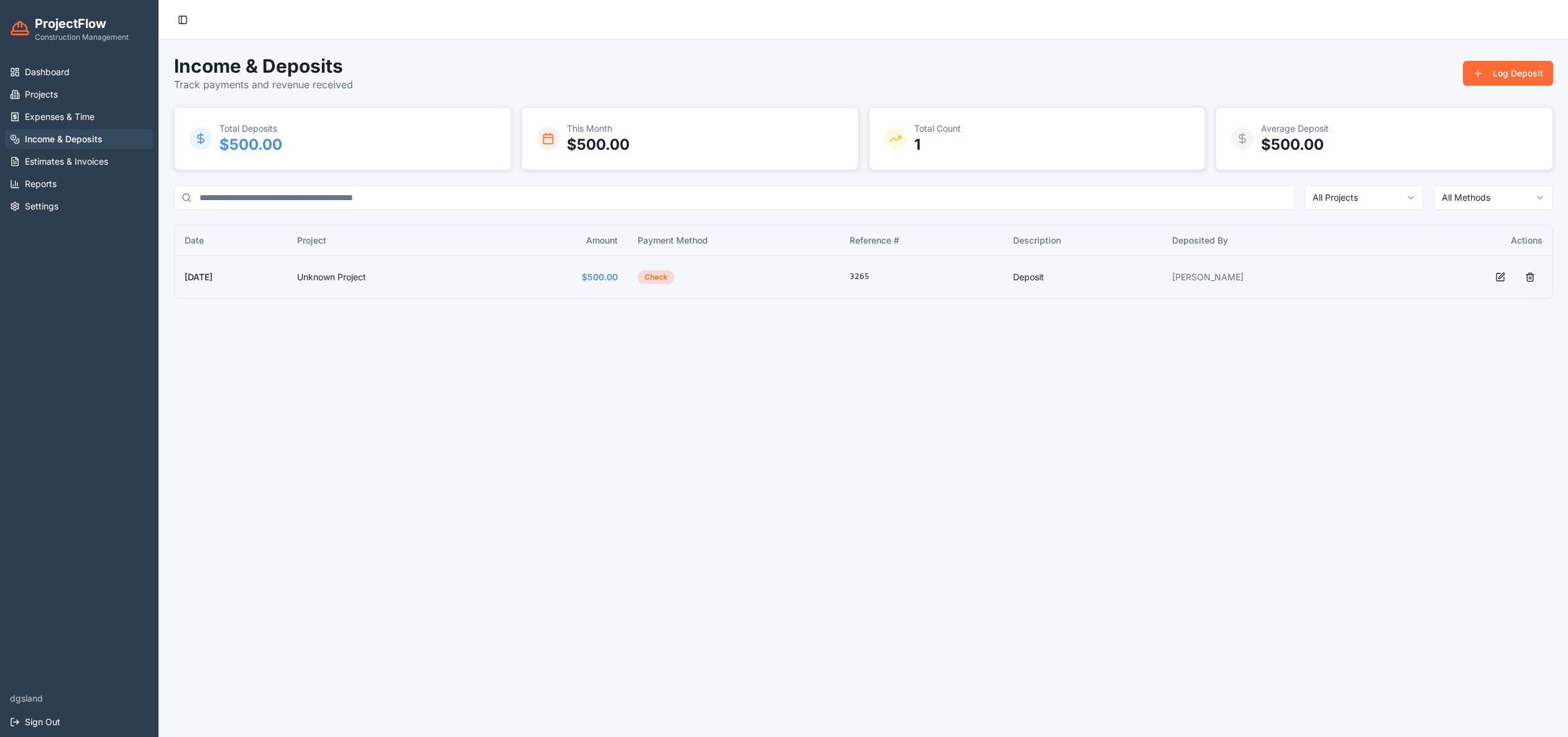
click at [1358, 149] on div "Average Deposit $ 500.00" at bounding box center [1384, 138] width 306 height 32
click at [1530, 278] on button at bounding box center [1529, 278] width 25 height 22
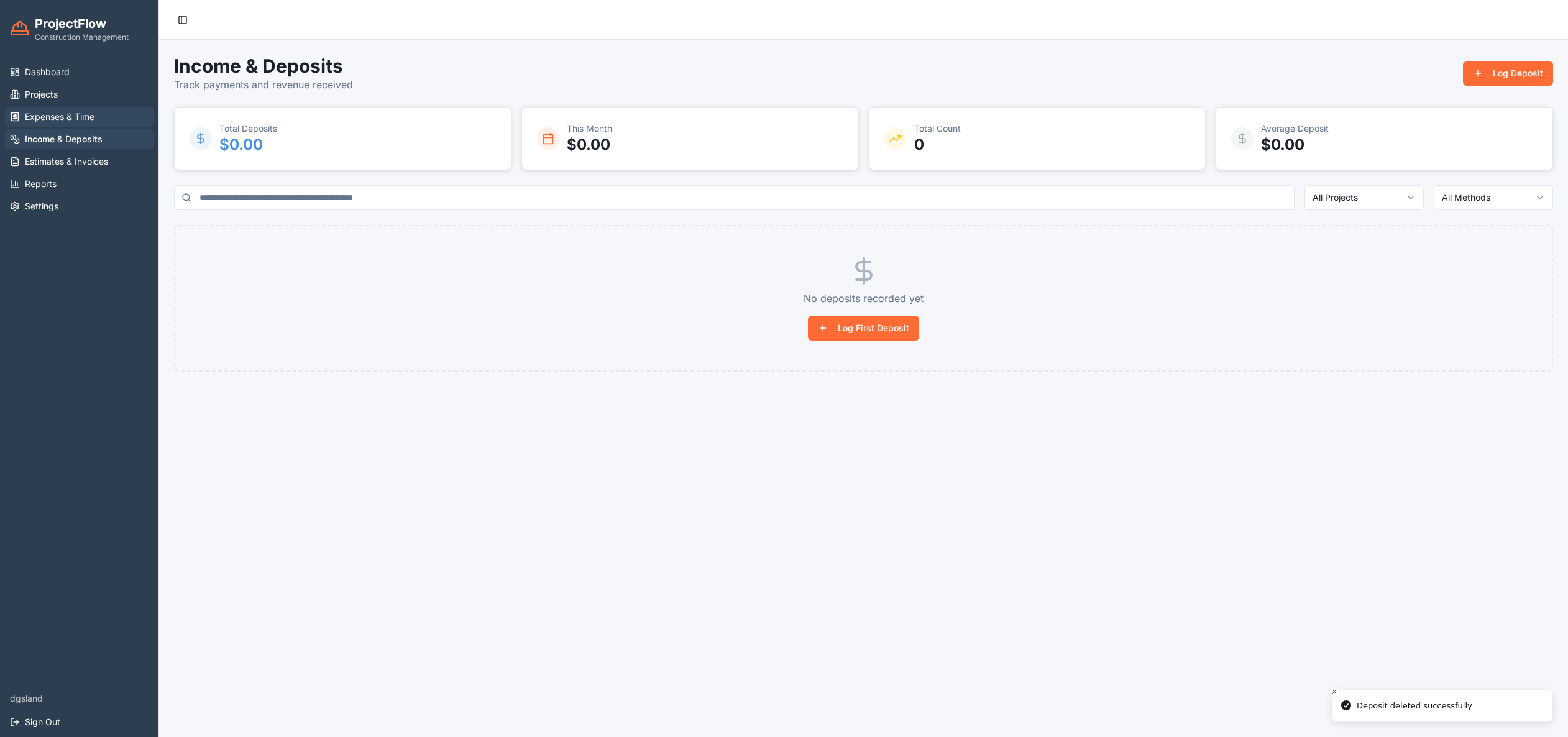
click at [60, 122] on span "Expenses & Time" at bounding box center [59, 116] width 70 height 12
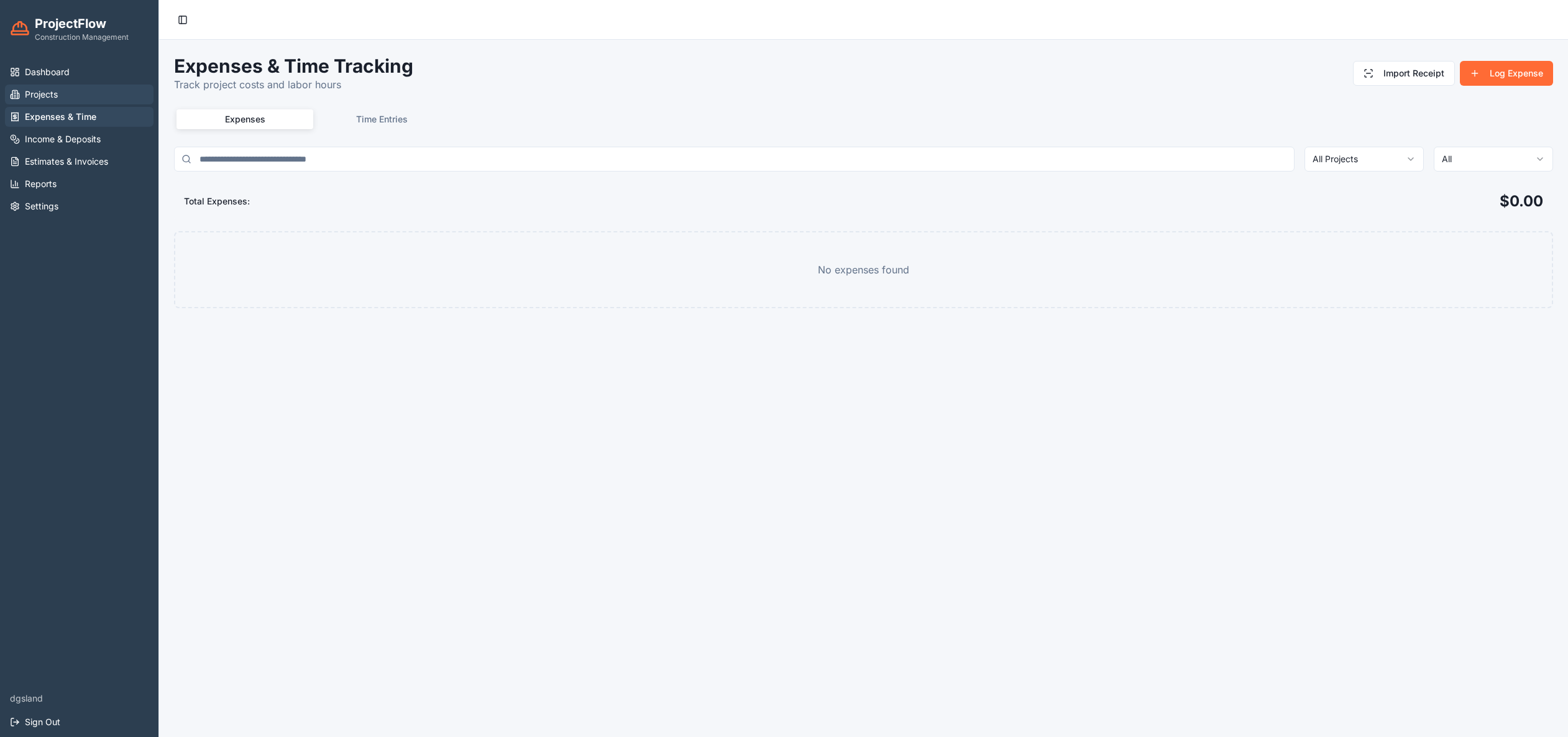
click at [54, 102] on link "Projects" at bounding box center [79, 94] width 148 height 20
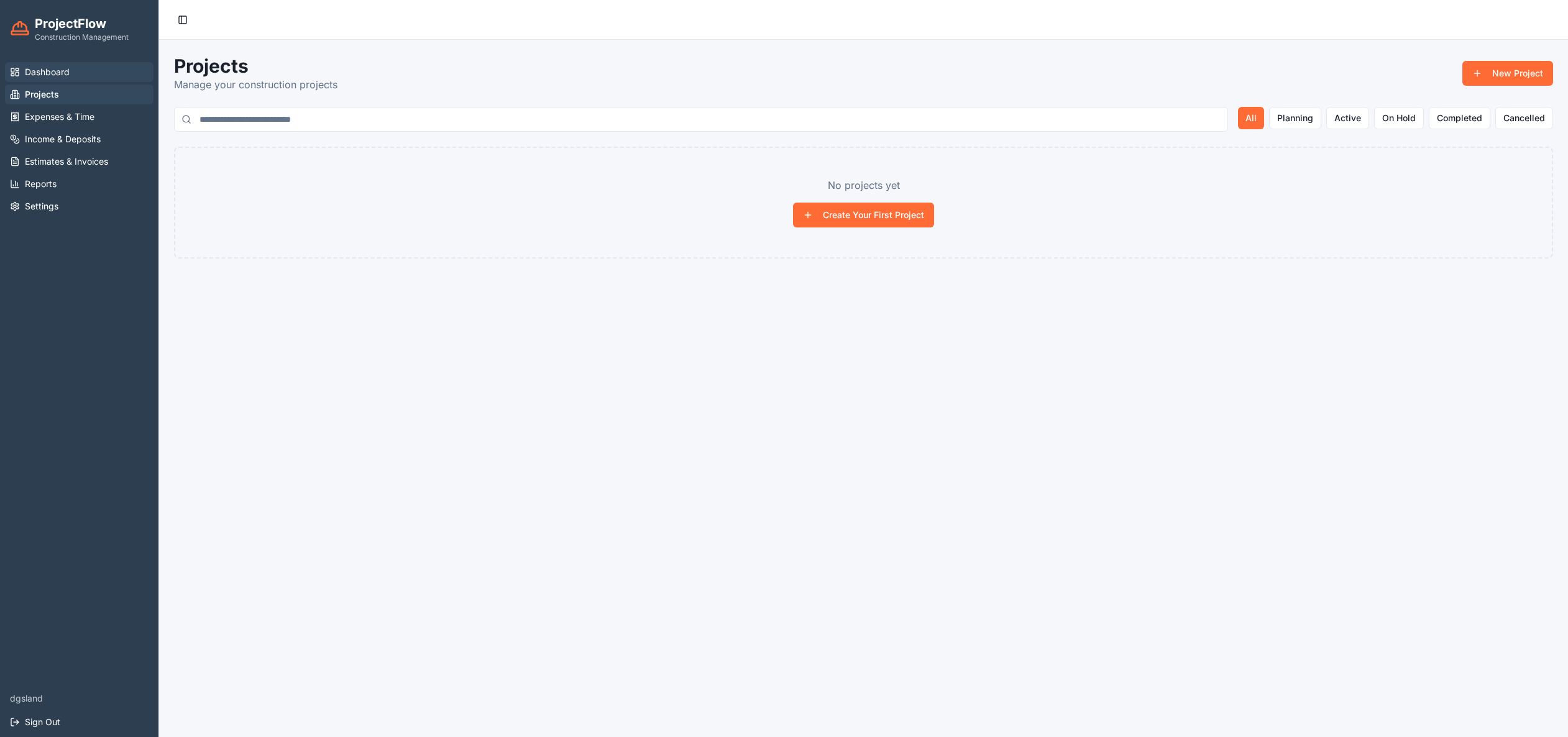
click at [54, 71] on span "Dashboard" at bounding box center [47, 72] width 45 height 12
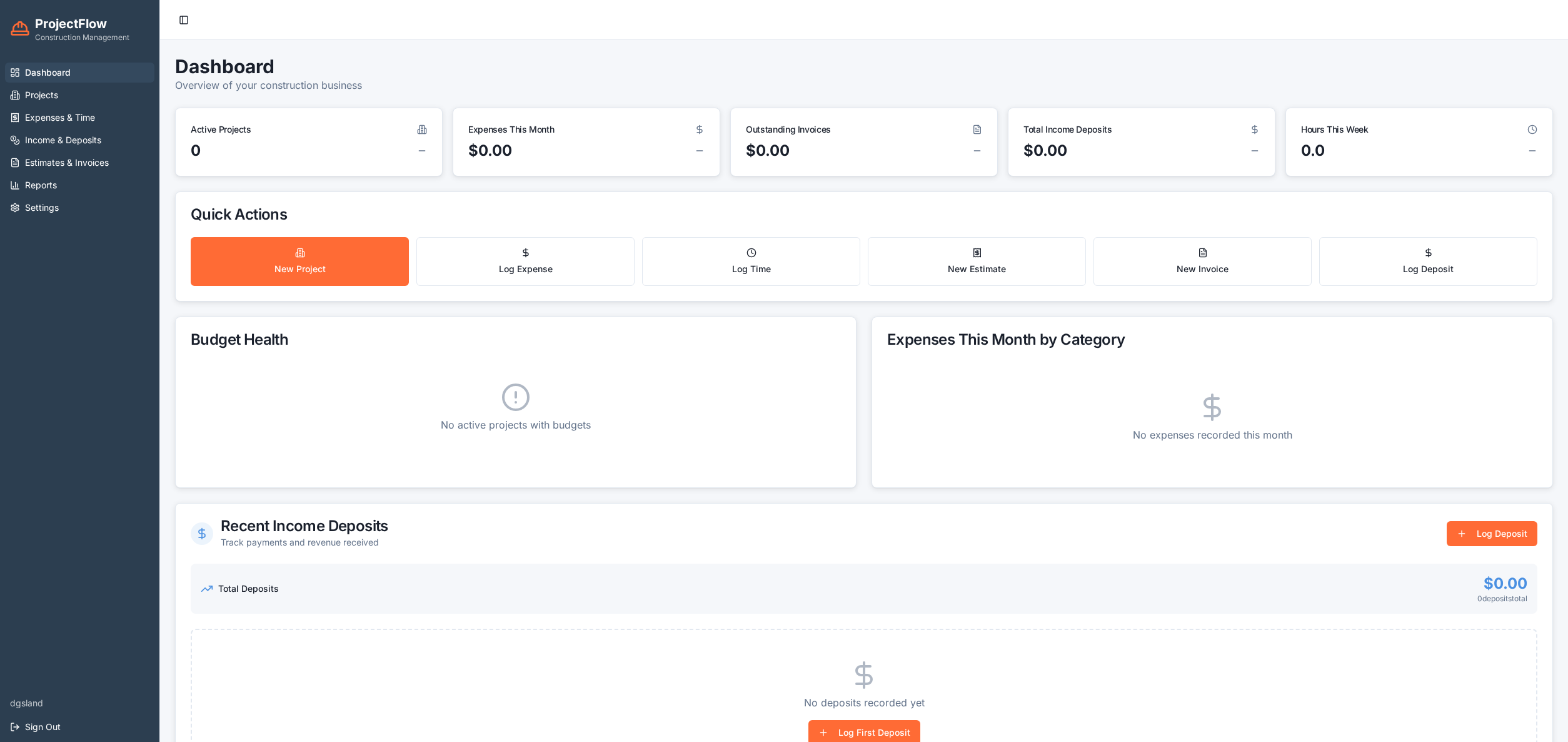
scroll to position [167, 0]
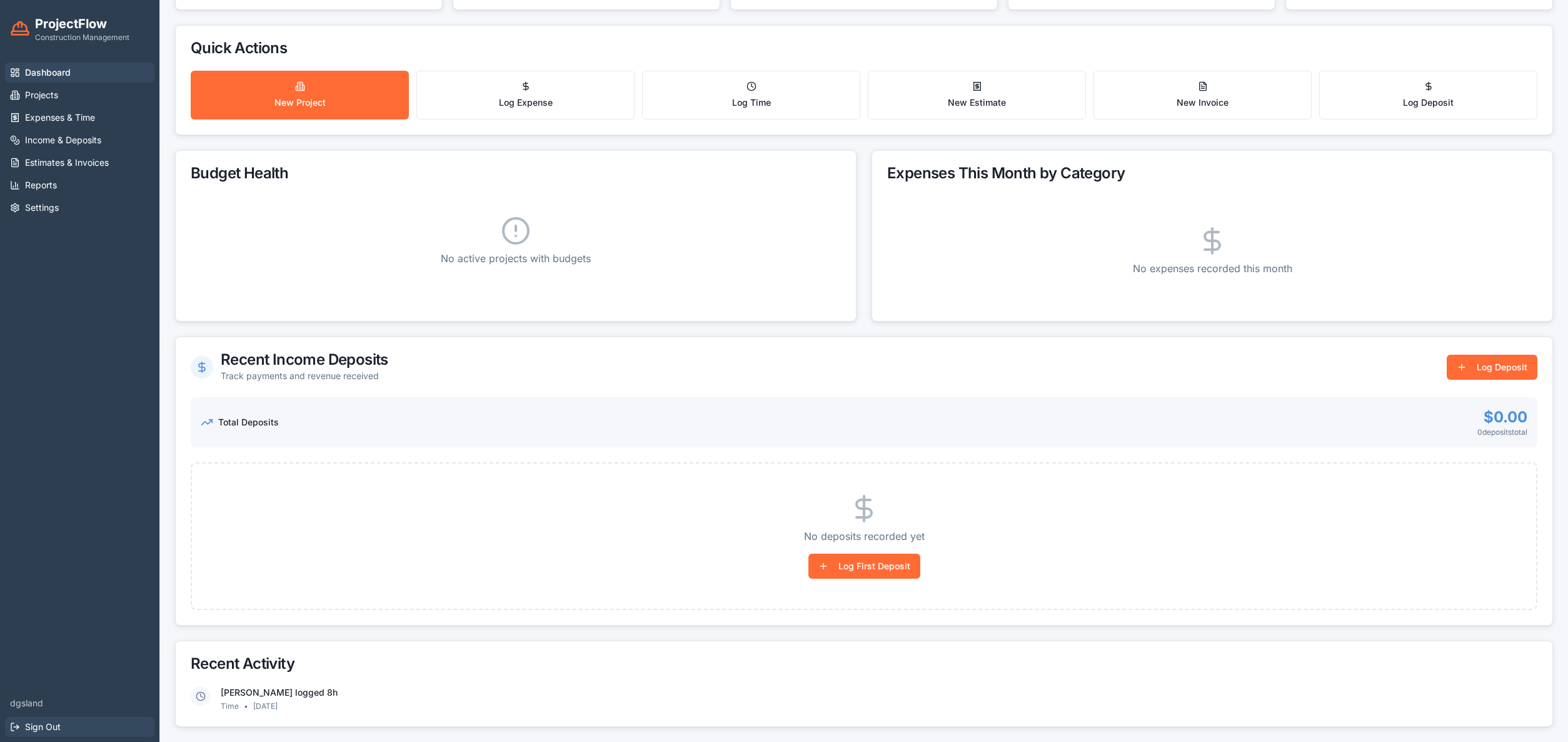
click at [50, 730] on span "Sign Out" at bounding box center [42, 726] width 36 height 12
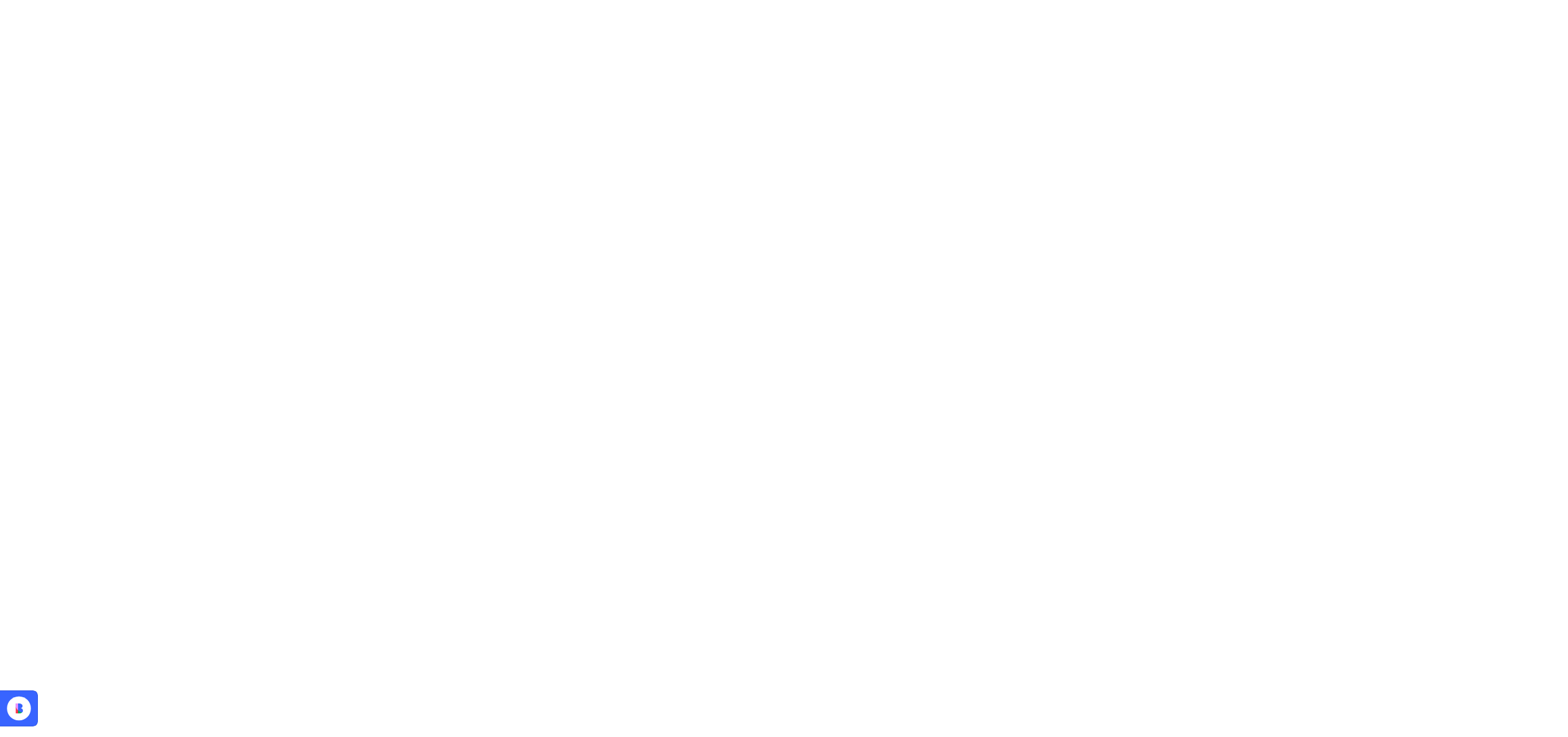
drag, startPoint x: 569, startPoint y: 230, endPoint x: 565, endPoint y: 224, distance: 7.2
click at [569, 0] on html at bounding box center [784, 0] width 1568 height 0
